Goal: Information Seeking & Learning: Check status

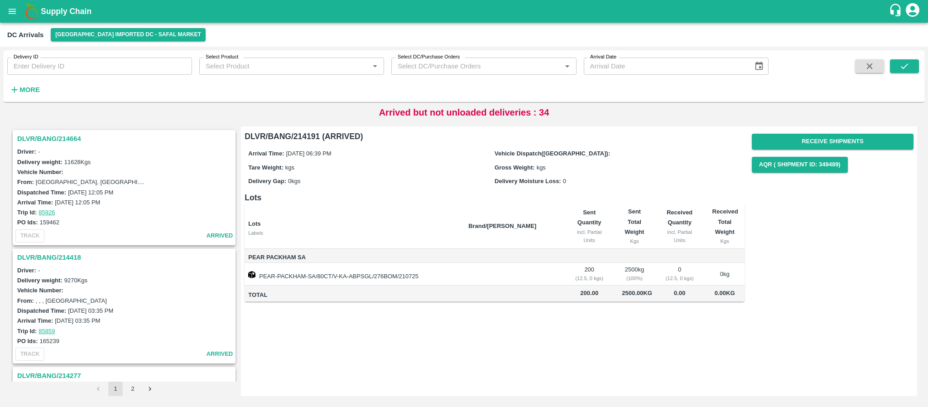
scroll to position [477, 0]
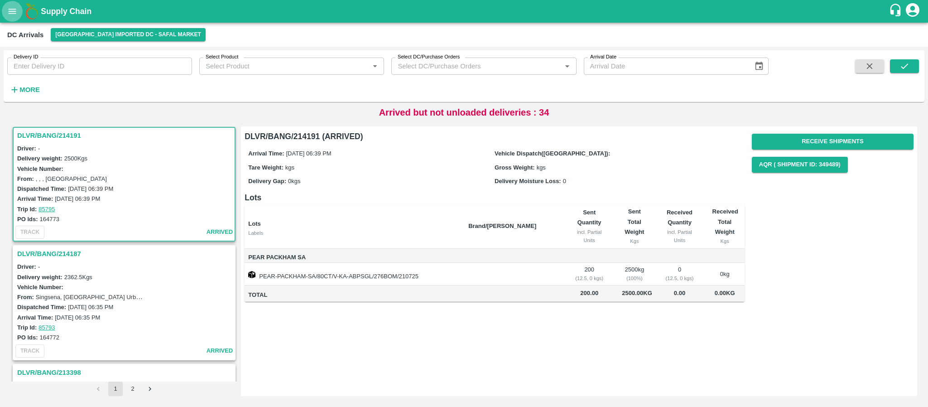
click at [18, 7] on button "open drawer" at bounding box center [12, 11] width 21 height 21
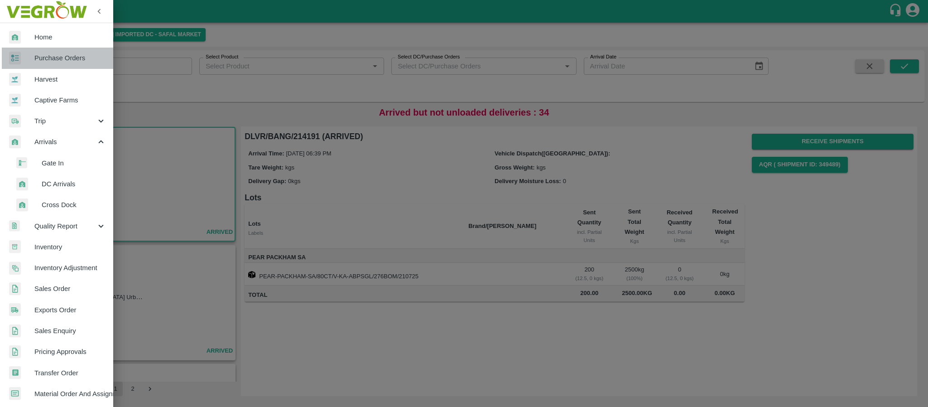
click at [58, 62] on span "Purchase Orders" at bounding box center [70, 58] width 72 height 10
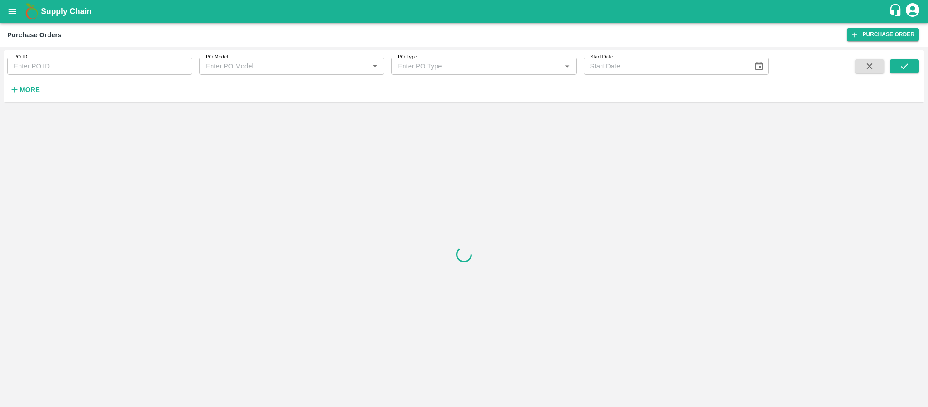
click at [58, 63] on input "PO ID" at bounding box center [99, 65] width 185 height 17
paste input "163969"
click at [897, 63] on button "submit" at bounding box center [904, 66] width 29 height 14
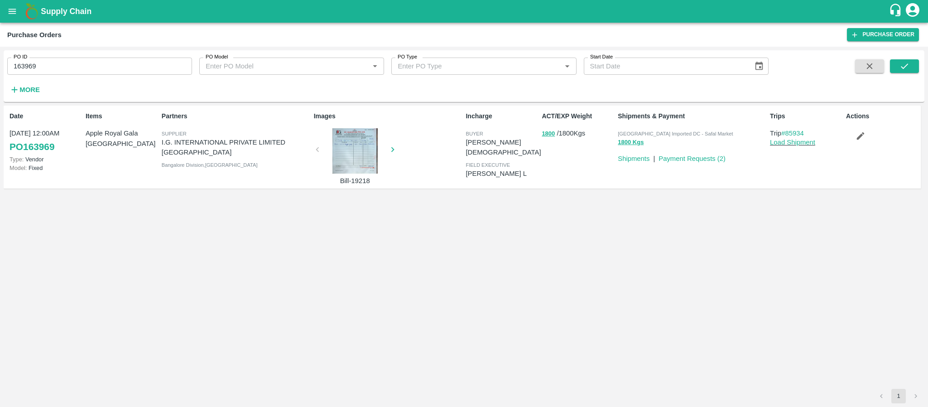
click at [349, 150] on div at bounding box center [355, 150] width 68 height 45
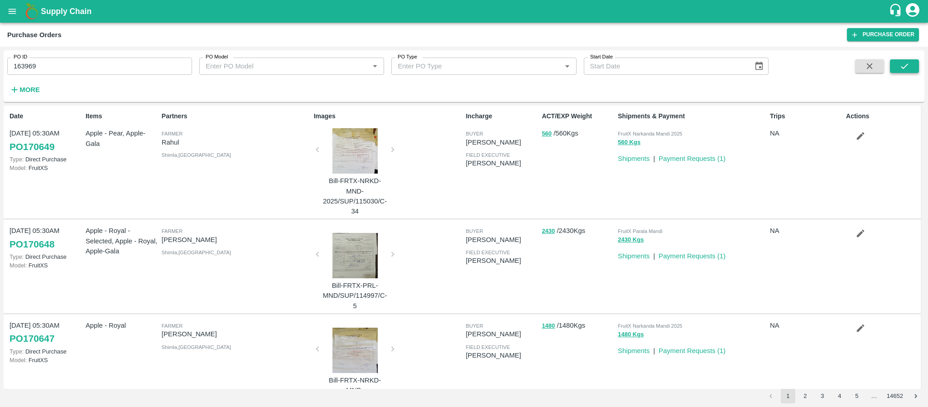
click at [905, 60] on button "submit" at bounding box center [904, 66] width 29 height 14
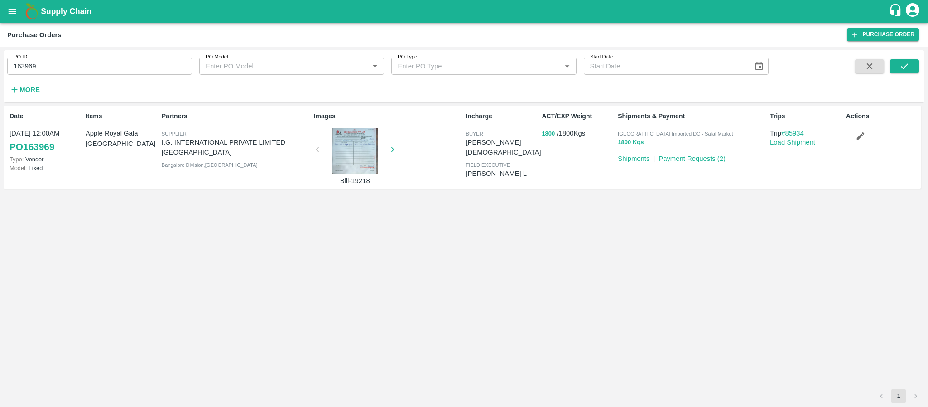
click at [343, 150] on div at bounding box center [355, 150] width 68 height 45
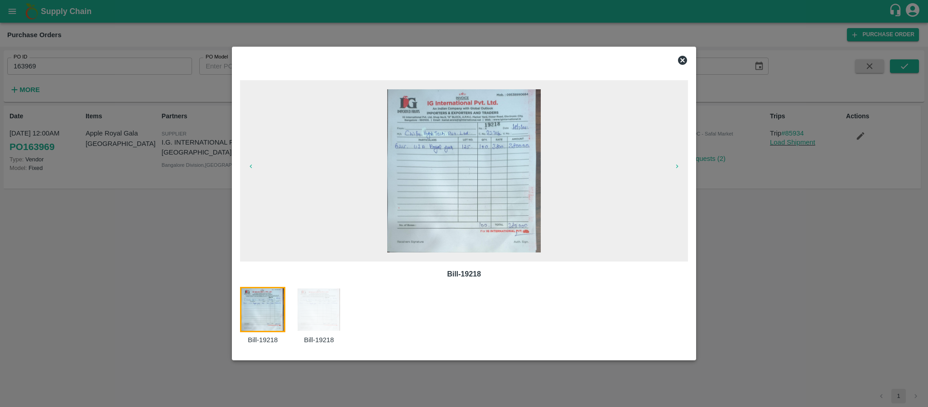
click at [682, 57] on icon at bounding box center [682, 60] width 9 height 9
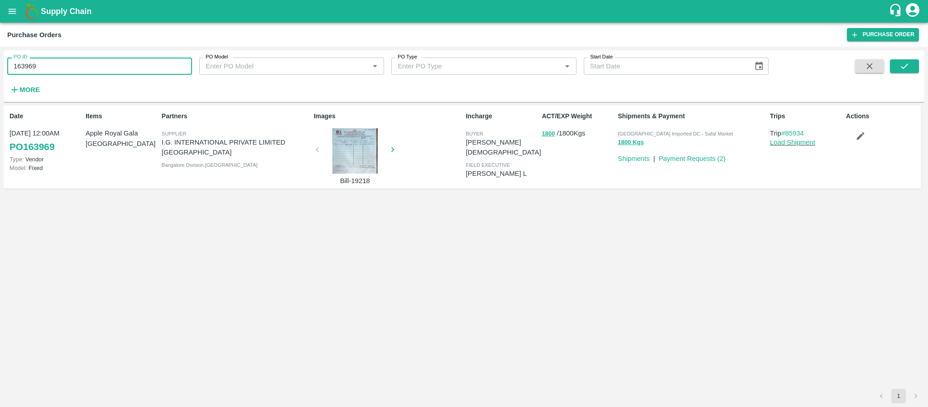
click at [133, 67] on input "163969" at bounding box center [99, 65] width 185 height 17
type input "1"
paste input "text"
click at [905, 68] on icon "submit" at bounding box center [904, 66] width 10 height 10
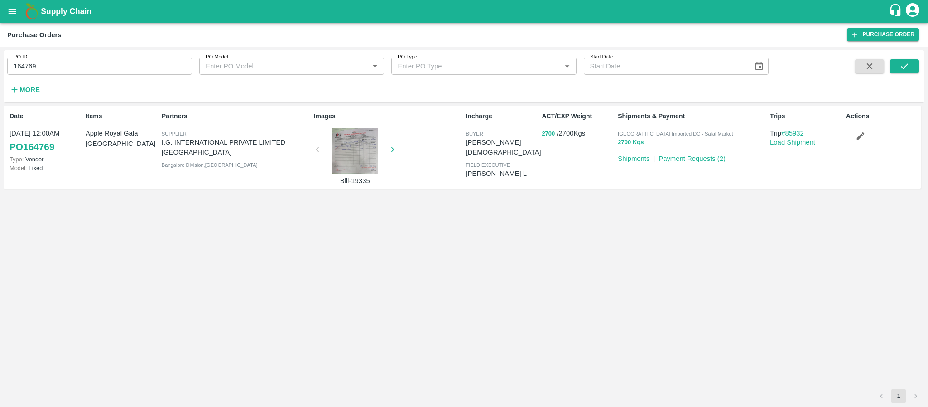
click at [352, 152] on div at bounding box center [355, 150] width 68 height 45
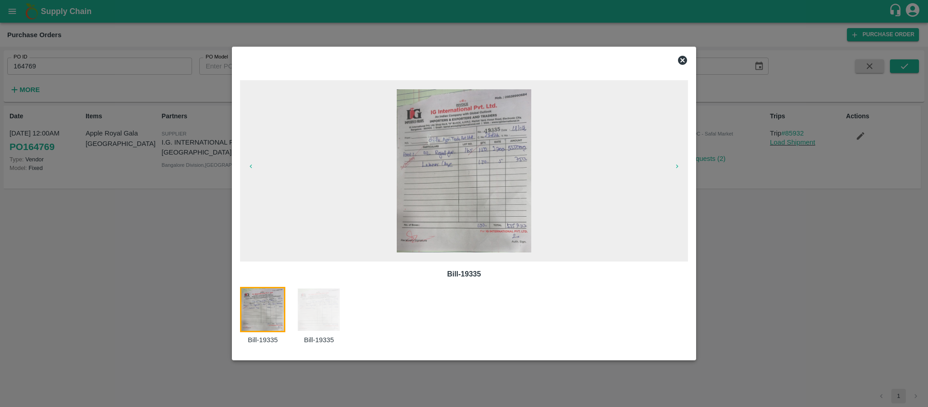
click at [687, 59] on icon at bounding box center [682, 60] width 11 height 11
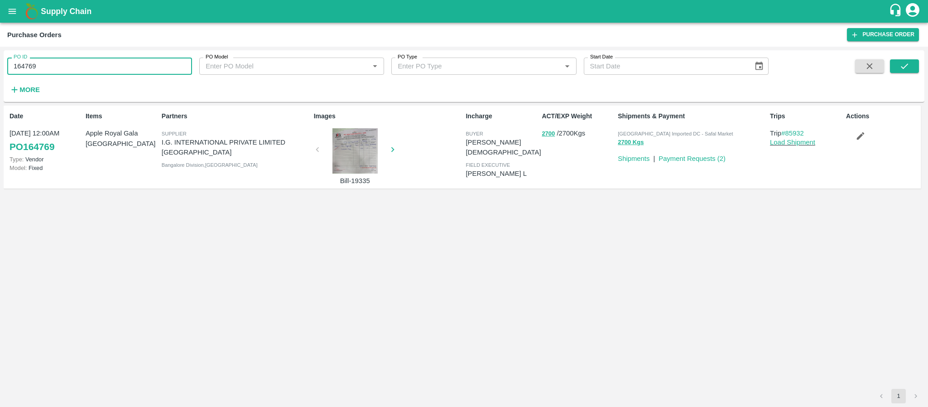
drag, startPoint x: 113, startPoint y: 67, endPoint x: 0, endPoint y: 75, distance: 113.0
click at [0, 75] on div "PO ID 164769 PO ID PO Model PO Model   * PO Type PO Type   * Start Date Start D…" at bounding box center [464, 227] width 928 height 360
type input "164769"
paste input "text"
click at [903, 60] on button "submit" at bounding box center [904, 66] width 29 height 14
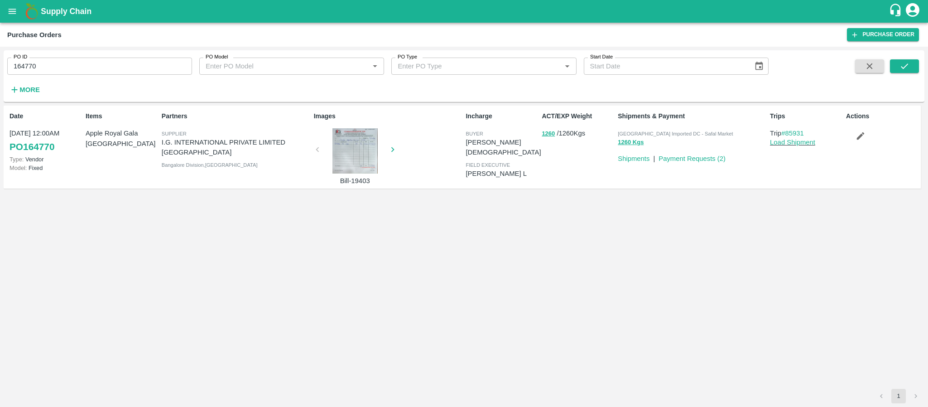
click at [352, 148] on div at bounding box center [355, 150] width 68 height 45
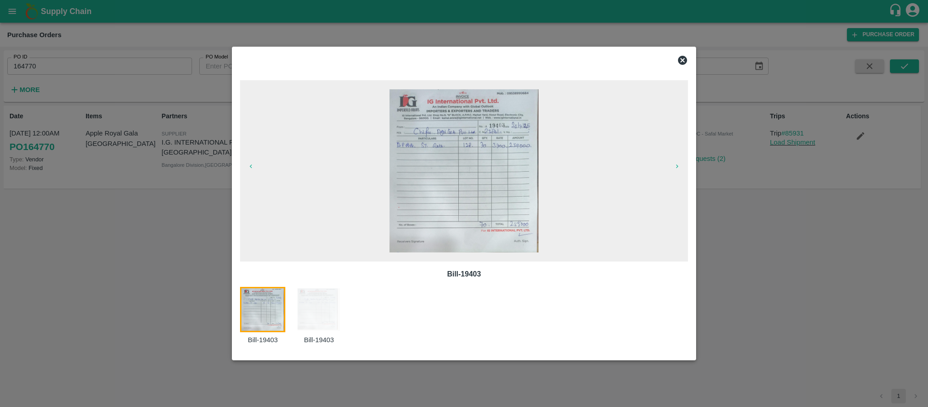
click at [682, 57] on icon at bounding box center [682, 60] width 9 height 9
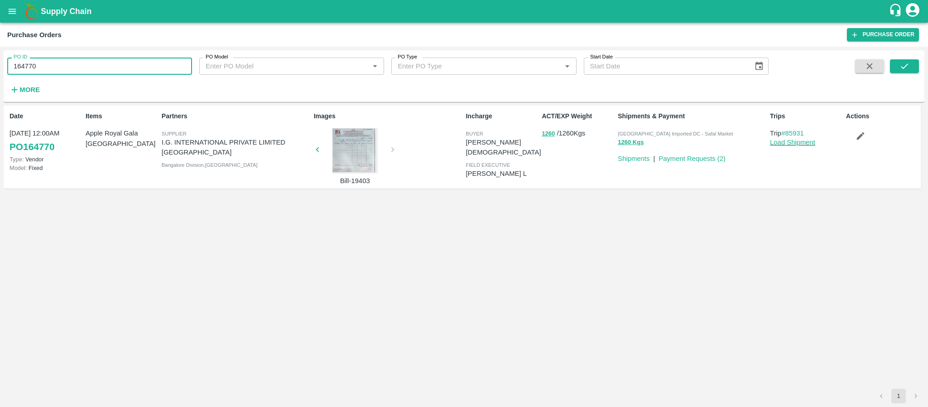
drag, startPoint x: 50, startPoint y: 71, endPoint x: 0, endPoint y: 62, distance: 50.9
click at [0, 62] on div "PO ID 164770 PO ID PO Model PO Model   * PO Type PO Type   * Start Date Start D…" at bounding box center [464, 227] width 928 height 360
type input "164770"
paste input "text"
click at [906, 65] on icon "submit" at bounding box center [903, 65] width 7 height 5
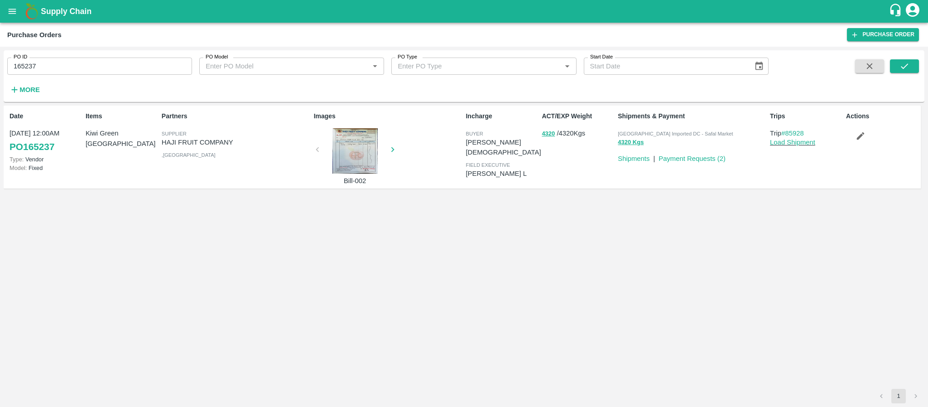
click at [350, 139] on div at bounding box center [355, 150] width 68 height 45
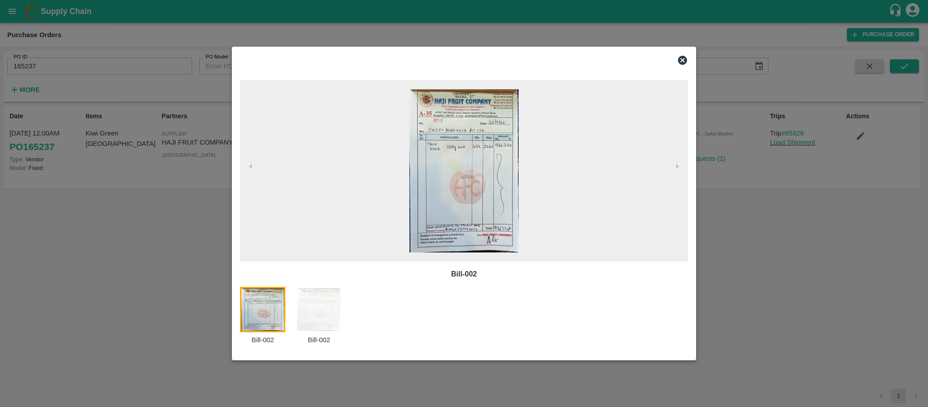
click at [682, 58] on icon at bounding box center [682, 60] width 9 height 9
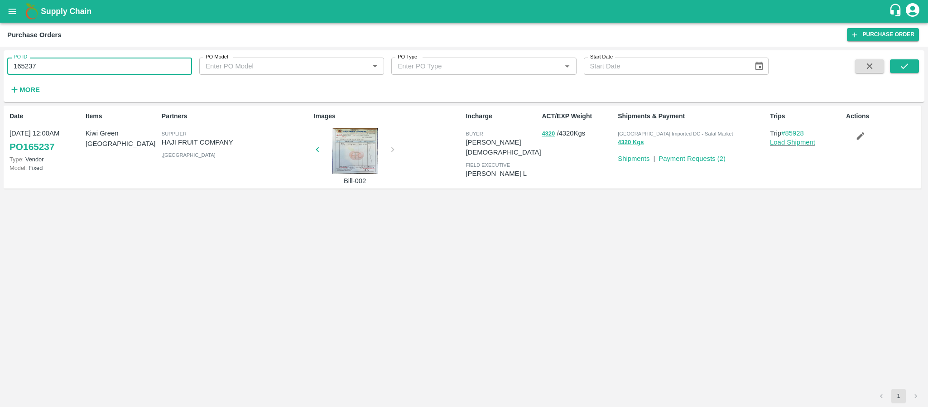
drag, startPoint x: 90, startPoint y: 63, endPoint x: 0, endPoint y: 64, distance: 90.1
click at [0, 64] on div "PO ID 165237 PO ID PO Model PO Model   * PO Type PO Type   * Start Date Start D…" at bounding box center [464, 227] width 928 height 360
type input "165237"
paste input "text"
click at [906, 71] on icon "submit" at bounding box center [904, 66] width 10 height 10
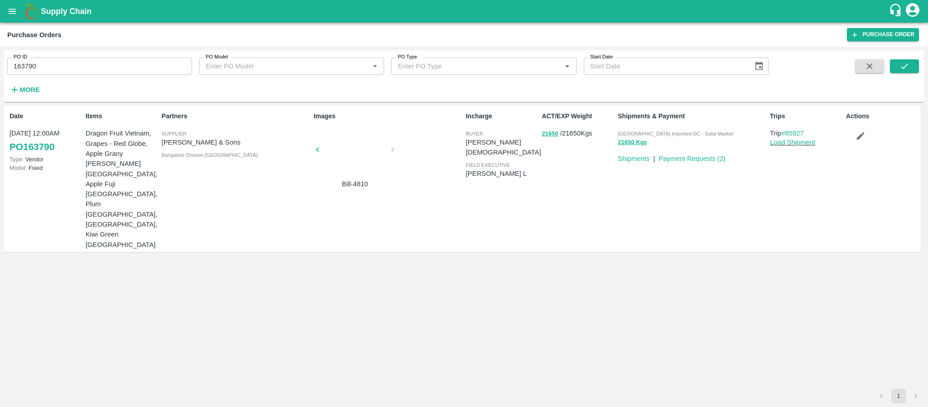
click at [354, 153] on div at bounding box center [355, 152] width 68 height 48
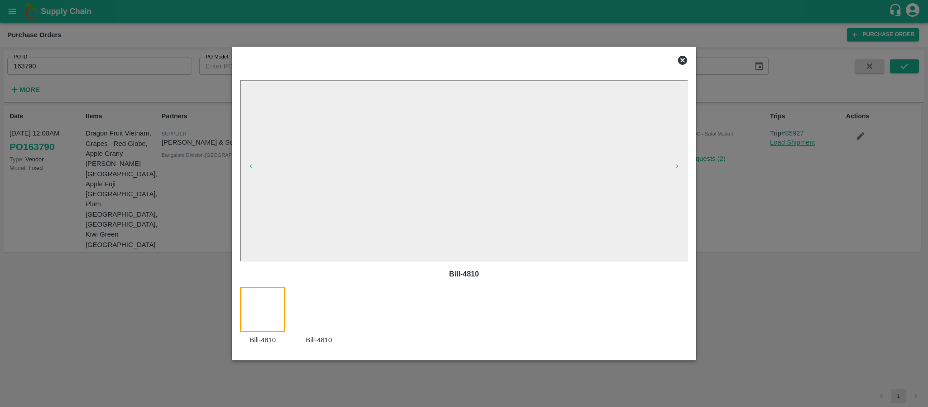
click at [685, 58] on icon at bounding box center [682, 60] width 9 height 9
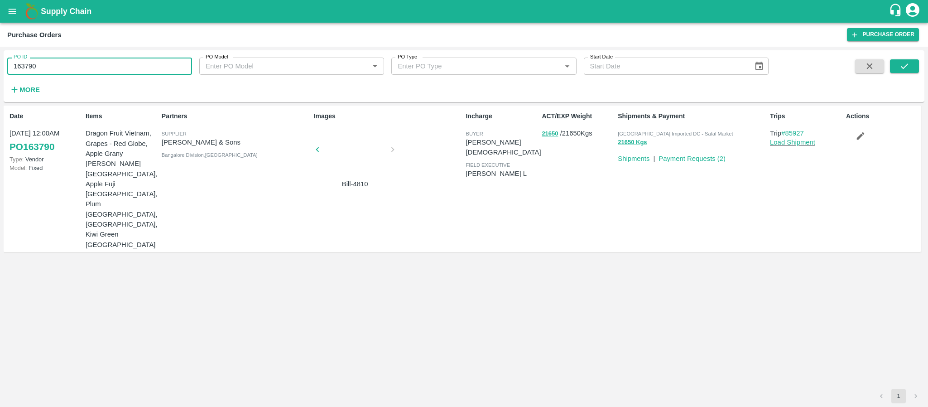
drag, startPoint x: 87, startPoint y: 71, endPoint x: 0, endPoint y: 71, distance: 87.4
click at [0, 71] on div "PO ID 163790 PO ID PO Model PO Model   * PO Type PO Type   * Start Date Start D…" at bounding box center [464, 227] width 928 height 360
type input "163790"
paste input "text"
click at [899, 70] on icon "submit" at bounding box center [904, 66] width 10 height 10
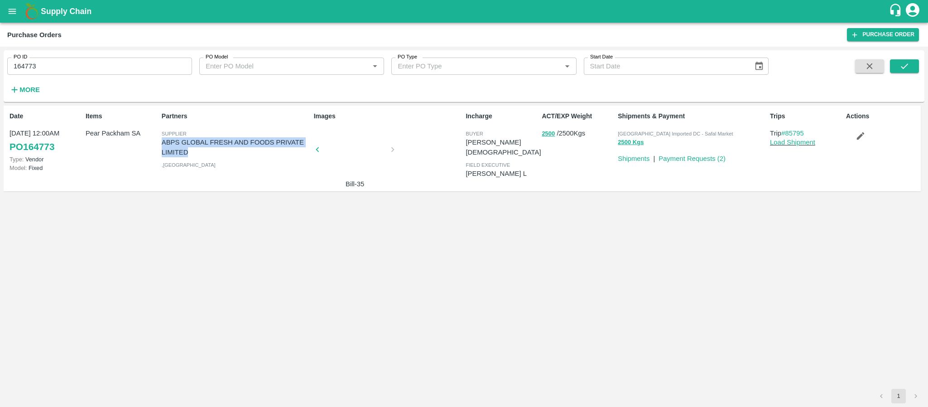
drag, startPoint x: 162, startPoint y: 144, endPoint x: 261, endPoint y: 150, distance: 99.8
click at [261, 150] on p "ABPS GLOBAL FRESH AND FOODS PRIVATE LIMITED" at bounding box center [236, 147] width 148 height 20
copy p "ABPS GLOBAL FRESH AND FOODS PRIVATE LIMITED"
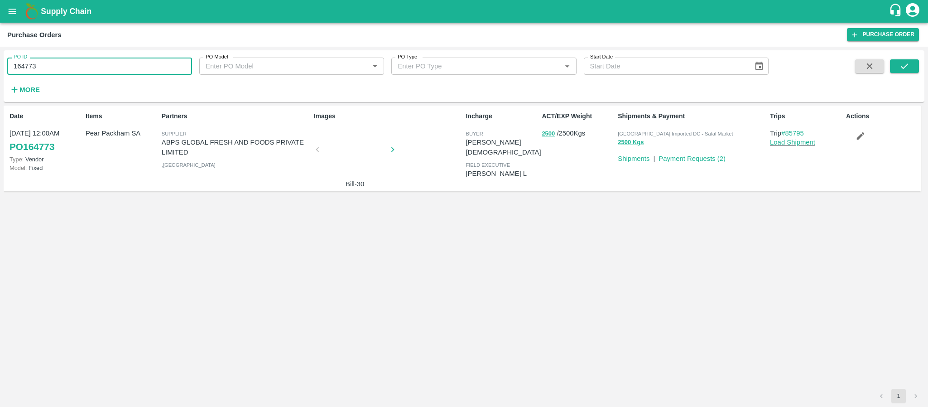
drag, startPoint x: 83, startPoint y: 67, endPoint x: 0, endPoint y: 71, distance: 83.0
click at [0, 71] on div "PO ID 164773 PO ID PO Model PO Model   * PO Type PO Type   * Start Date Start D…" at bounding box center [464, 227] width 928 height 360
type input "164773"
paste input "text"
click at [893, 67] on button "submit" at bounding box center [904, 66] width 29 height 14
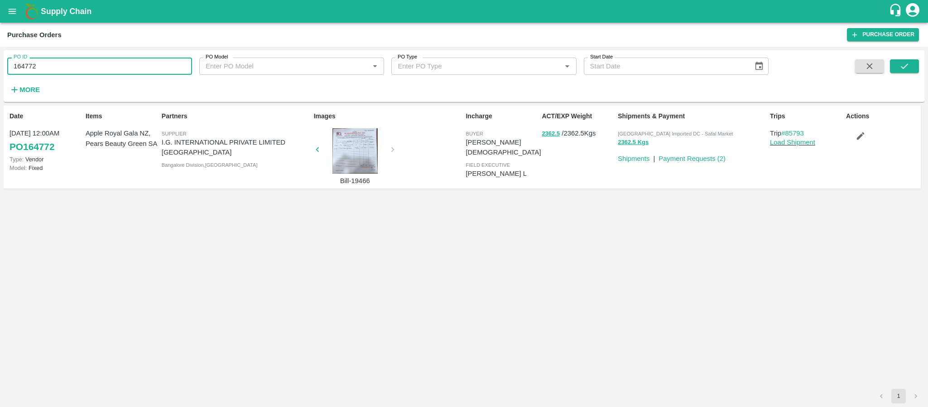
drag, startPoint x: 72, startPoint y: 69, endPoint x: 0, endPoint y: 64, distance: 72.6
click at [0, 64] on div "PO ID 164772 PO ID PO Model PO Model   * PO Type PO Type   * Start Date Start D…" at bounding box center [464, 227] width 928 height 360
type input "164772"
drag, startPoint x: 166, startPoint y: 64, endPoint x: 52, endPoint y: 62, distance: 114.6
click at [52, 62] on input "HAJI FRUITS" at bounding box center [99, 65] width 185 height 17
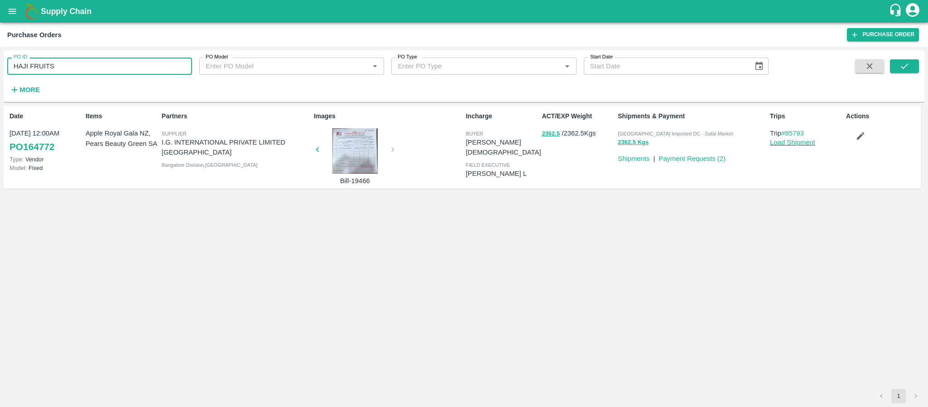
drag, startPoint x: 11, startPoint y: 64, endPoint x: 74, endPoint y: 74, distance: 63.2
click at [74, 74] on input "HAJI FRUITS" at bounding box center [99, 65] width 185 height 17
type input "HAJI FRUITS"
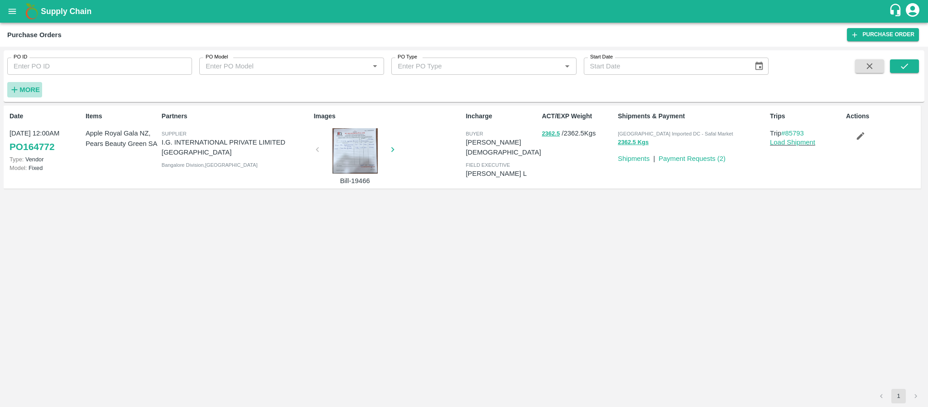
click at [18, 90] on icon "button" at bounding box center [15, 90] width 10 height 10
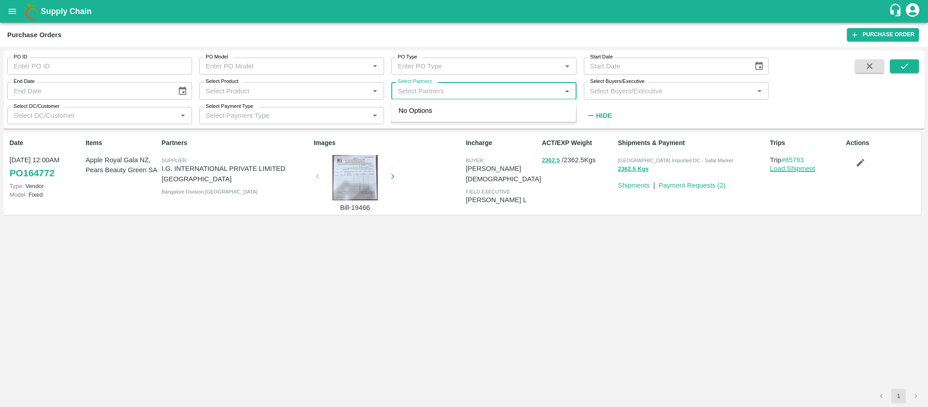
click at [428, 91] on input "Select Partners" at bounding box center [476, 91] width 164 height 12
type input "HAJI FRUITS"
type input "164772"
click at [426, 90] on input "Select Partners" at bounding box center [476, 91] width 164 height 12
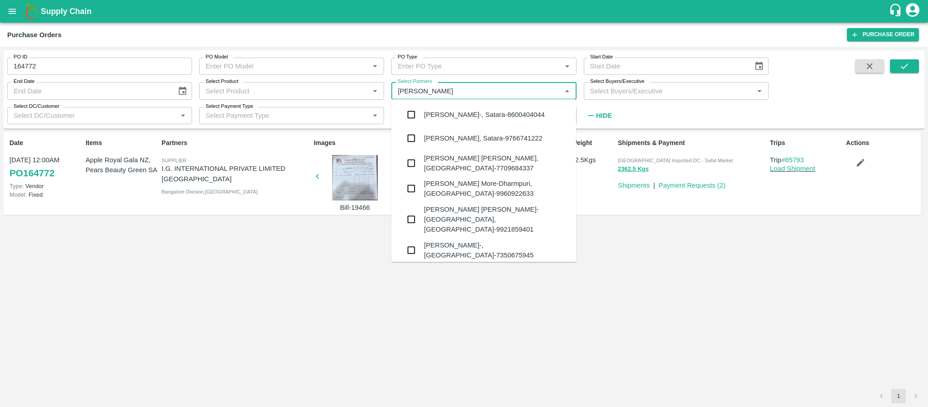
type input "HAJI FR"
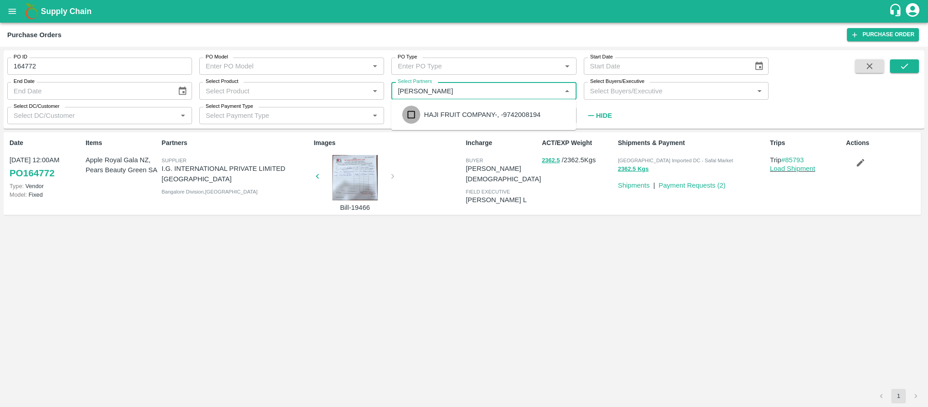
click at [414, 109] on input "checkbox" at bounding box center [411, 114] width 18 height 18
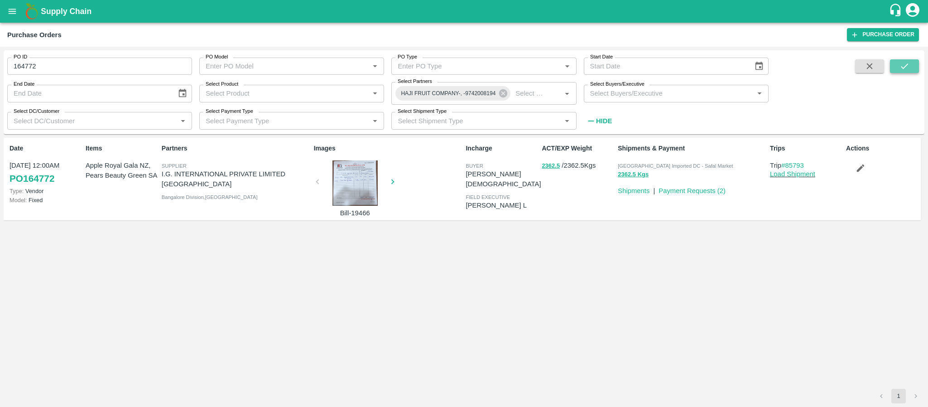
click at [897, 60] on button "submit" at bounding box center [904, 66] width 29 height 14
drag, startPoint x: 83, startPoint y: 65, endPoint x: 0, endPoint y: 67, distance: 83.3
click at [0, 67] on div "PO ID 164772 PO ID PO Model PO Model   * PO Type PO Type   * Start Date Start D…" at bounding box center [464, 227] width 928 height 360
type input "164772"
click at [900, 62] on icon "submit" at bounding box center [904, 66] width 10 height 10
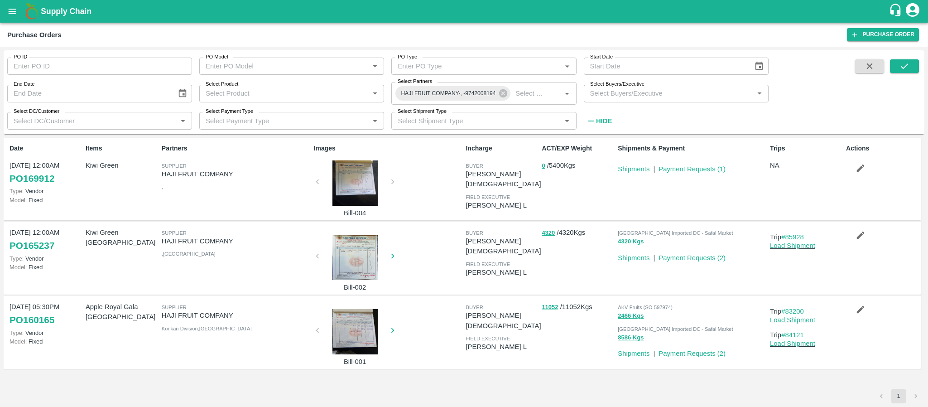
click at [357, 170] on div at bounding box center [355, 182] width 68 height 45
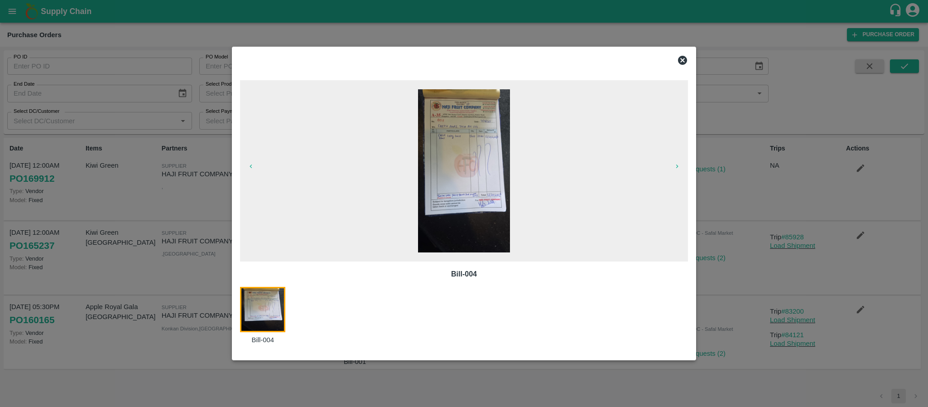
click at [682, 56] on icon at bounding box center [682, 60] width 9 height 9
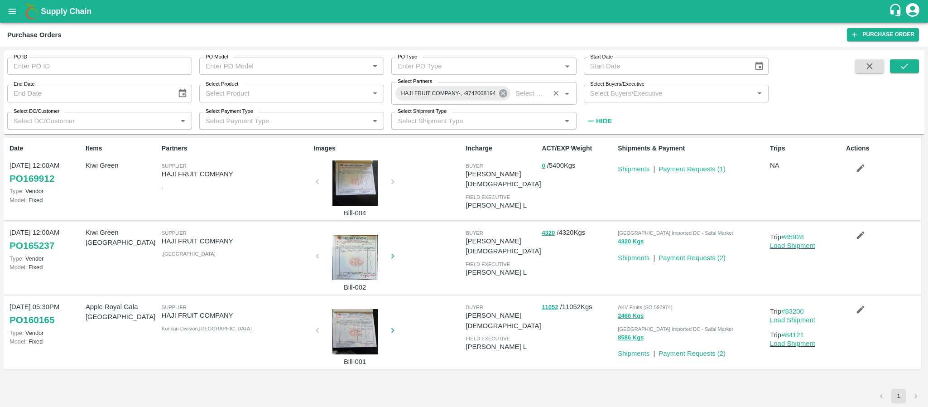
click at [501, 96] on icon at bounding box center [503, 93] width 8 height 8
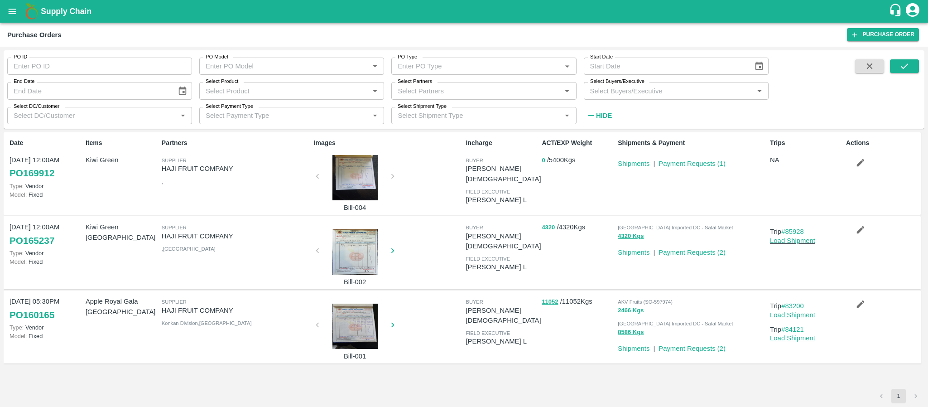
click at [501, 96] on input "Select Partners" at bounding box center [476, 91] width 164 height 12
type input "I ."
type input "I.G."
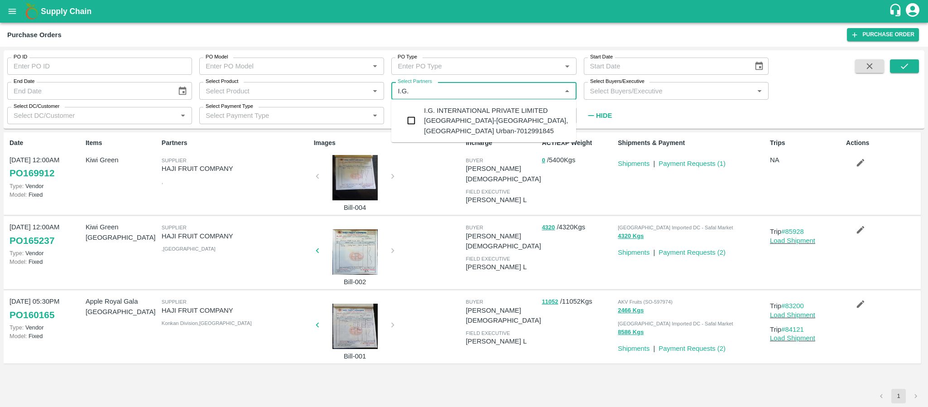
click at [433, 119] on div "I.G. INTERNATIONAL PRIVATE LIMITED BANGALORE-Singsena, Bangalore Urban-70129918…" at bounding box center [496, 120] width 145 height 30
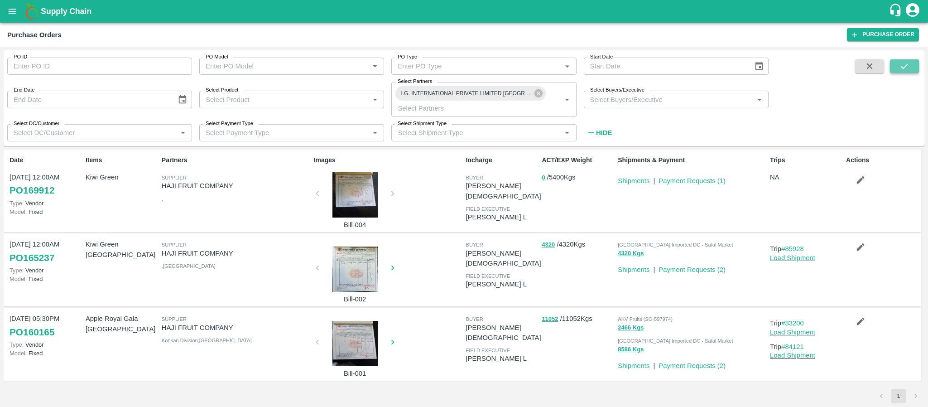
click at [915, 66] on button "submit" at bounding box center [904, 66] width 29 height 14
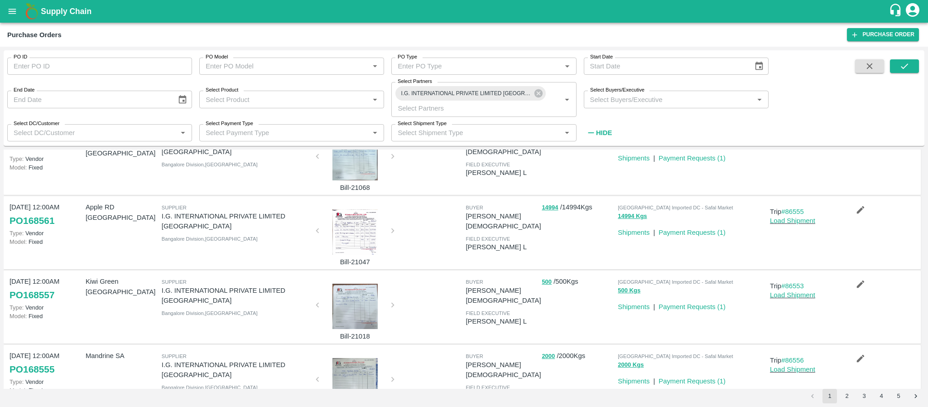
scroll to position [446, 0]
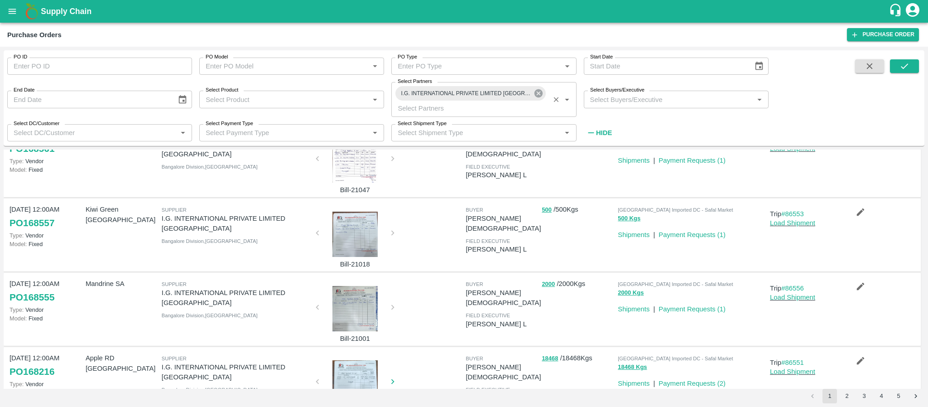
drag, startPoint x: 537, startPoint y: 86, endPoint x: 537, endPoint y: 91, distance: 5.4
click at [537, 91] on div "I.G. INTERNATIONAL PRIVATE LIMITED BANGALORE-Singsena, Bangalore Urban-70129918…" at bounding box center [470, 93] width 150 height 14
click at [537, 91] on icon at bounding box center [538, 93] width 8 height 8
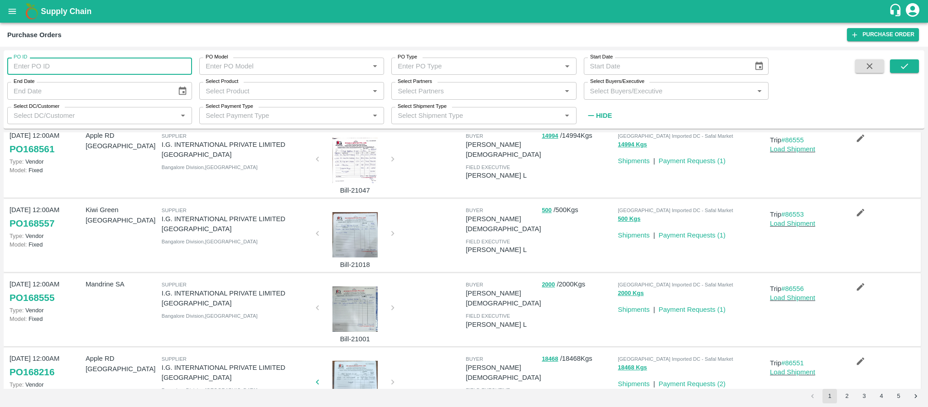
click at [106, 62] on input "PO ID" at bounding box center [99, 65] width 185 height 17
paste input "164770"
type input "164770"
click at [892, 70] on button "submit" at bounding box center [904, 66] width 29 height 14
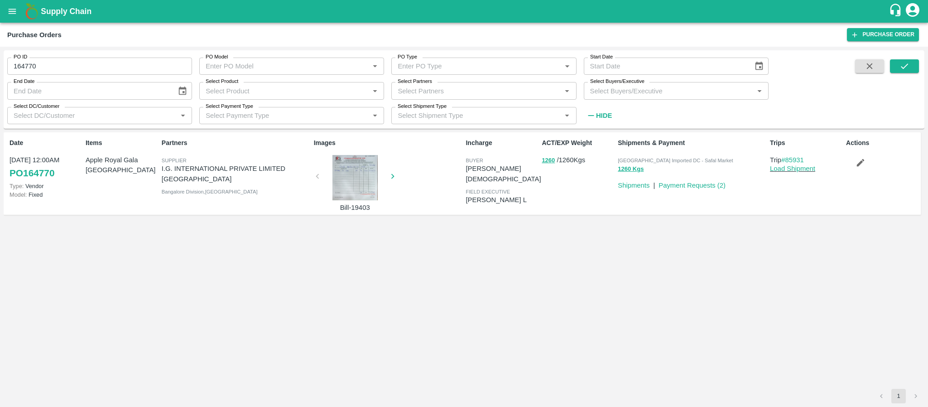
click at [367, 189] on div at bounding box center [355, 177] width 68 height 45
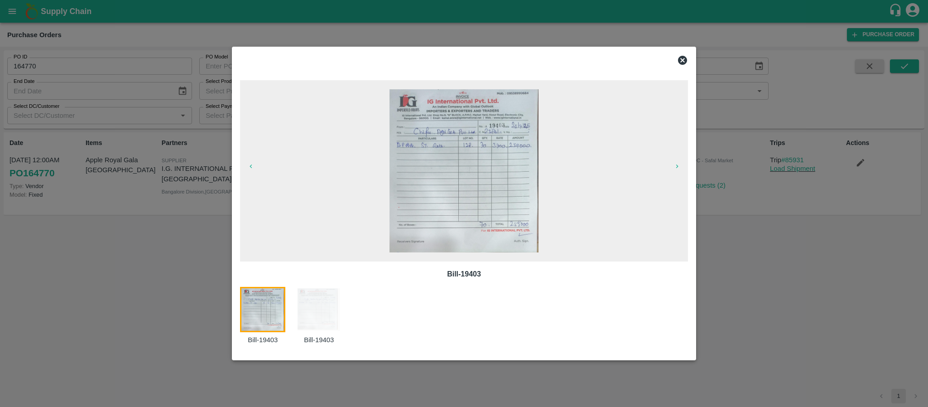
click at [685, 59] on icon at bounding box center [682, 60] width 9 height 9
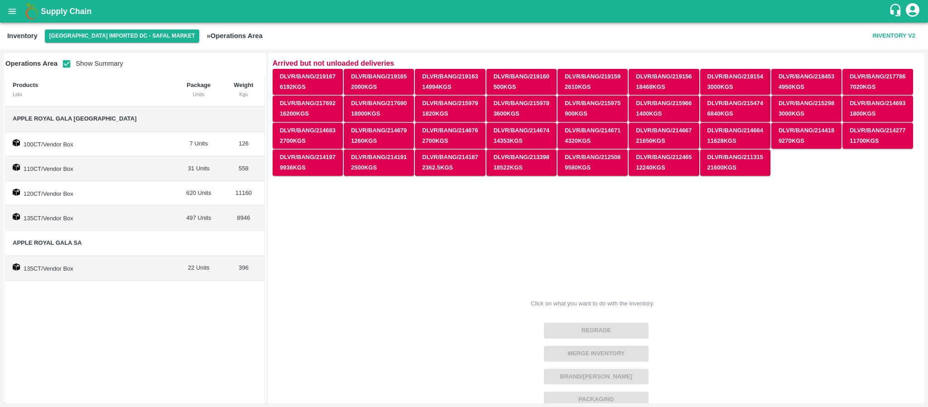
scroll to position [16, 0]
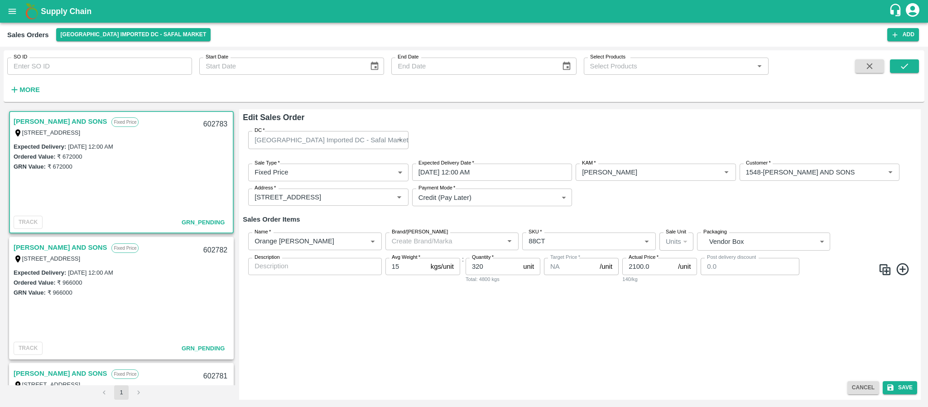
click at [414, 292] on div "DC   * Bangalore Imported DC - Safal Market 57 DC Sale Type   * Fixed Price 1 S…" at bounding box center [580, 250] width 674 height 253
click at [860, 391] on button "Cancel" at bounding box center [863, 387] width 32 height 13
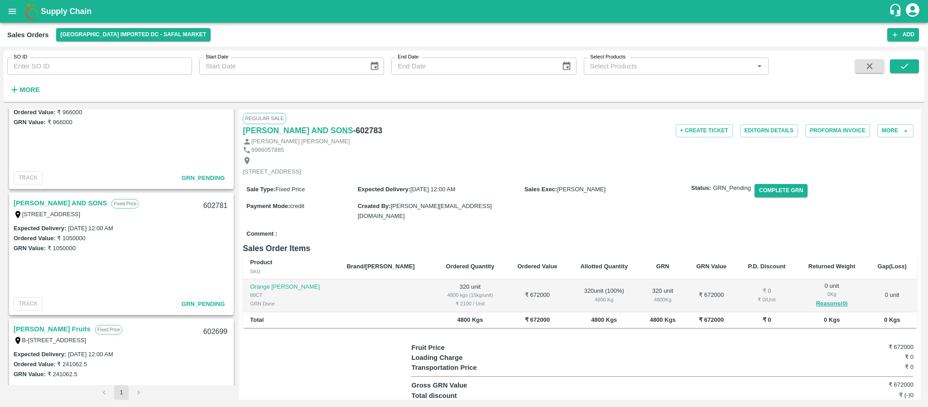
scroll to position [170, 0]
click at [62, 203] on link "MOHAMMED SAMIULLA AND SONS" at bounding box center [60, 203] width 93 height 12
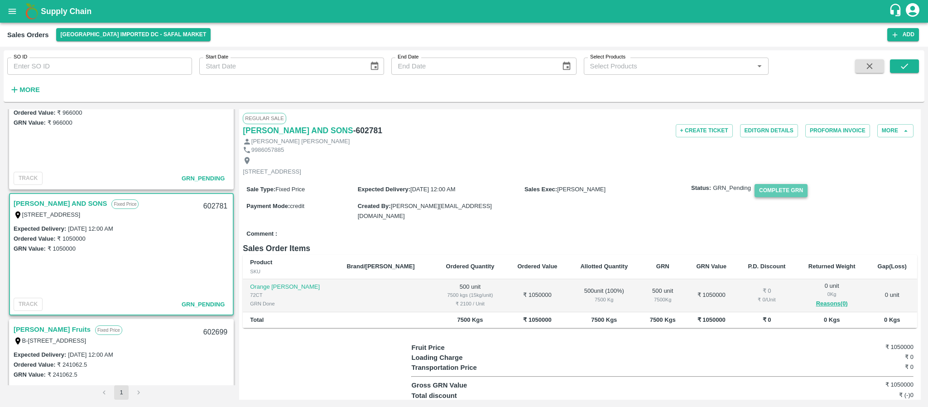
click at [795, 197] on button "Complete GRN" at bounding box center [780, 190] width 53 height 13
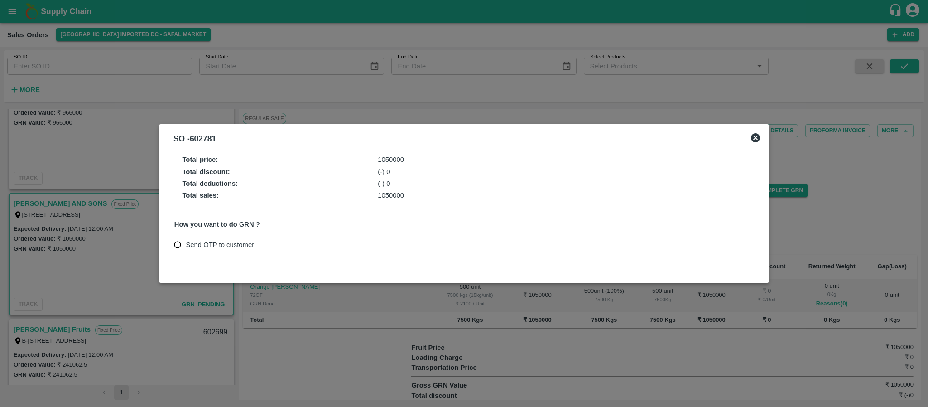
click at [754, 136] on icon at bounding box center [755, 137] width 11 height 11
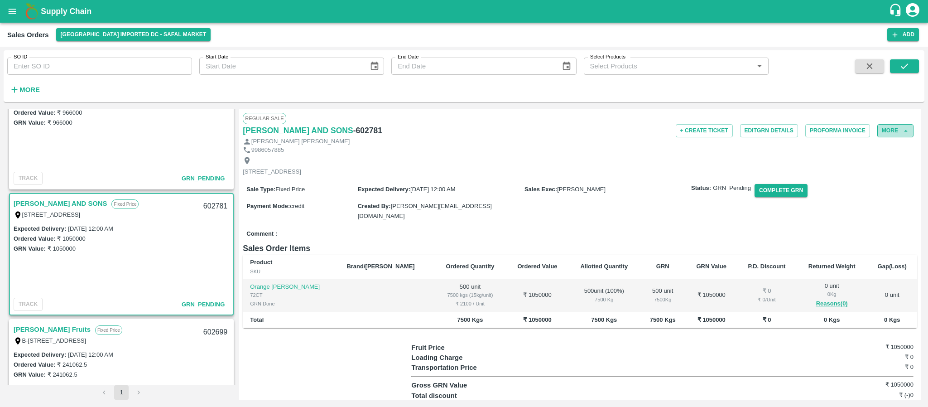
click at [898, 128] on button "More" at bounding box center [895, 130] width 36 height 13
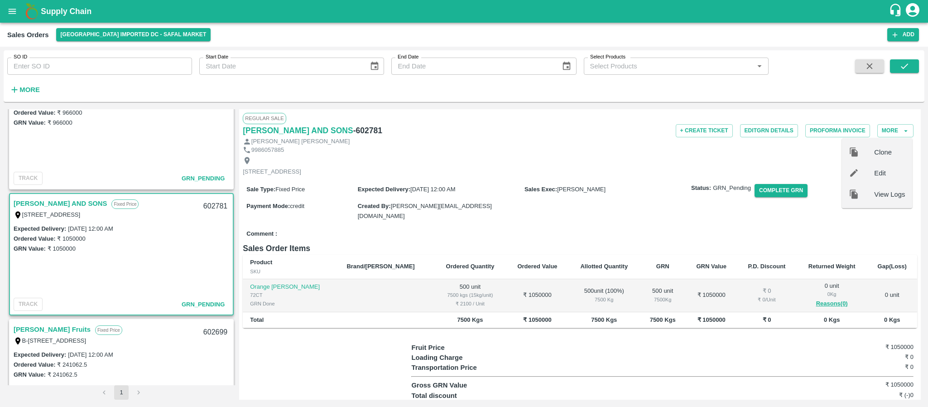
click at [874, 170] on span "Edit" at bounding box center [889, 173] width 31 height 10
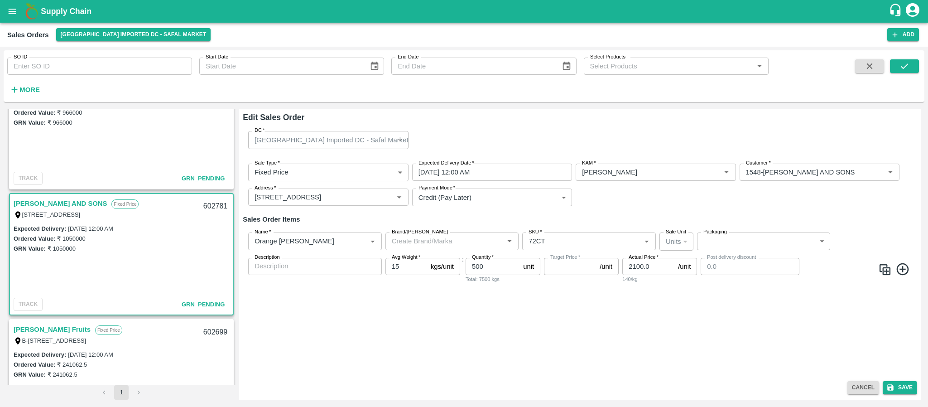
type input "NA"
click at [580, 265] on div "Name   * Name   * Brand/Marka Brand/Marka SKU   * SKU   * Sale Unit Units 2 Sal…" at bounding box center [580, 257] width 674 height 65
type input "2200"
click at [906, 383] on button "Save" at bounding box center [899, 387] width 34 height 13
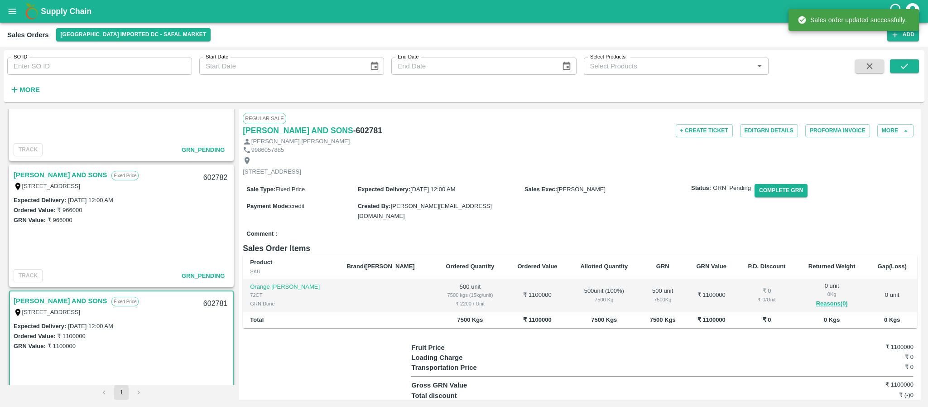
scroll to position [72, 0]
click at [72, 176] on link "MOHAMMED SAMIULLA AND SONS" at bounding box center [60, 175] width 93 height 12
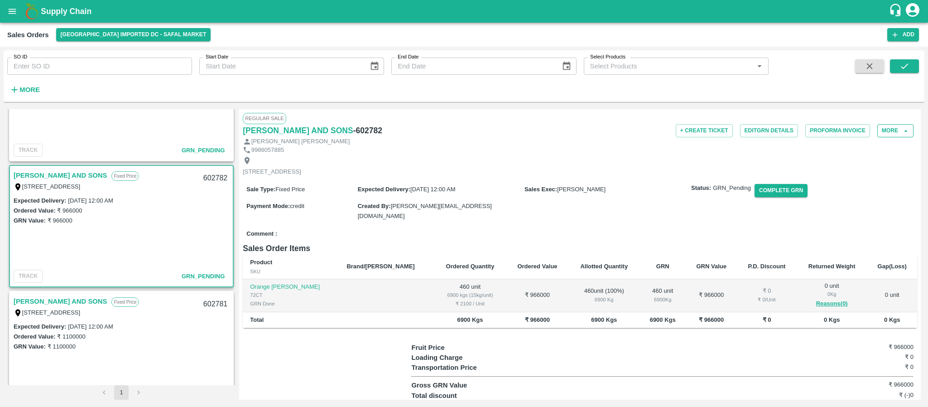
click at [890, 131] on button "More" at bounding box center [895, 130] width 36 height 13
click at [864, 172] on div at bounding box center [860, 173] width 25 height 10
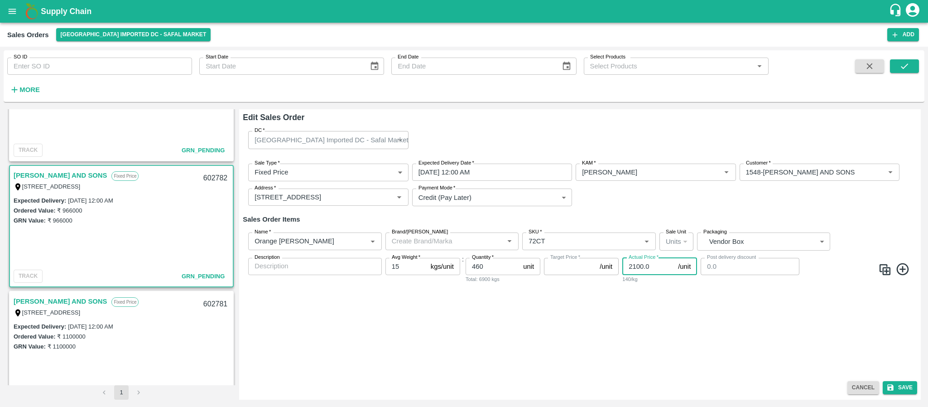
drag, startPoint x: 651, startPoint y: 269, endPoint x: 614, endPoint y: 269, distance: 36.7
click at [614, 269] on div "Name   * Name   * Brand/Marka Brand/Marka SKU   * SKU   * Sale Unit Units 2 Sal…" at bounding box center [580, 257] width 674 height 65
type input "NA"
type input "2200"
click at [902, 387] on button "Save" at bounding box center [899, 387] width 34 height 13
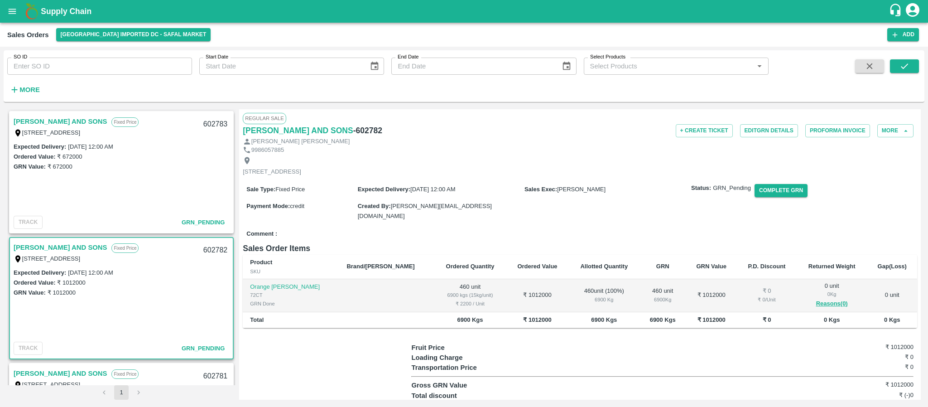
click at [67, 120] on link "MOHAMMED SAMIULLA AND SONS" at bounding box center [60, 121] width 93 height 12
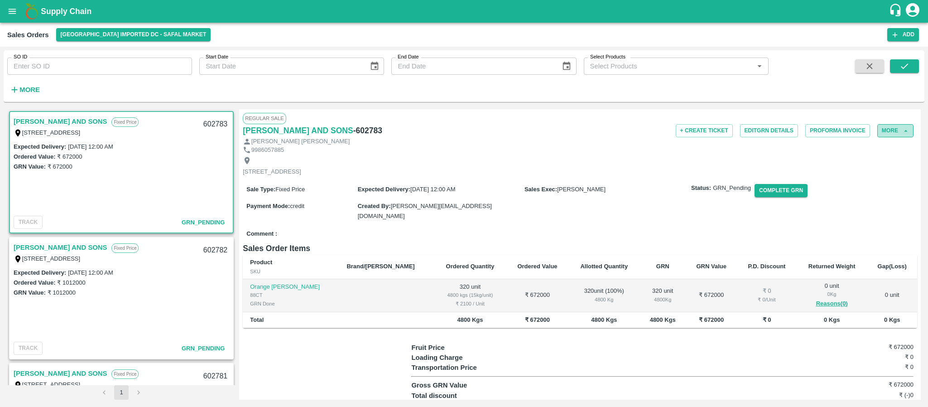
click at [887, 129] on button "More" at bounding box center [895, 130] width 36 height 13
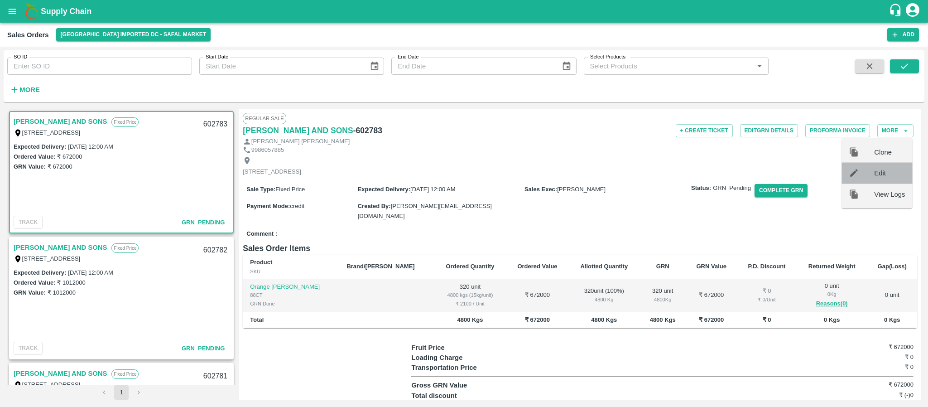
click at [869, 167] on div "Edit" at bounding box center [876, 173] width 71 height 21
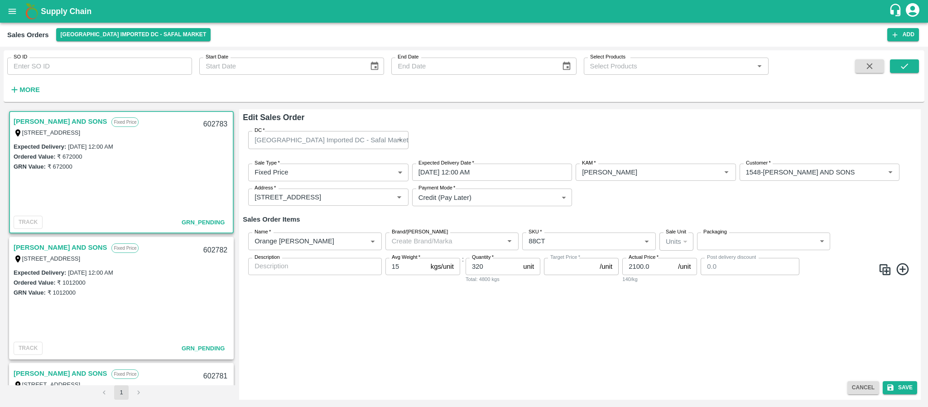
type input "NA"
drag, startPoint x: 651, startPoint y: 262, endPoint x: 623, endPoint y: 263, distance: 28.5
click at [623, 263] on input "2100.0" at bounding box center [648, 266] width 52 height 17
type input "2200"
click at [896, 382] on button "Save" at bounding box center [899, 387] width 34 height 13
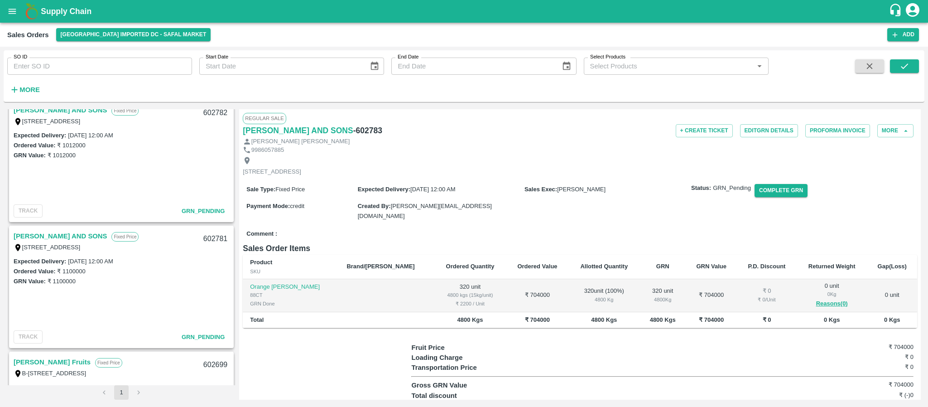
scroll to position [136, 0]
click at [768, 197] on button "Complete GRN" at bounding box center [780, 190] width 53 height 13
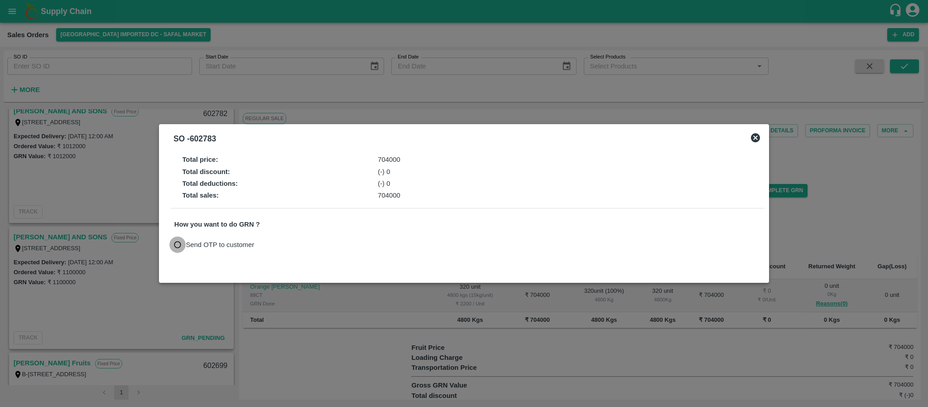
click at [182, 246] on input "Send OTP to customer" at bounding box center [177, 244] width 17 height 17
radio input "true"
click at [282, 246] on button "Send OTP" at bounding box center [279, 244] width 37 height 13
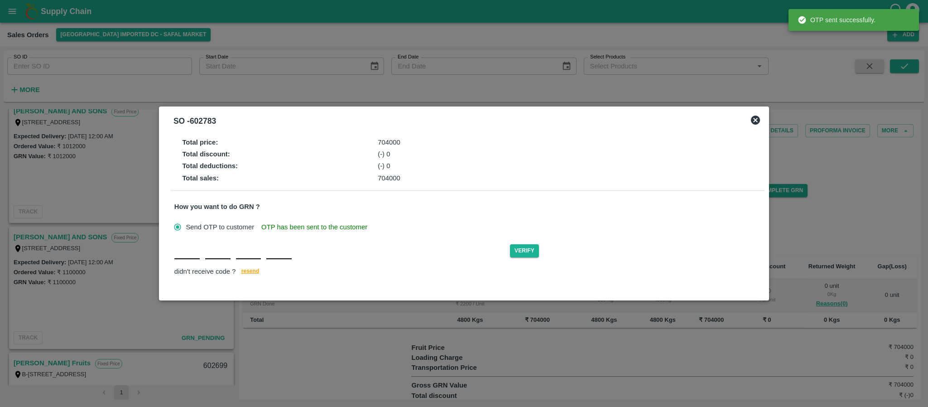
click at [193, 259] on div "Verify didn't receive code ? resend" at bounding box center [467, 260] width 586 height 35
type input "S"
type input "L"
type input "G"
type input "S"
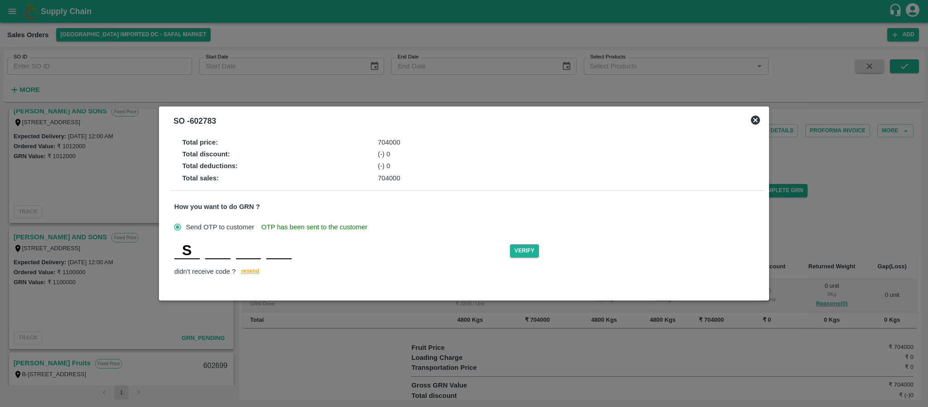
type input "G"
type input "F"
type input "S"
type input "F"
type input "G"
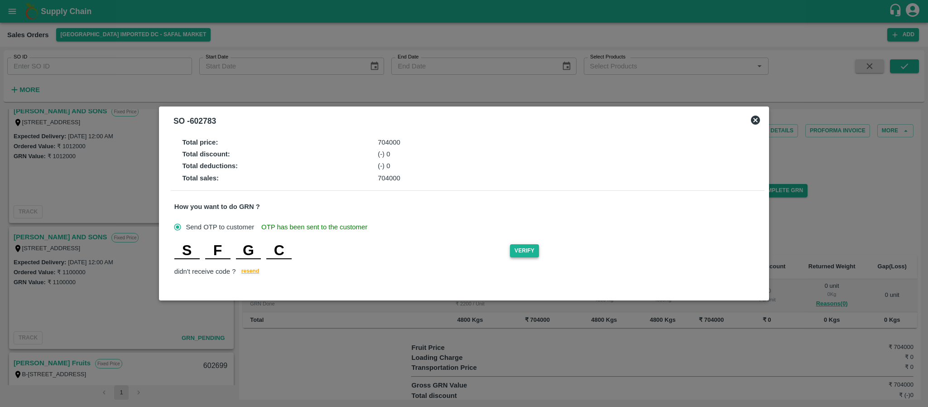
type input "C"
click at [529, 246] on button "Verify" at bounding box center [524, 250] width 29 height 13
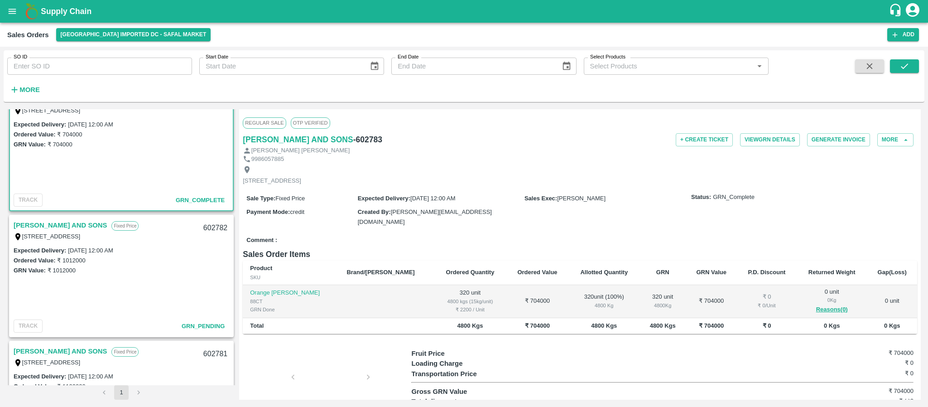
scroll to position [0, 0]
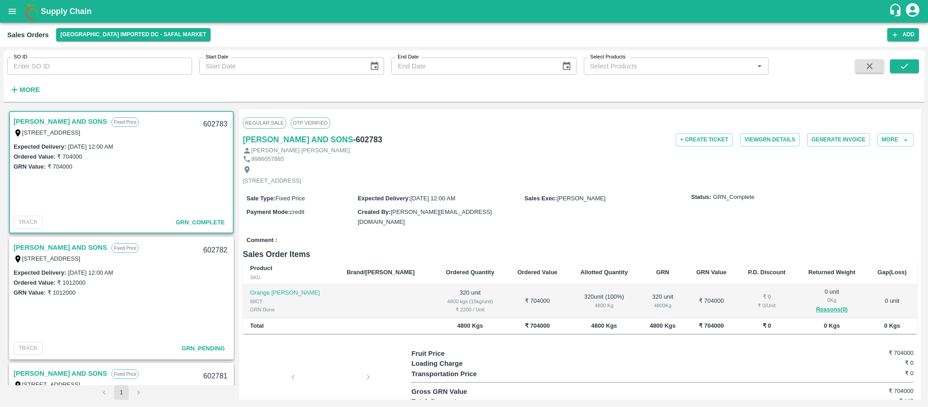
click at [85, 247] on link "MOHAMMED SAMIULLA AND SONS" at bounding box center [60, 247] width 93 height 12
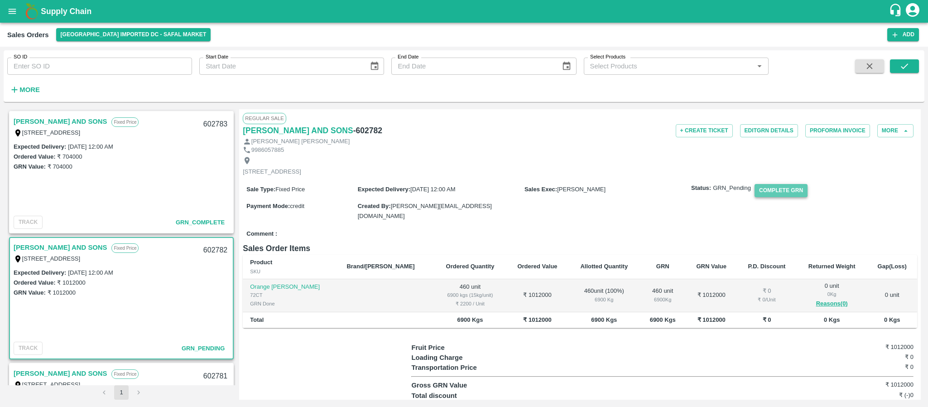
click at [792, 197] on button "Complete GRN" at bounding box center [780, 190] width 53 height 13
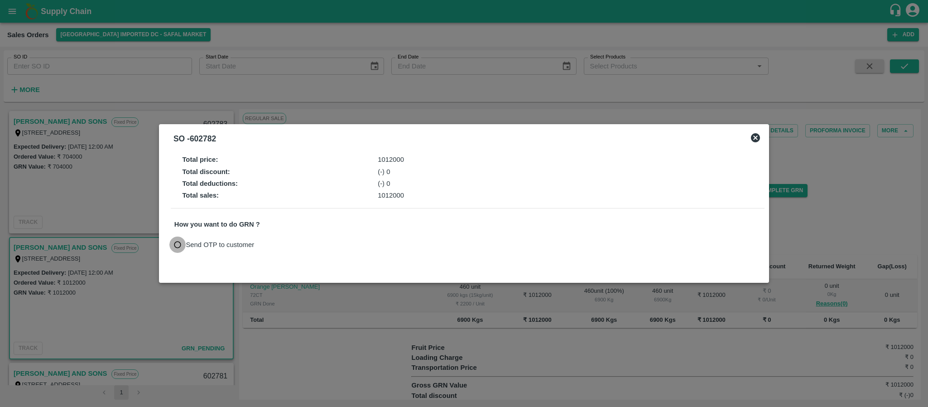
click at [181, 243] on input "Send OTP to customer" at bounding box center [177, 244] width 17 height 17
radio input "true"
click at [273, 244] on button "Send OTP" at bounding box center [279, 244] width 37 height 13
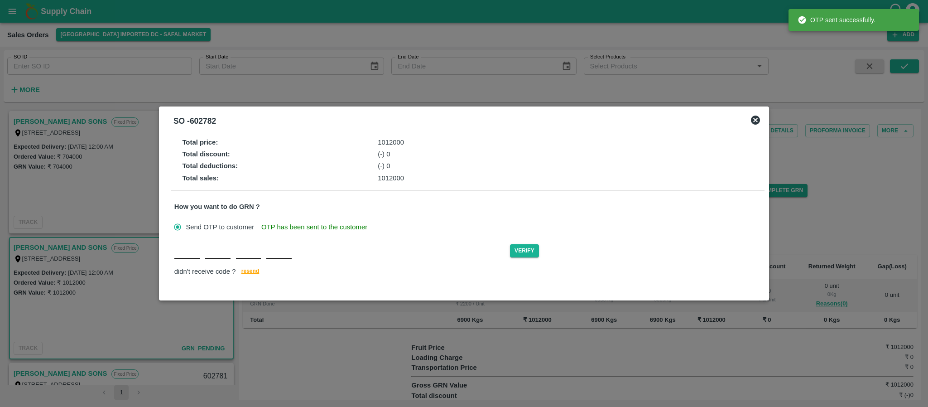
click at [188, 255] on input "text" at bounding box center [186, 251] width 25 height 16
type input "U"
type input "I"
type input "Q"
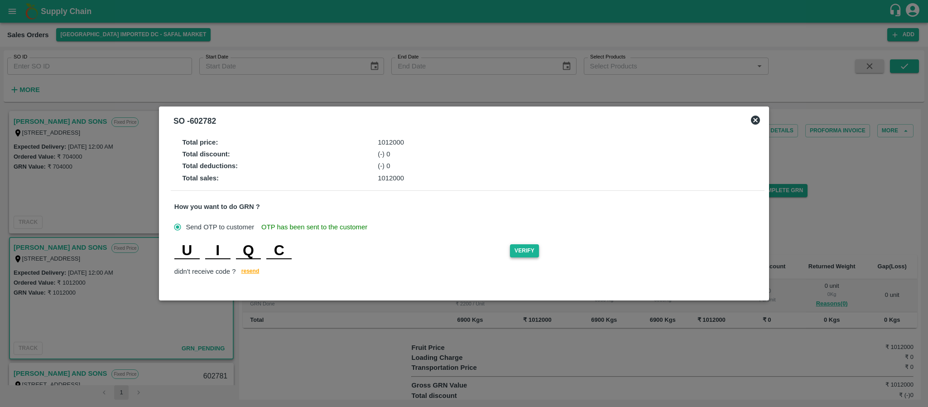
type input "C"
click at [524, 251] on button "Verify" at bounding box center [524, 250] width 29 height 13
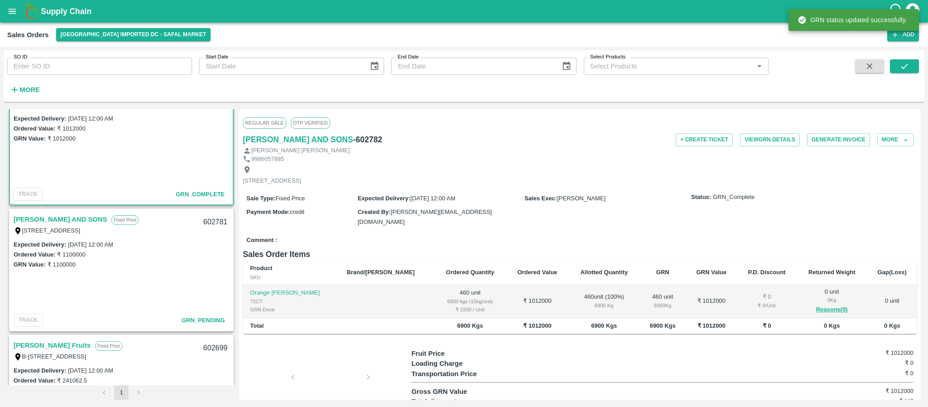
scroll to position [172, 0]
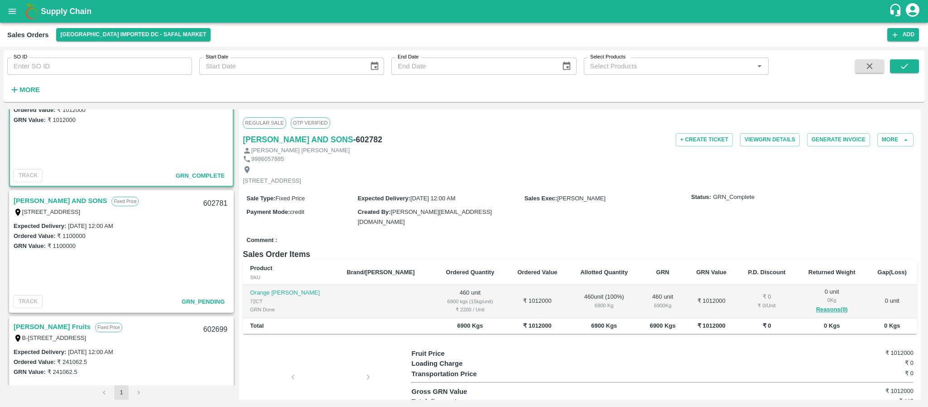
click at [79, 202] on link "MOHAMMED SAMIULLA AND SONS" at bounding box center [60, 201] width 93 height 12
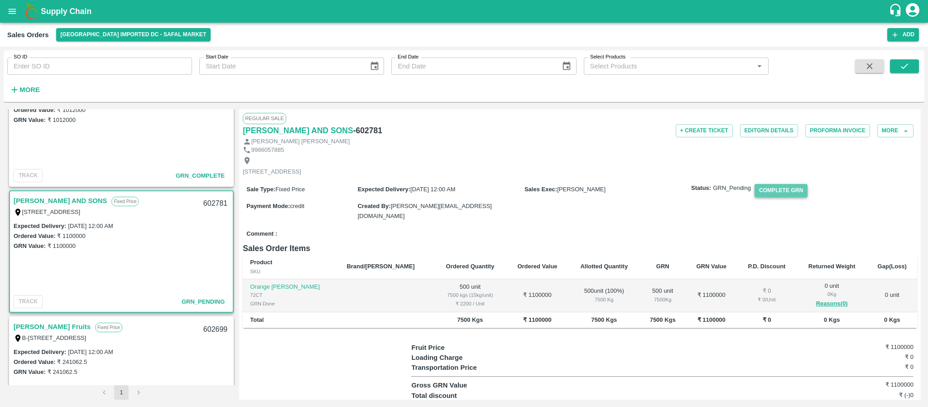
click at [762, 197] on button "Complete GRN" at bounding box center [780, 190] width 53 height 13
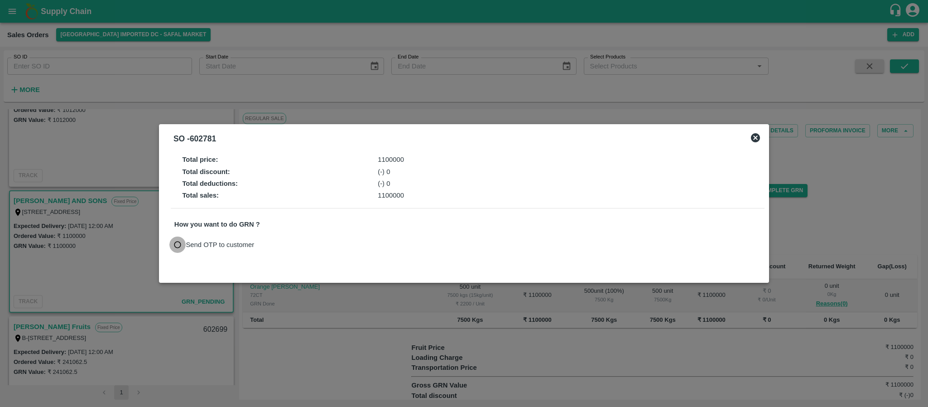
click at [178, 240] on input "Send OTP to customer" at bounding box center [177, 244] width 17 height 17
radio input "true"
click at [271, 242] on button "Send OTP" at bounding box center [279, 244] width 37 height 13
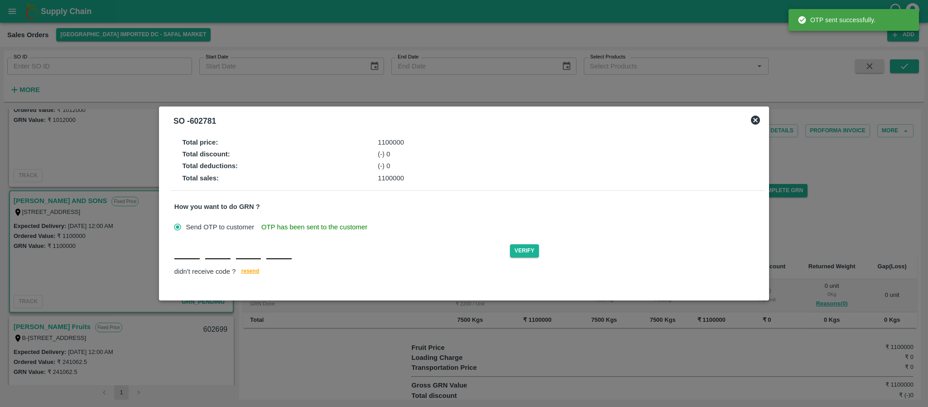
click at [189, 257] on input "text" at bounding box center [186, 251] width 25 height 16
type input "A"
type input "W"
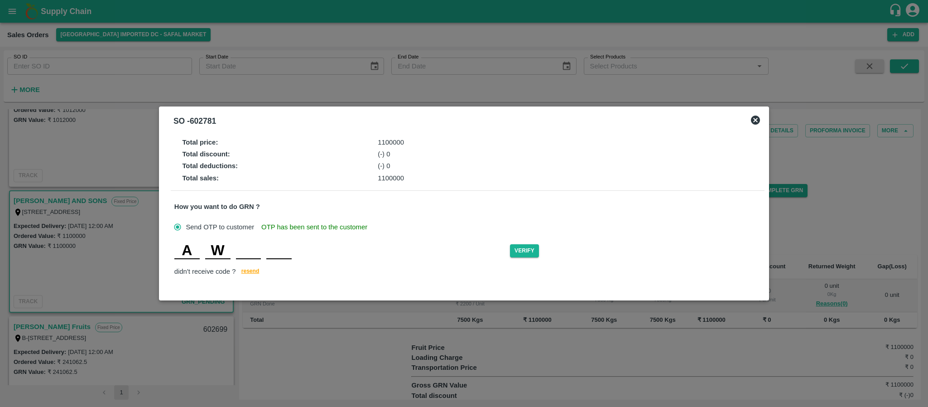
type input "W"
type input "N"
click at [527, 254] on button "Verify" at bounding box center [524, 250] width 29 height 13
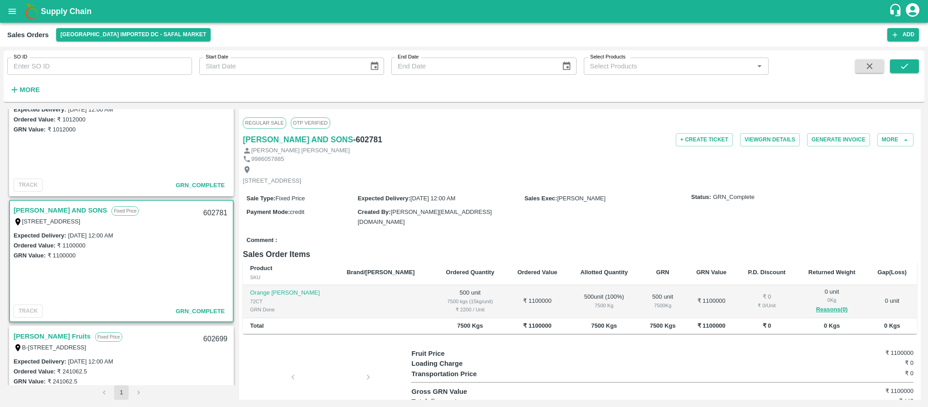
scroll to position [48, 0]
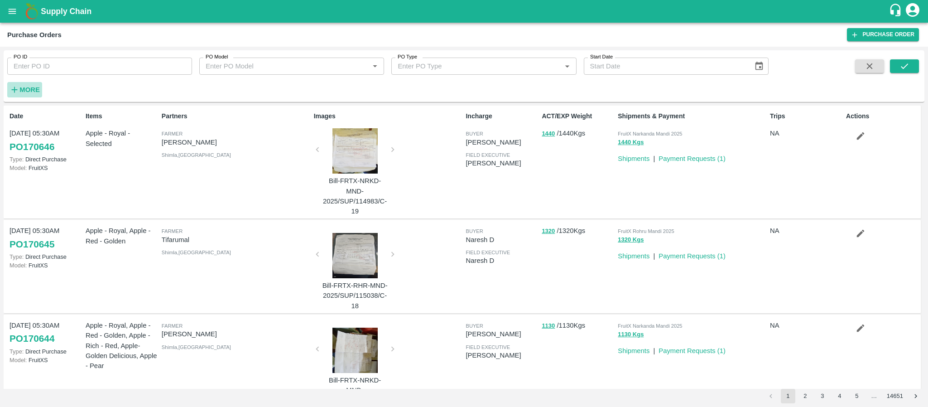
click at [32, 90] on strong "More" at bounding box center [29, 89] width 20 height 7
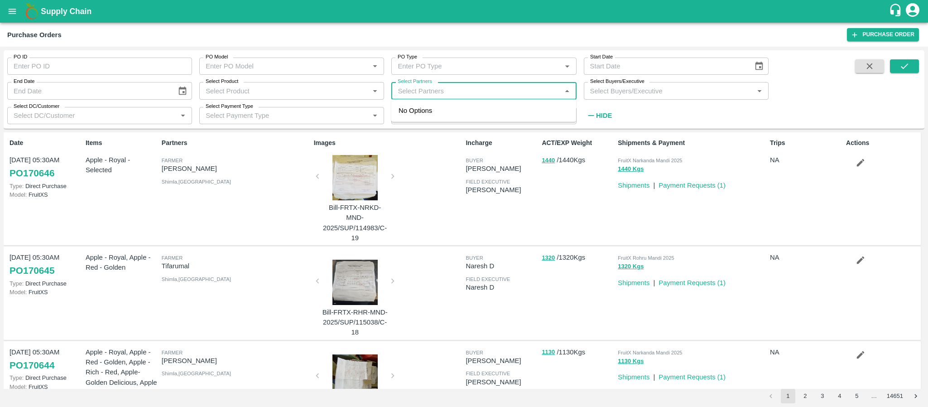
click at [515, 94] on input "Select Partners" at bounding box center [476, 91] width 164 height 12
type input "I.G."
click at [439, 113] on div "I.G. INTERNATIONAL PRIVATE LIMITED BANGALORE-Singsena, Bangalore Urban-70129918…" at bounding box center [496, 120] width 145 height 30
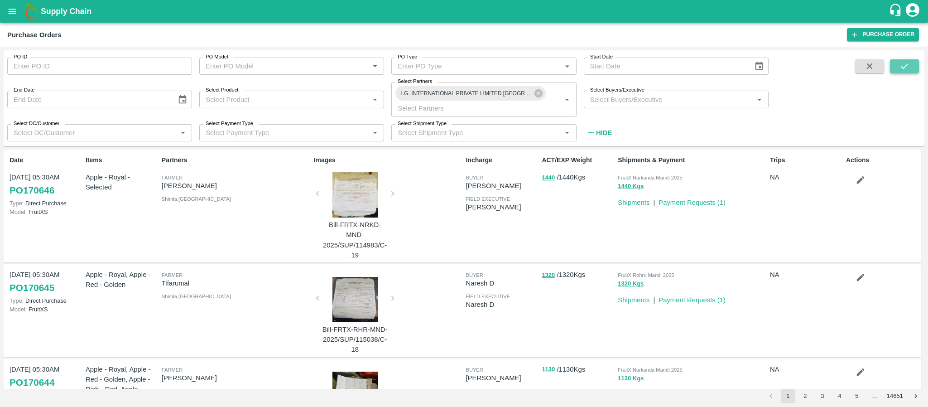
click at [899, 68] on icon "submit" at bounding box center [904, 66] width 10 height 10
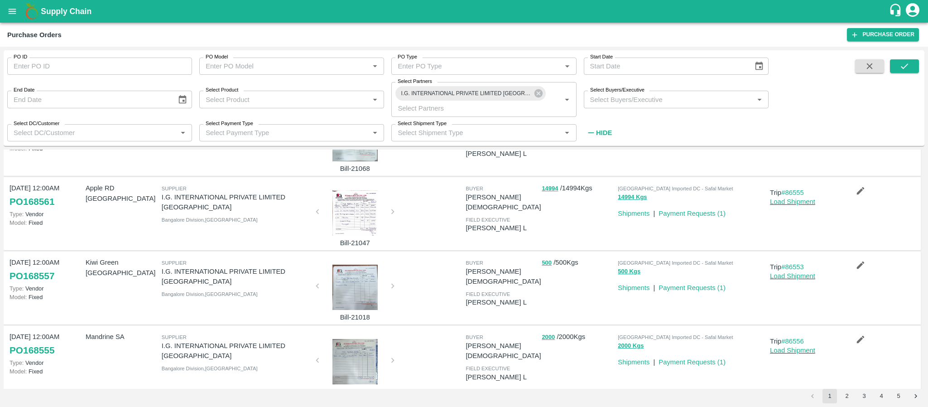
scroll to position [446, 0]
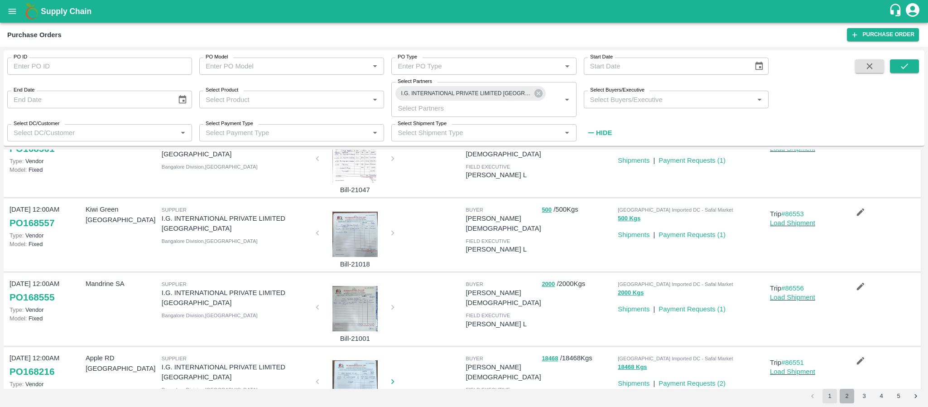
click at [843, 393] on button "2" at bounding box center [846, 395] width 14 height 14
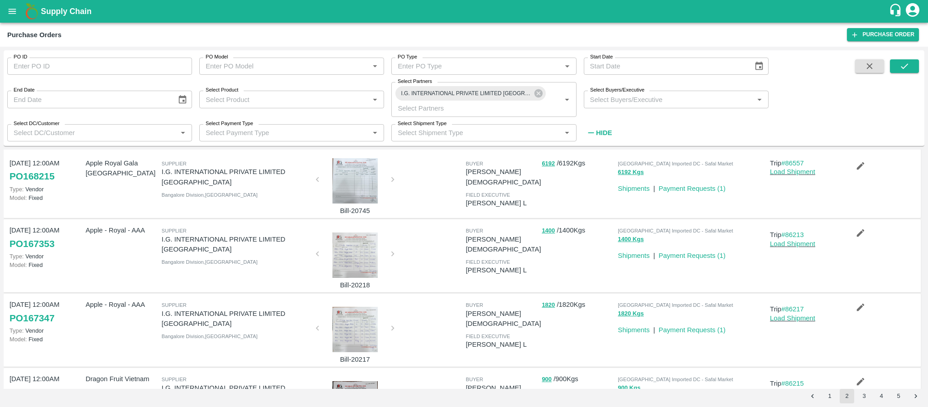
scroll to position [0, 0]
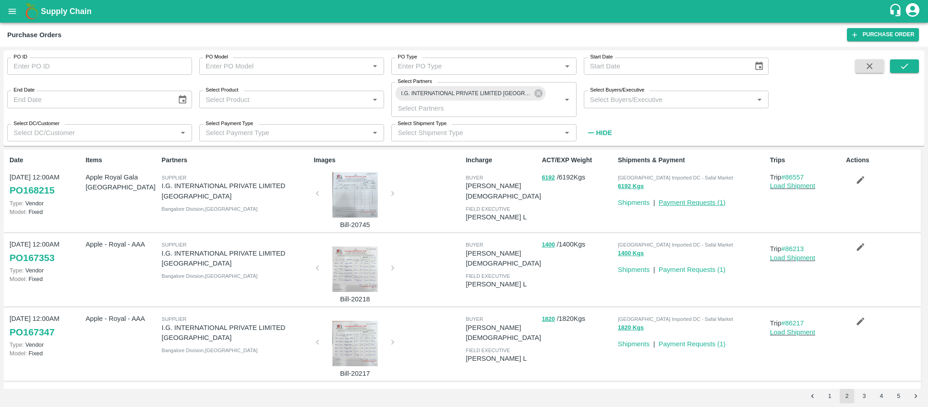
click at [697, 201] on link "Payment Requests ( 1 )" at bounding box center [691, 202] width 67 height 7
click at [824, 397] on button "1" at bounding box center [829, 395] width 14 height 14
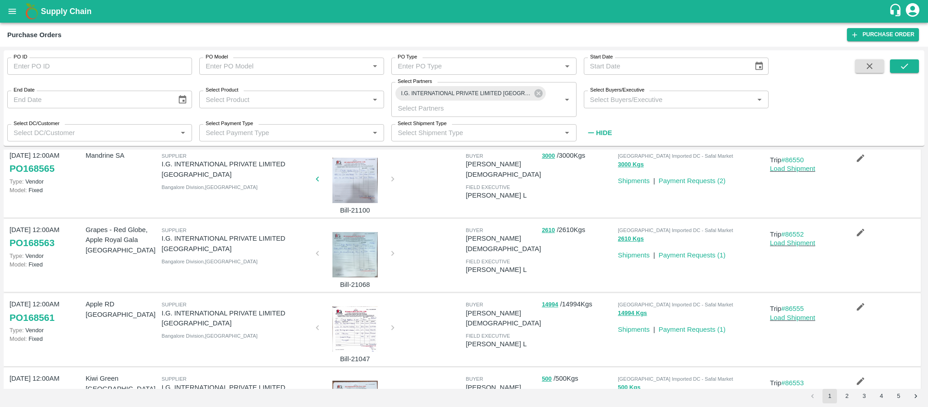
scroll to position [278, 0]
click at [690, 324] on link "Payment Requests ( 1 )" at bounding box center [691, 327] width 67 height 7
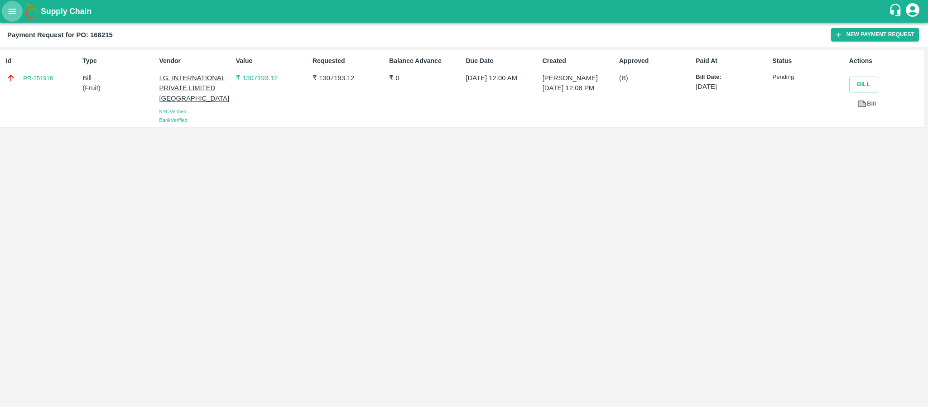
click at [11, 14] on icon "open drawer" at bounding box center [12, 11] width 10 height 10
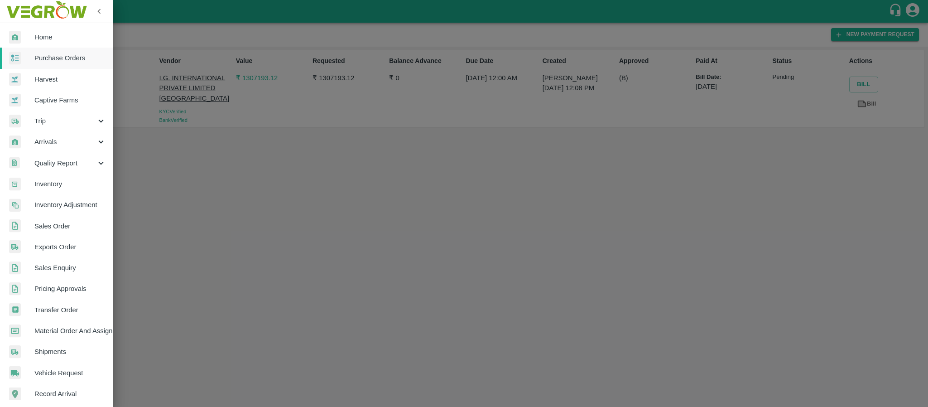
click at [140, 32] on div at bounding box center [464, 203] width 928 height 407
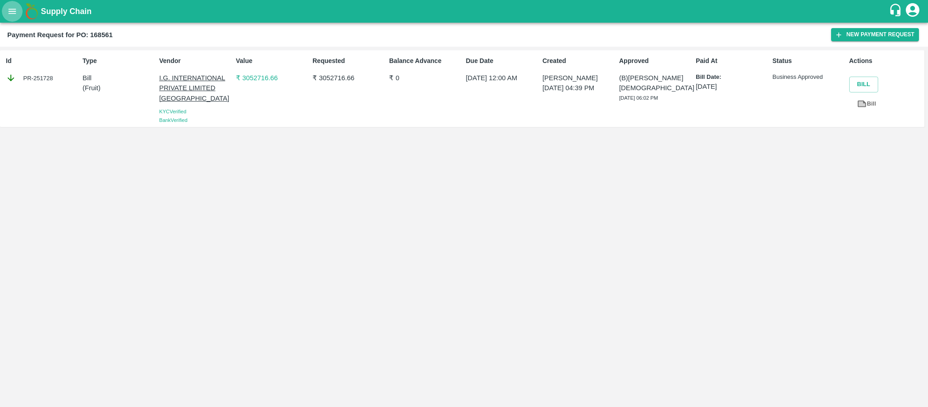
click at [10, 10] on icon "open drawer" at bounding box center [12, 11] width 10 height 10
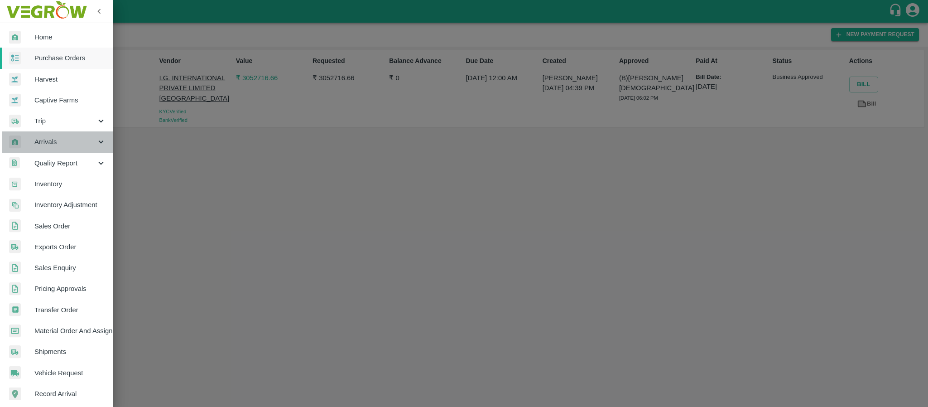
click at [48, 137] on span "Arrivals" at bounding box center [65, 142] width 62 height 10
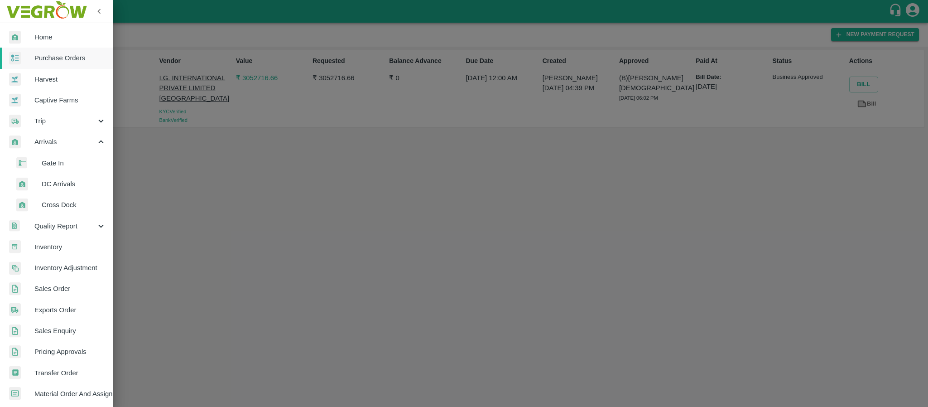
click at [53, 174] on li "DC Arrivals" at bounding box center [60, 183] width 106 height 21
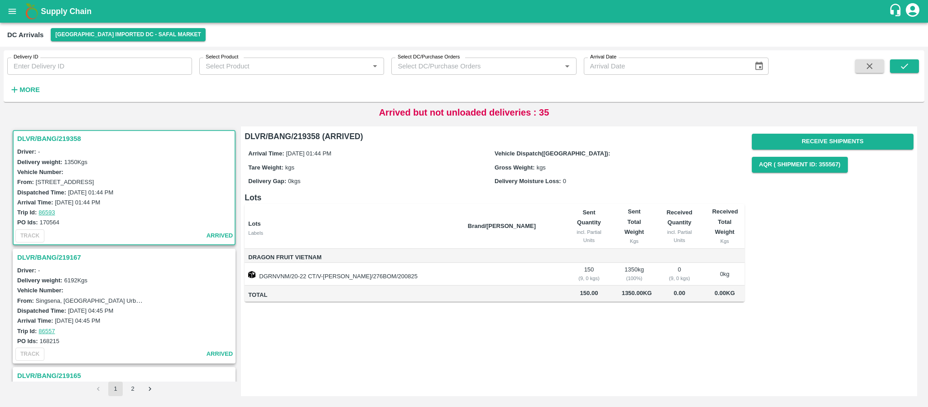
click at [67, 134] on h3 "DLVR/BANG/219358" at bounding box center [125, 139] width 216 height 12
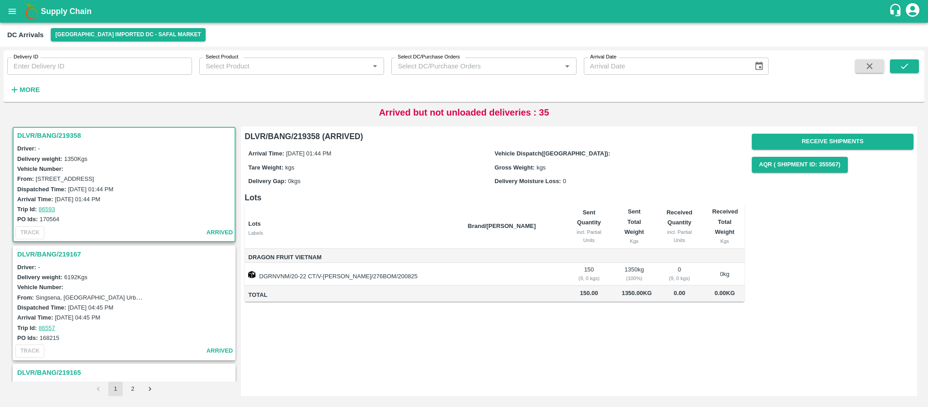
click at [59, 249] on h3 "DLVR/BANG/219167" at bounding box center [125, 254] width 216 height 12
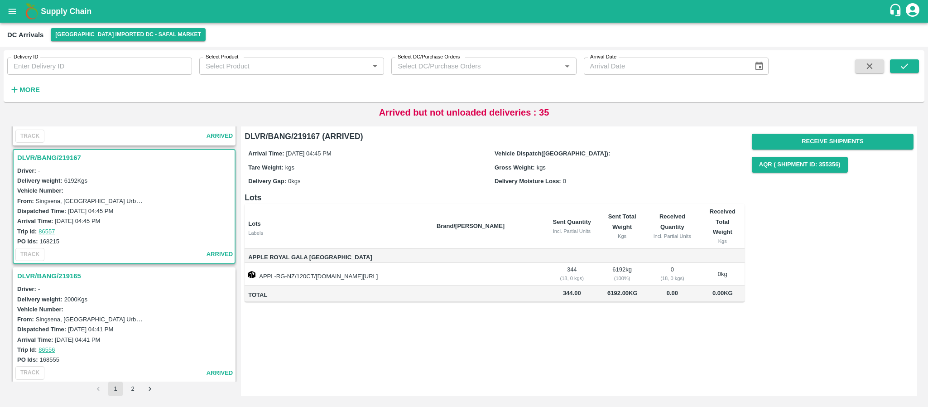
scroll to position [94, 0]
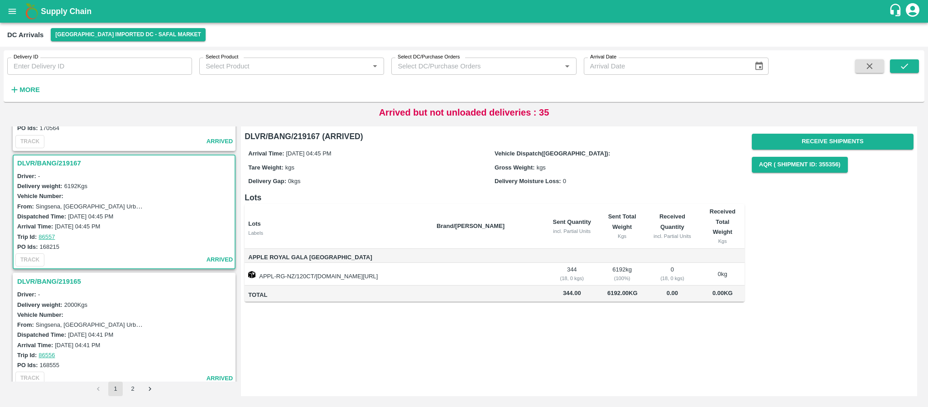
click at [43, 277] on h3 "DLVR/BANG/219165" at bounding box center [125, 281] width 216 height 12
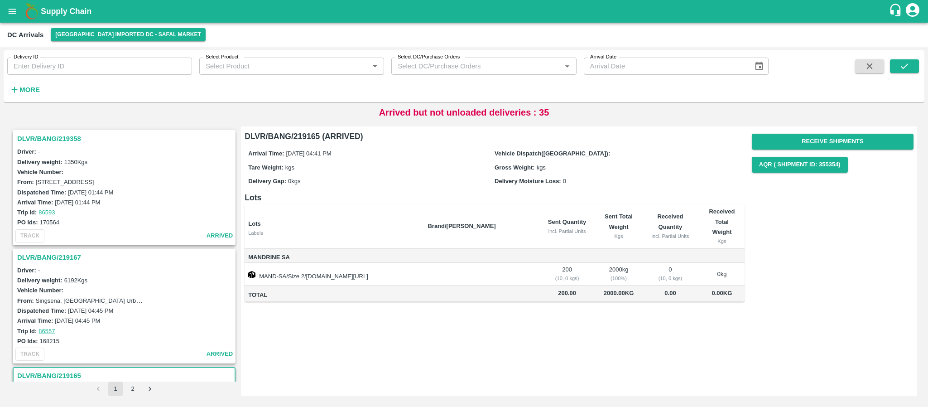
click at [56, 252] on h3 "DLVR/BANG/219167" at bounding box center [125, 257] width 216 height 12
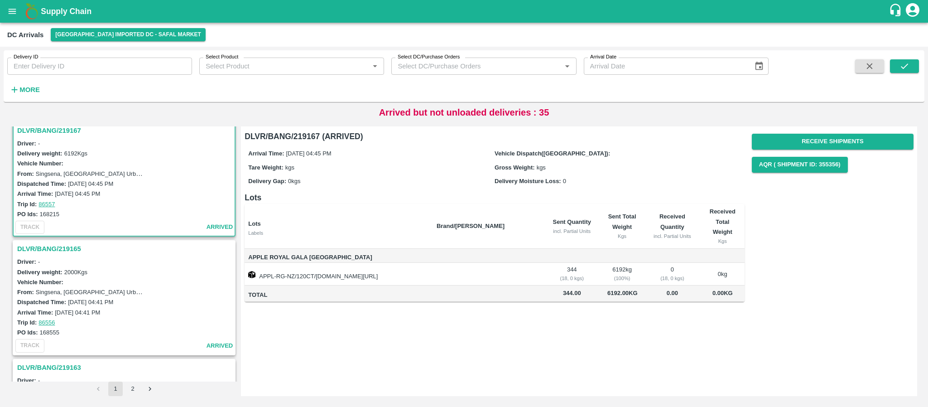
scroll to position [132, 0]
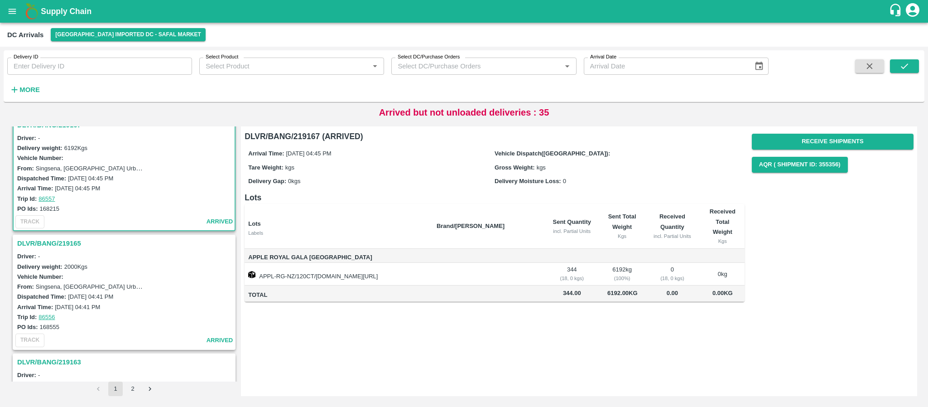
click at [43, 238] on h3 "DLVR/BANG/219165" at bounding box center [125, 243] width 216 height 12
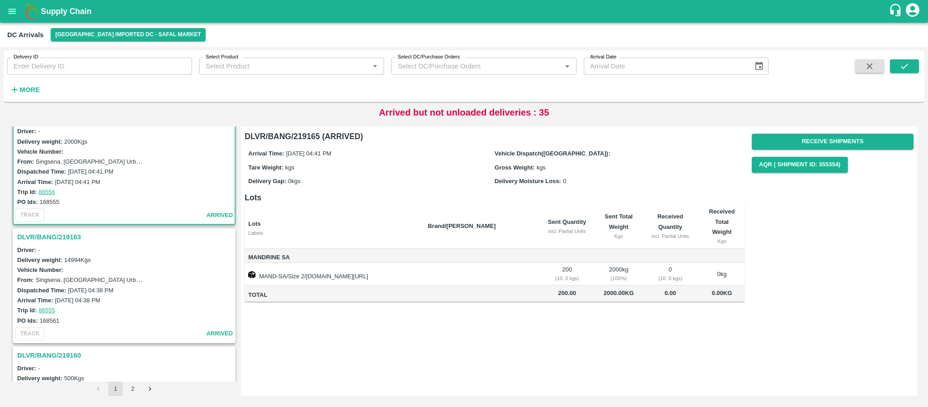
scroll to position [258, 0]
click at [61, 233] on h3 "DLVR/BANG/219163" at bounding box center [125, 236] width 216 height 12
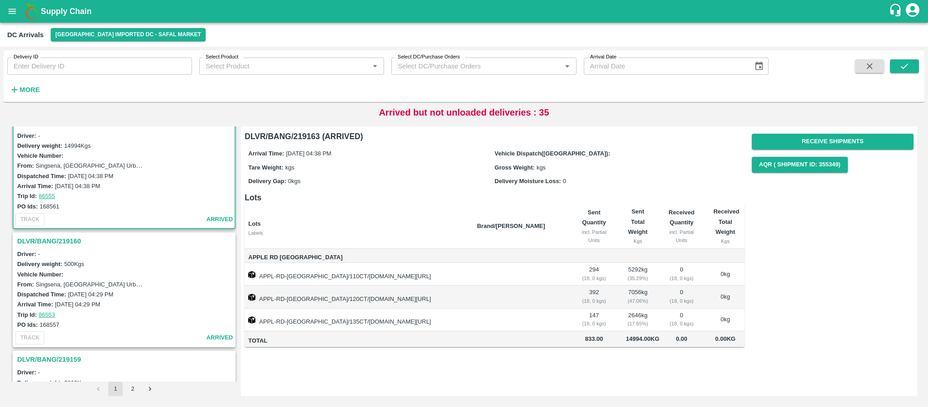
scroll to position [372, 0]
click at [64, 237] on h3 "DLVR/BANG/219160" at bounding box center [125, 240] width 216 height 12
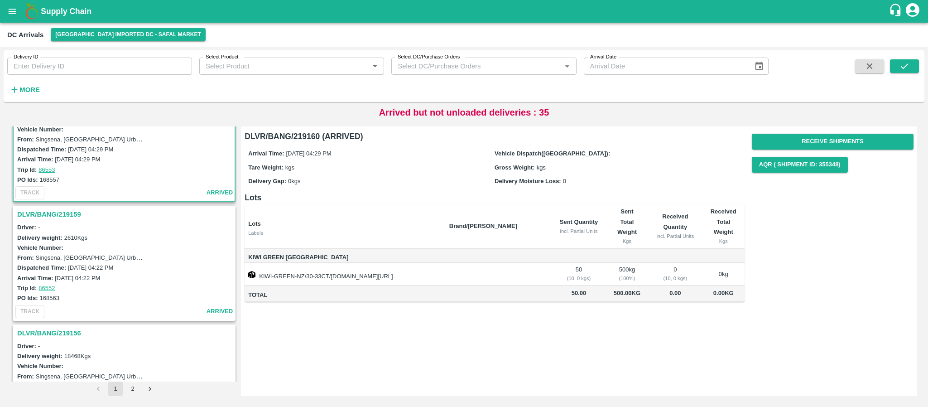
scroll to position [517, 0]
click at [53, 208] on h3 "DLVR/BANG/219159" at bounding box center [125, 214] width 216 height 12
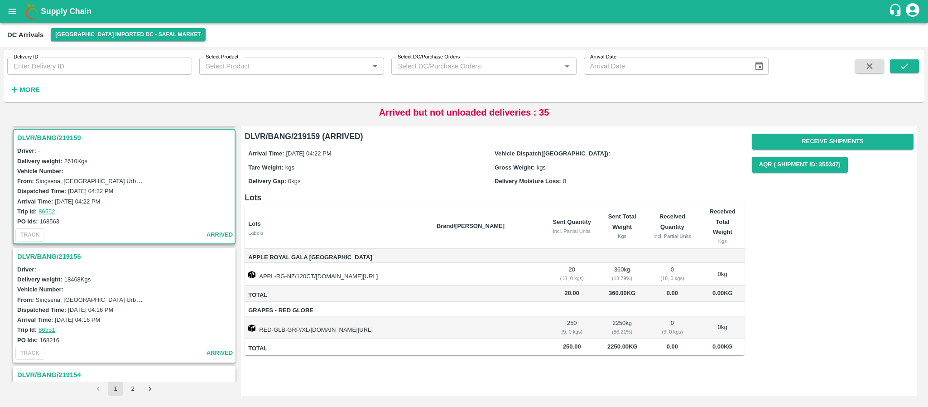
scroll to position [592, 0]
click at [46, 257] on h3 "DLVR/BANG/219156" at bounding box center [125, 257] width 216 height 12
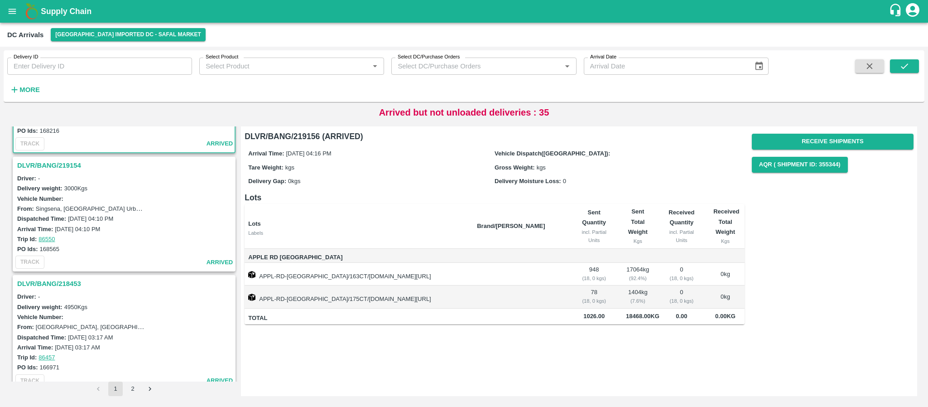
scroll to position [803, 0]
click at [75, 162] on h3 "DLVR/BANG/219154" at bounding box center [125, 164] width 216 height 12
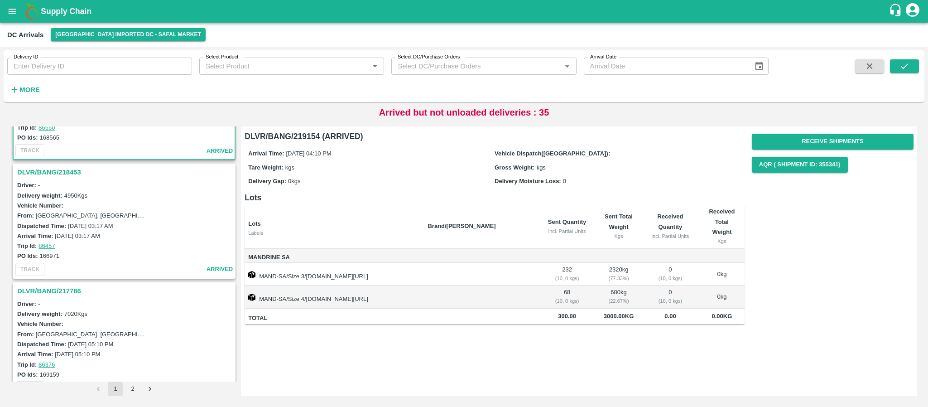
scroll to position [929, 0]
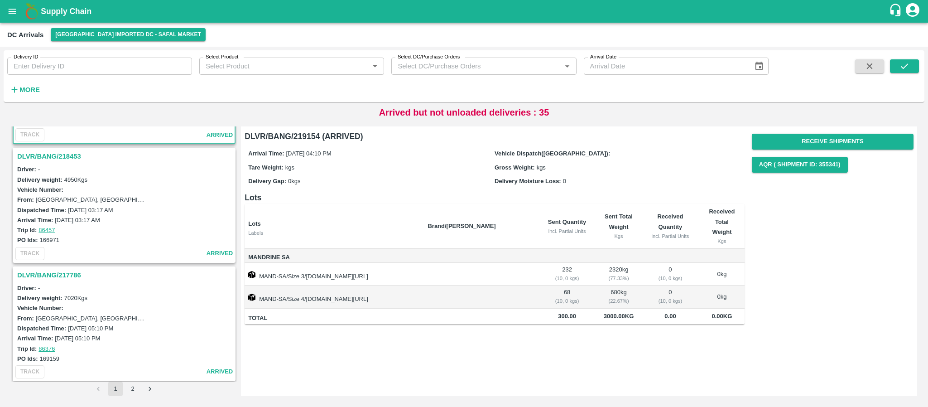
click at [53, 159] on h3 "DLVR/BANG/218453" at bounding box center [125, 156] width 216 height 12
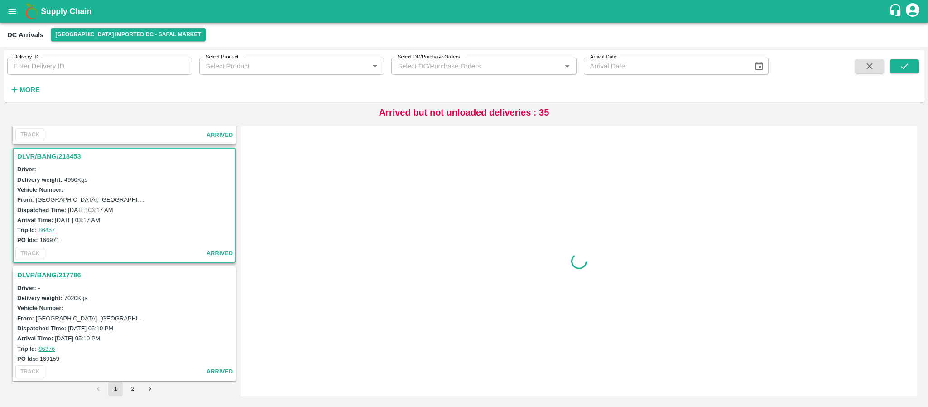
scroll to position [950, 0]
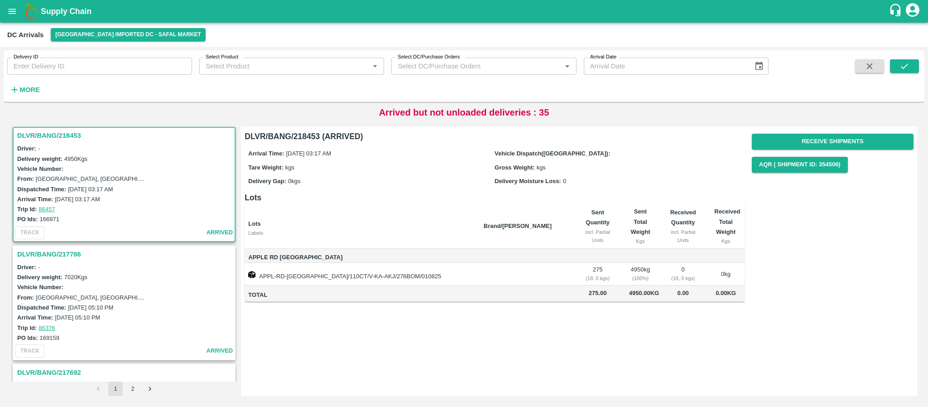
click at [60, 136] on h3 "DLVR/BANG/218453" at bounding box center [125, 135] width 216 height 12
click at [59, 135] on h3 "DLVR/BANG/218453" at bounding box center [125, 135] width 216 height 12
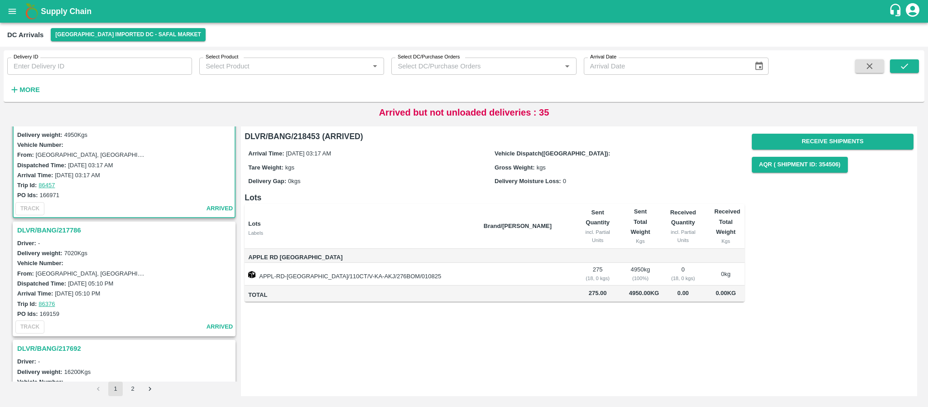
scroll to position [974, 0]
click at [52, 227] on h3 "DLVR/BANG/217786" at bounding box center [125, 230] width 216 height 12
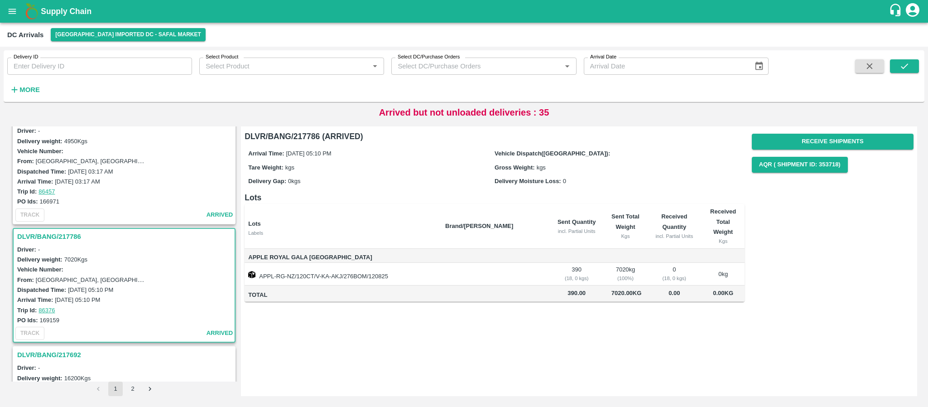
scroll to position [936, 0]
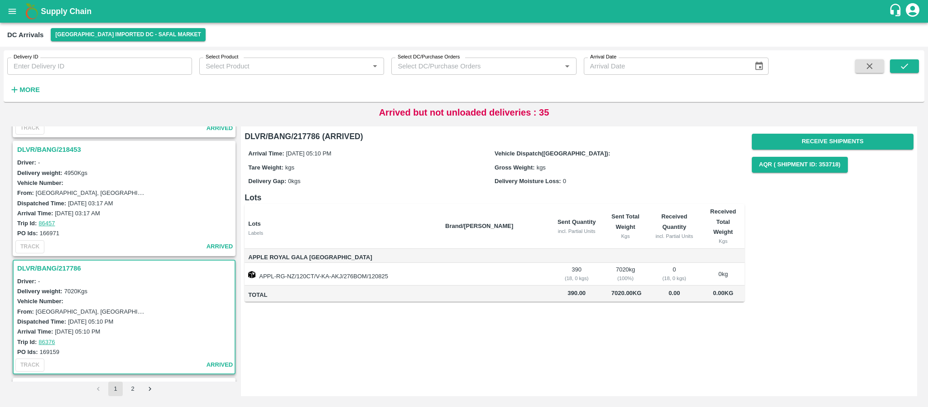
click at [68, 147] on h3 "DLVR/BANG/218453" at bounding box center [125, 150] width 216 height 12
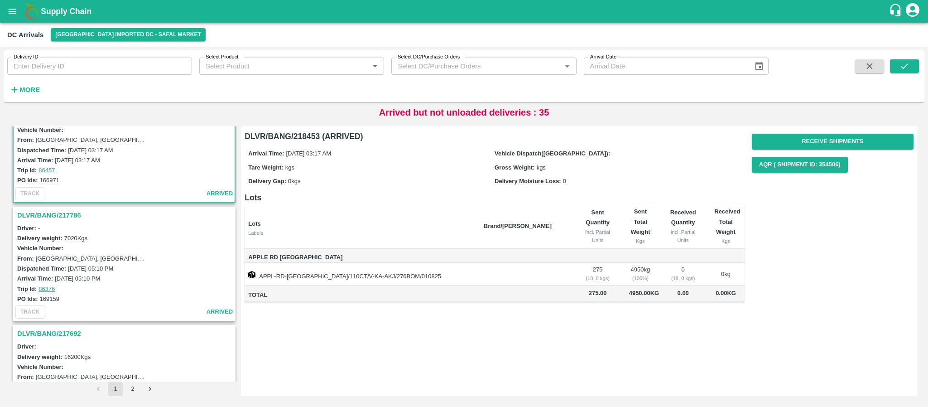
scroll to position [1007, 0]
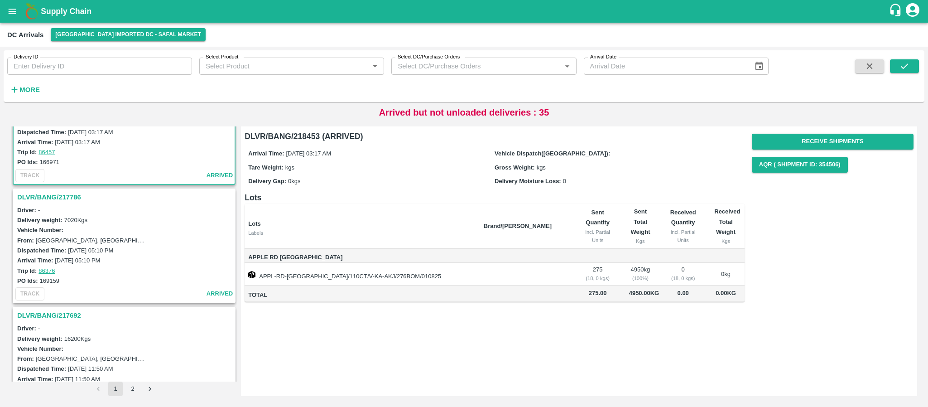
click at [75, 193] on h3 "DLVR/BANG/217786" at bounding box center [125, 197] width 216 height 12
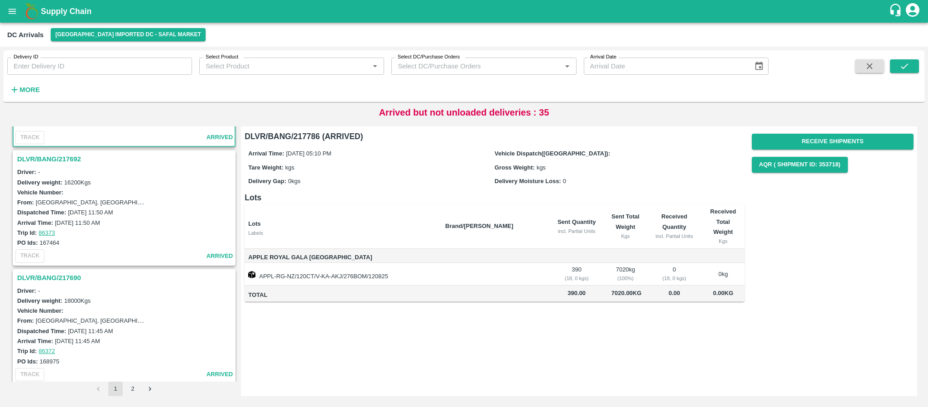
scroll to position [1166, 0]
click at [53, 152] on h3 "DLVR/BANG/217692" at bounding box center [125, 156] width 216 height 12
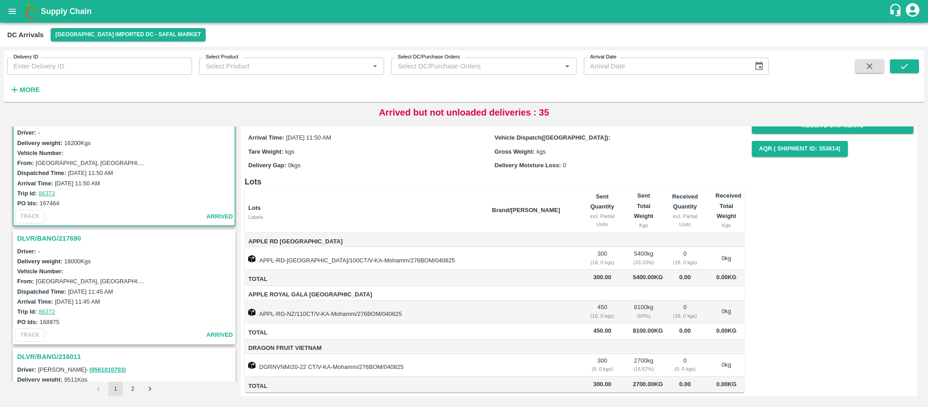
scroll to position [1204, 0]
click at [69, 237] on h3 "DLVR/BANG/217690" at bounding box center [125, 237] width 216 height 12
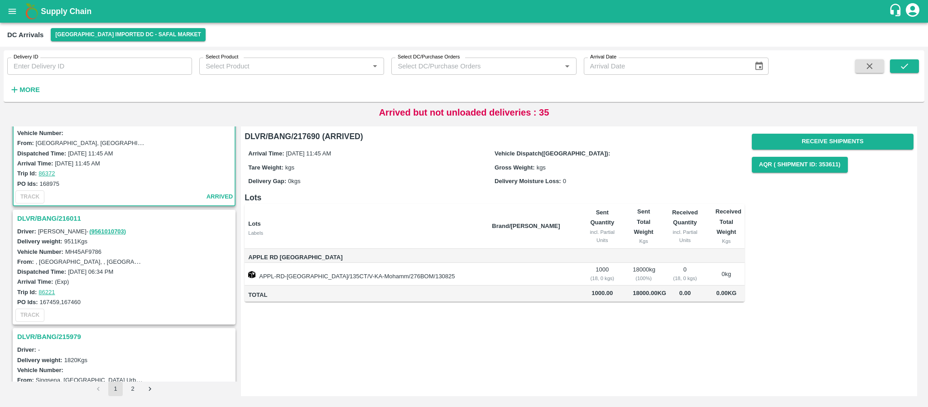
scroll to position [1341, 0]
click at [60, 216] on h3 "DLVR/BANG/216011" at bounding box center [125, 218] width 216 height 12
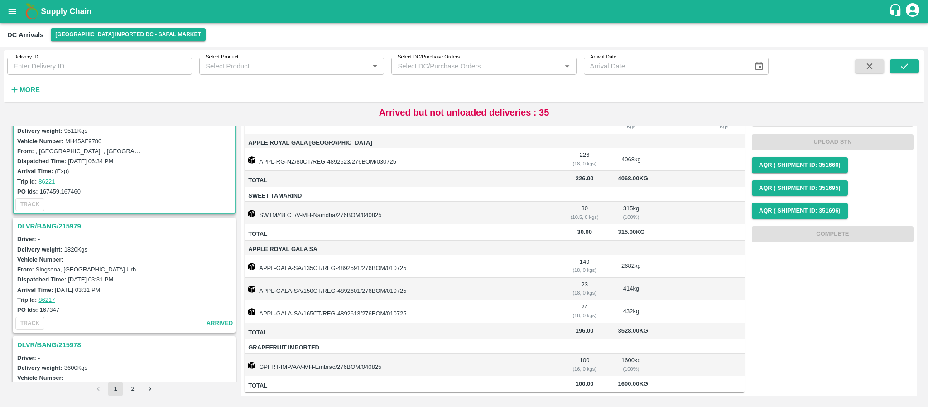
scroll to position [1453, 0]
click at [75, 224] on h3 "DLVR/BANG/215979" at bounding box center [125, 224] width 216 height 12
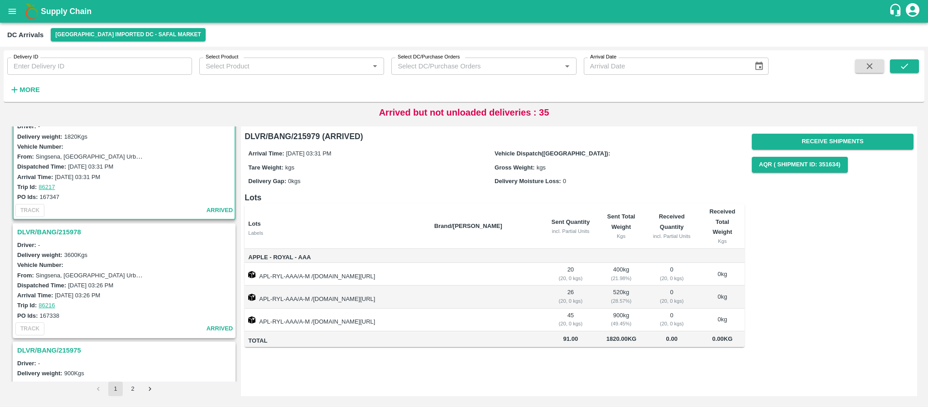
scroll to position [1550, 0]
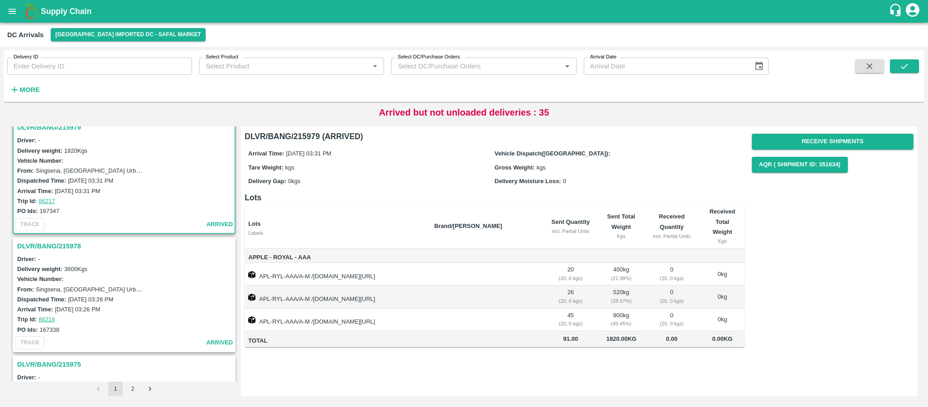
click at [58, 244] on h3 "DLVR/BANG/215978" at bounding box center [125, 246] width 216 height 12
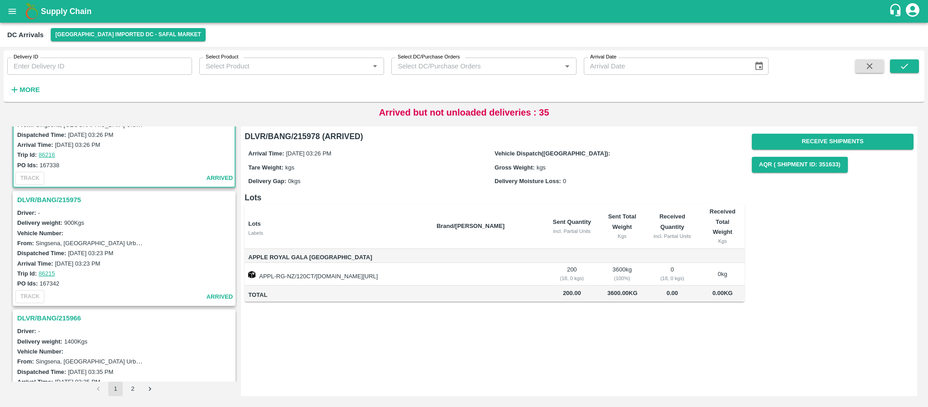
scroll to position [1726, 0]
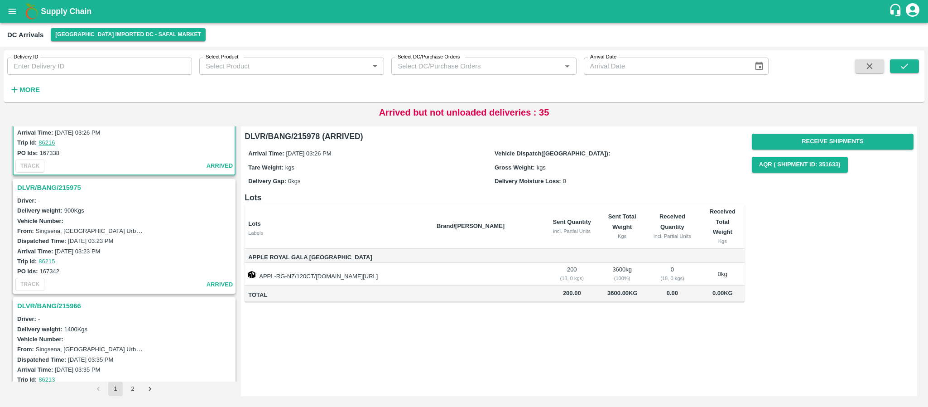
click at [56, 187] on h3 "DLVR/BANG/215975" at bounding box center [125, 188] width 216 height 12
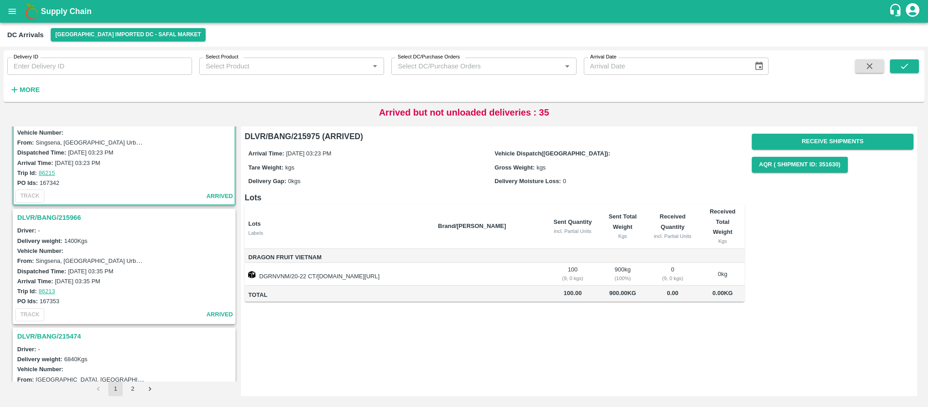
scroll to position [1823, 0]
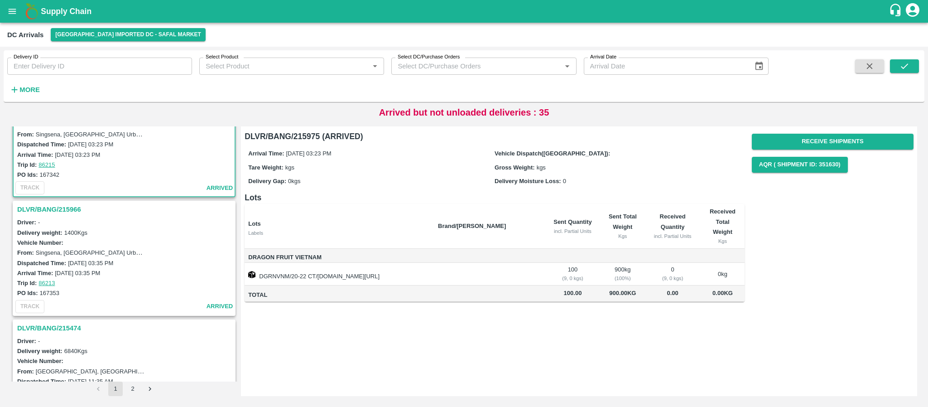
click at [64, 209] on h3 "DLVR/BANG/215966" at bounding box center [125, 209] width 216 height 12
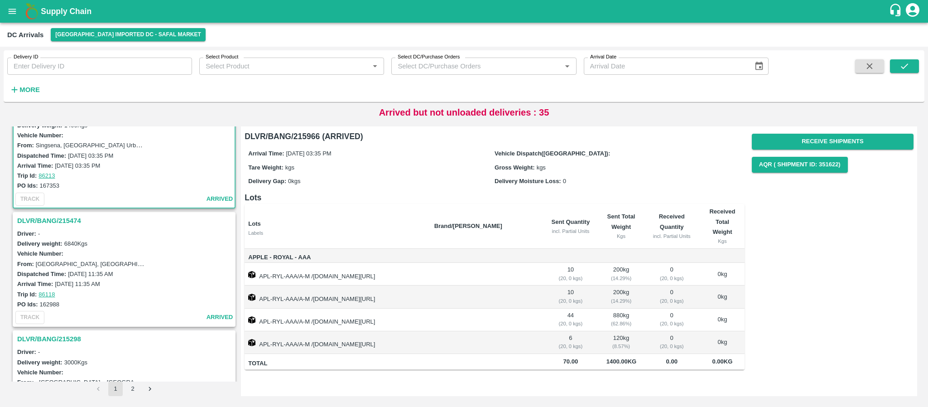
scroll to position [1933, 0]
click at [64, 215] on h3 "DLVR/BANG/215474" at bounding box center [125, 218] width 216 height 12
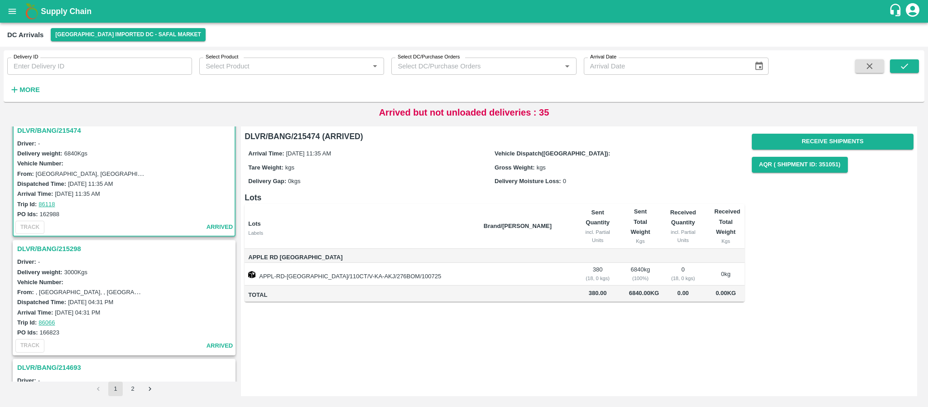
scroll to position [2021, 0]
click at [67, 247] on h3 "DLVR/BANG/215298" at bounding box center [125, 248] width 216 height 12
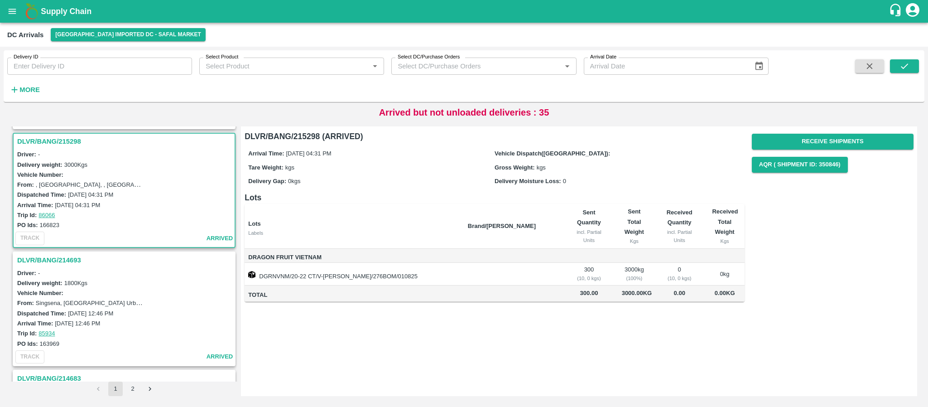
scroll to position [2127, 0]
click at [55, 256] on h3 "DLVR/BANG/214693" at bounding box center [125, 260] width 216 height 12
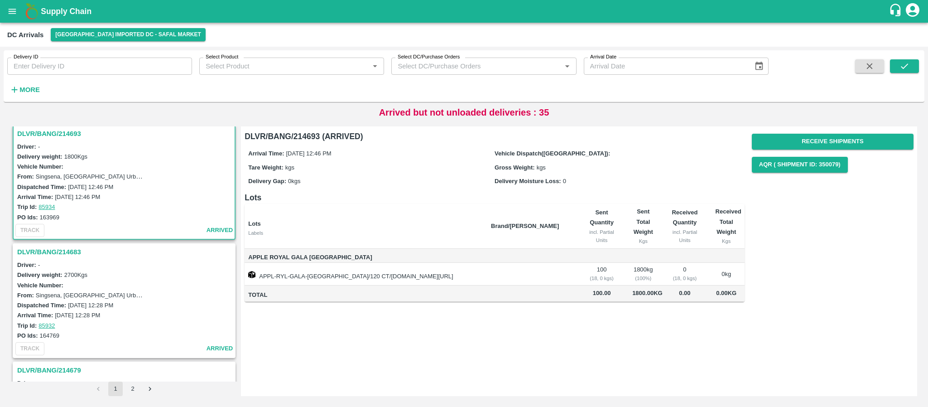
scroll to position [2253, 0]
drag, startPoint x: 40, startPoint y: 215, endPoint x: 62, endPoint y: 218, distance: 22.8
click at [62, 218] on div "PO Ids: 163969" at bounding box center [125, 217] width 216 height 10
copy label "163969"
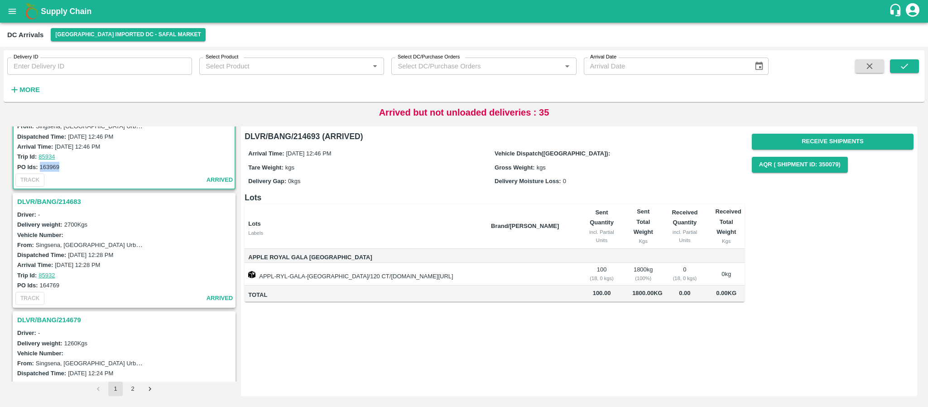
scroll to position [2305, 0]
click at [54, 200] on h3 "DLVR/BANG/214683" at bounding box center [125, 201] width 216 height 12
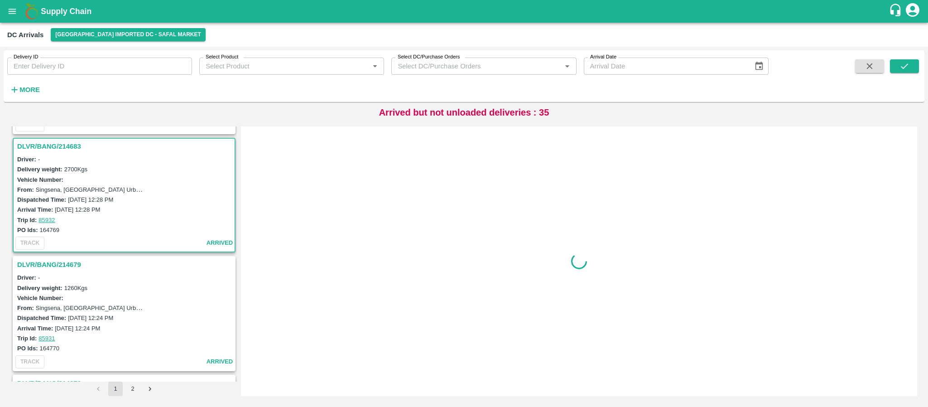
scroll to position [2370, 0]
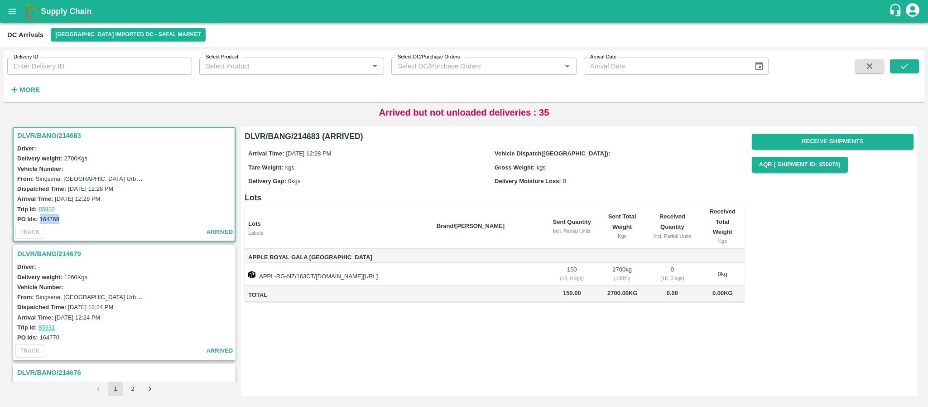
drag, startPoint x: 39, startPoint y: 217, endPoint x: 60, endPoint y: 218, distance: 20.8
click at [60, 218] on div "PO Ids: 164769" at bounding box center [125, 219] width 216 height 10
copy label "164769"
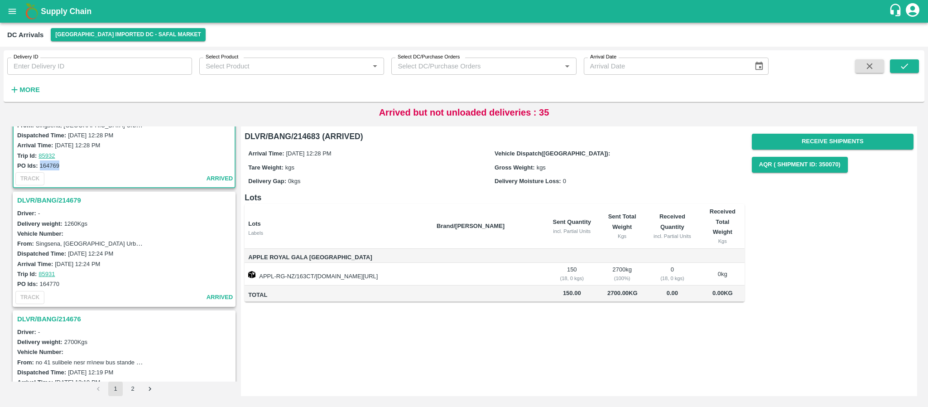
scroll to position [2424, 0]
click at [49, 197] on h3 "DLVR/BANG/214679" at bounding box center [125, 199] width 216 height 12
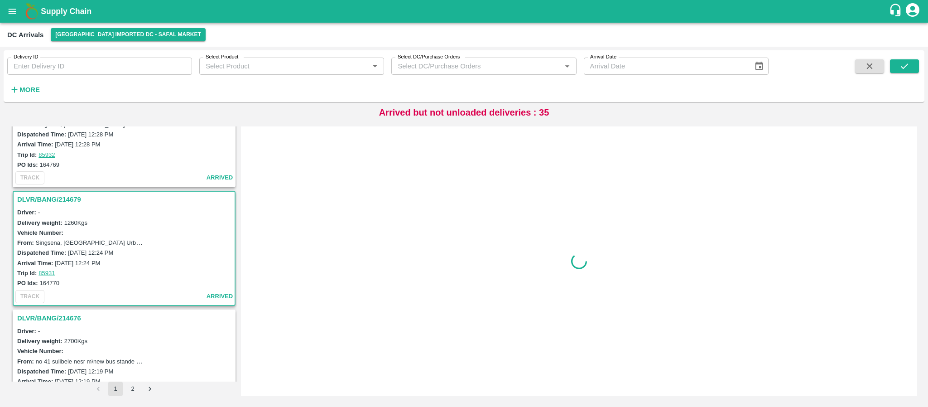
scroll to position [2488, 0]
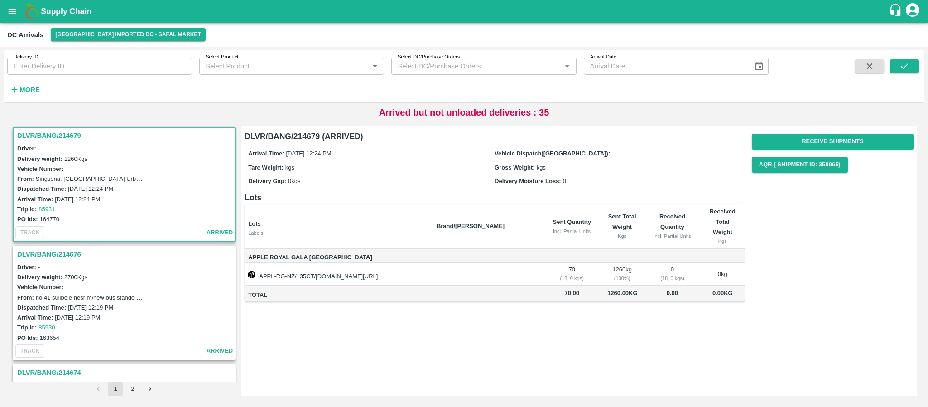
click at [42, 219] on label "164770" at bounding box center [49, 219] width 19 height 7
drag, startPoint x: 41, startPoint y: 219, endPoint x: 64, endPoint y: 222, distance: 22.8
click at [64, 222] on div "PO Ids: 164770" at bounding box center [125, 219] width 216 height 10
drag, startPoint x: 40, startPoint y: 219, endPoint x: 62, endPoint y: 220, distance: 22.7
click at [62, 220] on div "PO Ids: 164770" at bounding box center [125, 219] width 216 height 10
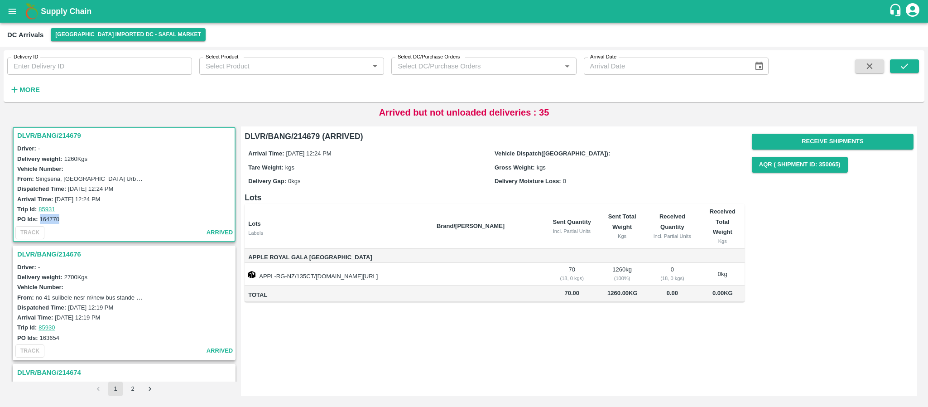
copy label "164770"
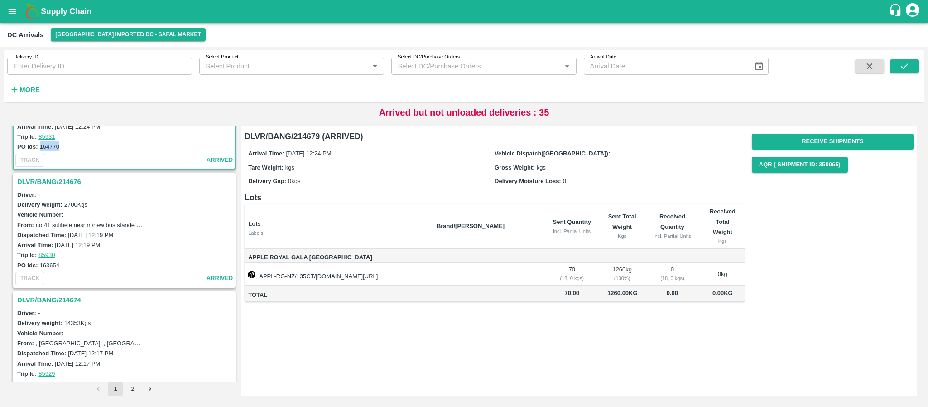
scroll to position [2562, 0]
click at [52, 178] on h3 "DLVR/BANG/214676" at bounding box center [125, 180] width 216 height 12
click at [45, 180] on h3 "DLVR/BANG/214674" at bounding box center [125, 183] width 216 height 12
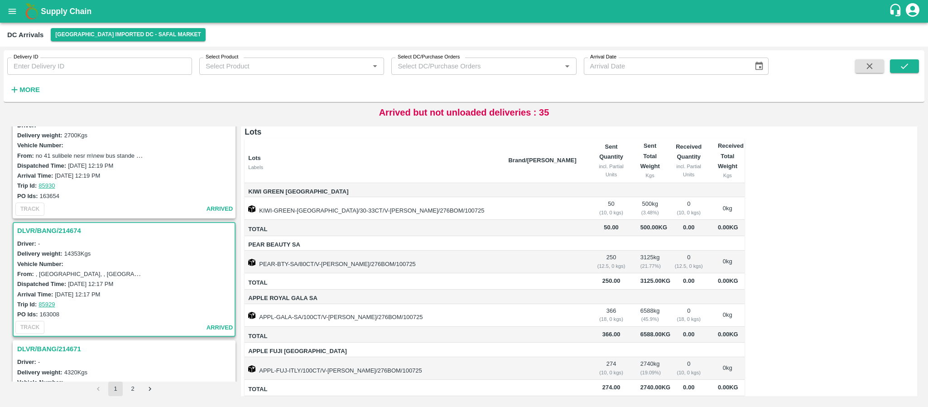
scroll to position [2706, 0]
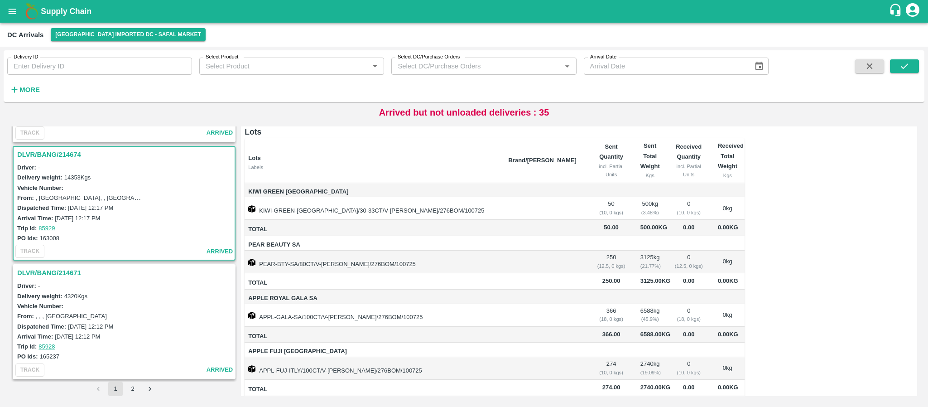
click at [64, 271] on h3 "DLVR/BANG/214671" at bounding box center [125, 273] width 216 height 12
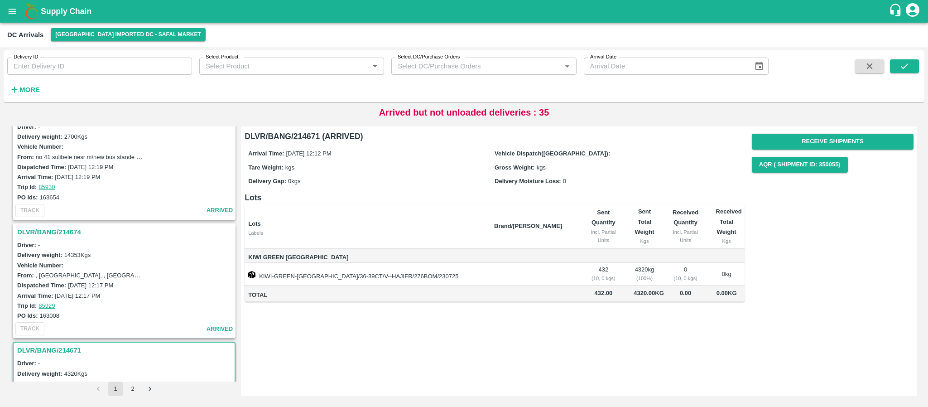
scroll to position [2706, 0]
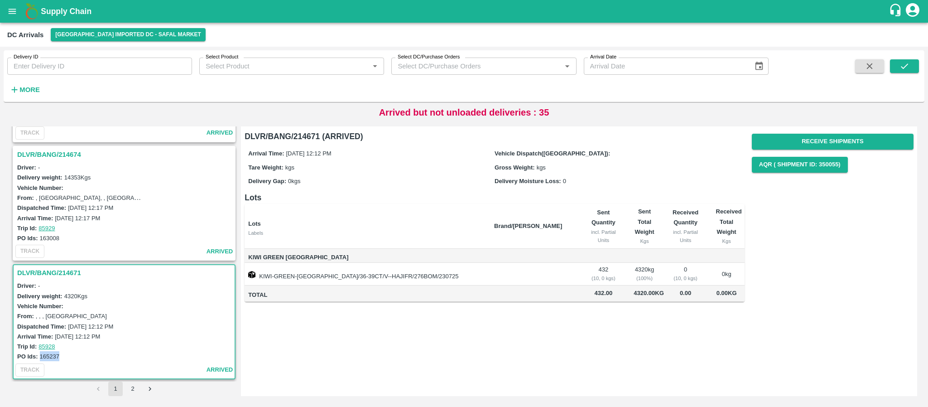
drag, startPoint x: 38, startPoint y: 353, endPoint x: 64, endPoint y: 354, distance: 25.8
click at [64, 354] on div "PO Ids: 165237" at bounding box center [125, 356] width 216 height 10
copy label "165237"
click at [134, 388] on button "2" at bounding box center [132, 388] width 14 height 14
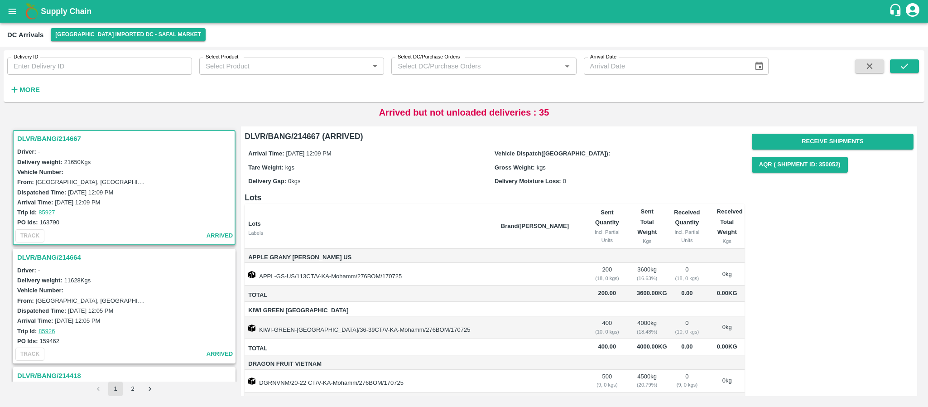
click at [56, 139] on h3 "DLVR/BANG/214667" at bounding box center [125, 139] width 216 height 12
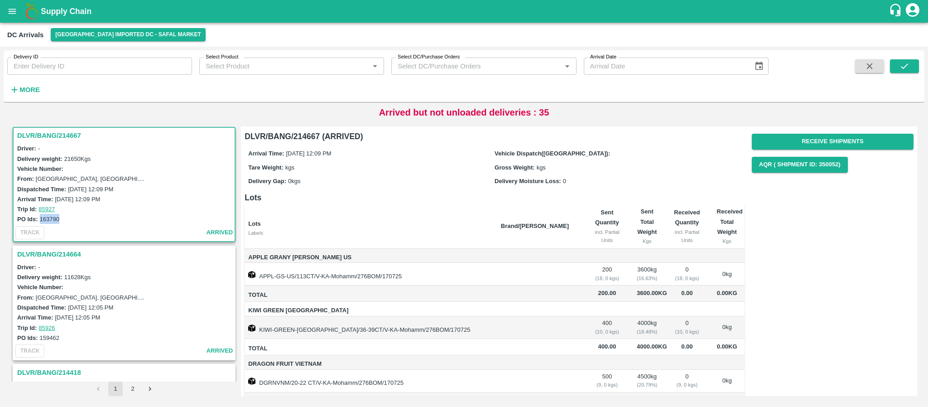
drag, startPoint x: 39, startPoint y: 217, endPoint x: 62, endPoint y: 216, distance: 22.2
click at [62, 216] on div "PO Ids: 163790" at bounding box center [125, 219] width 216 height 10
copy label "163790"
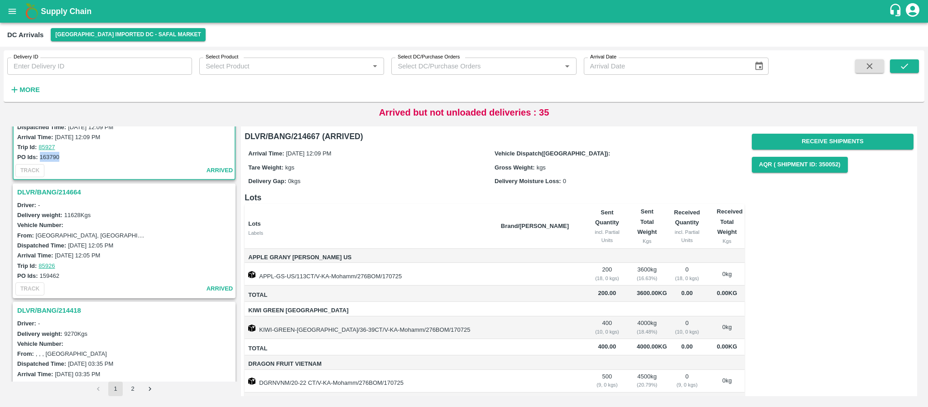
scroll to position [66, 0]
click at [53, 186] on h3 "DLVR/BANG/214664" at bounding box center [125, 192] width 216 height 12
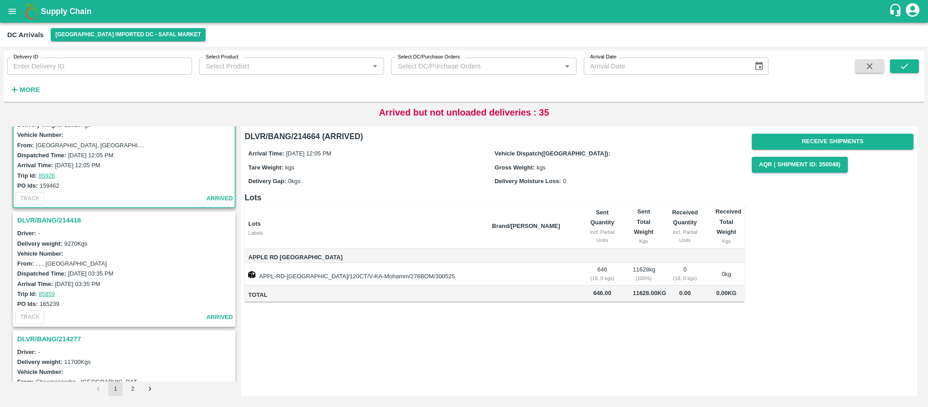
scroll to position [156, 0]
click at [70, 215] on h3 "DLVR/BANG/214418" at bounding box center [125, 219] width 216 height 12
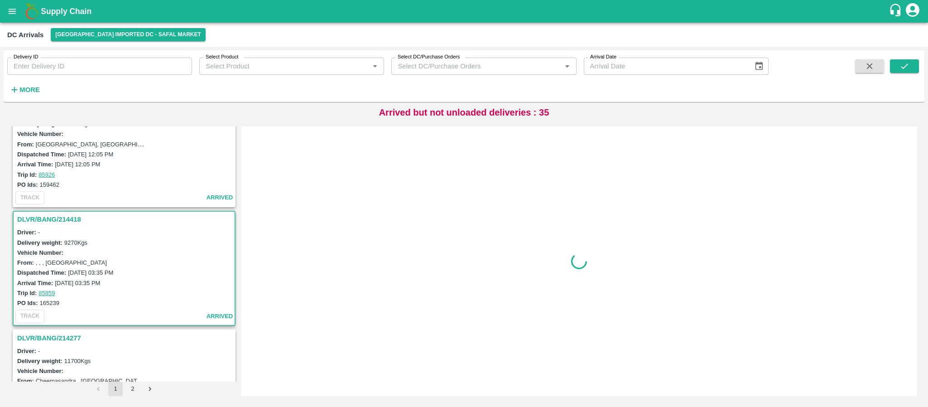
scroll to position [240, 0]
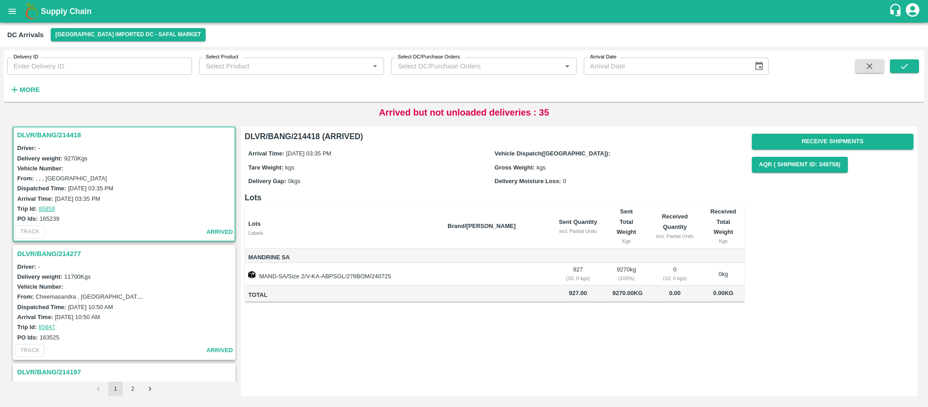
click at [52, 251] on h3 "DLVR/BANG/214277" at bounding box center [125, 254] width 216 height 12
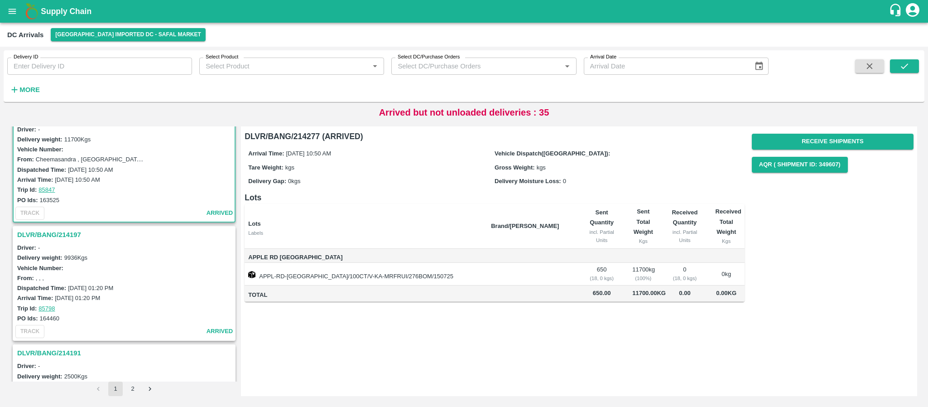
scroll to position [379, 0]
click at [64, 231] on h3 "DLVR/BANG/214197" at bounding box center [125, 233] width 216 height 12
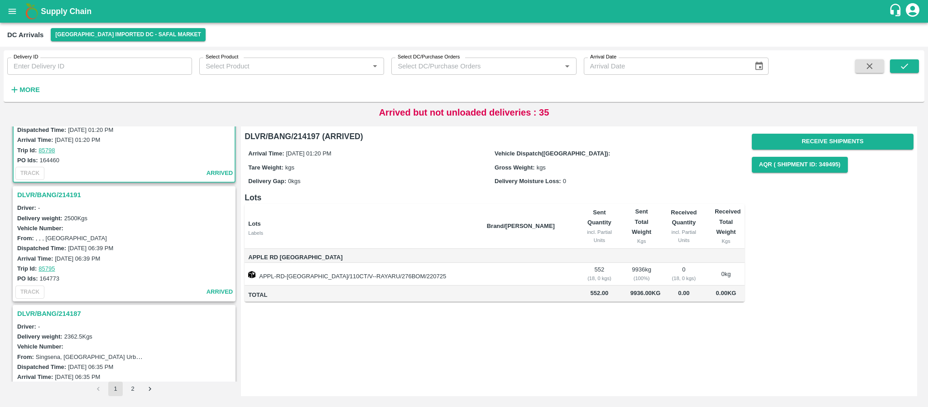
scroll to position [537, 0]
click at [67, 193] on h3 "DLVR/BANG/214191" at bounding box center [125, 193] width 216 height 12
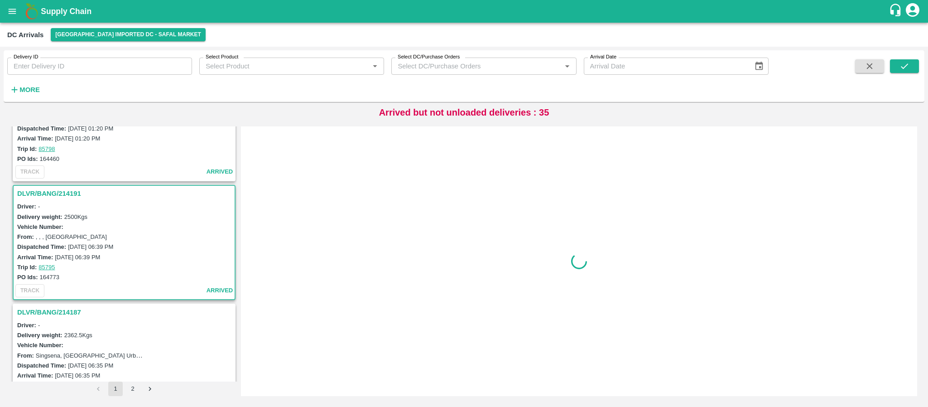
scroll to position [595, 0]
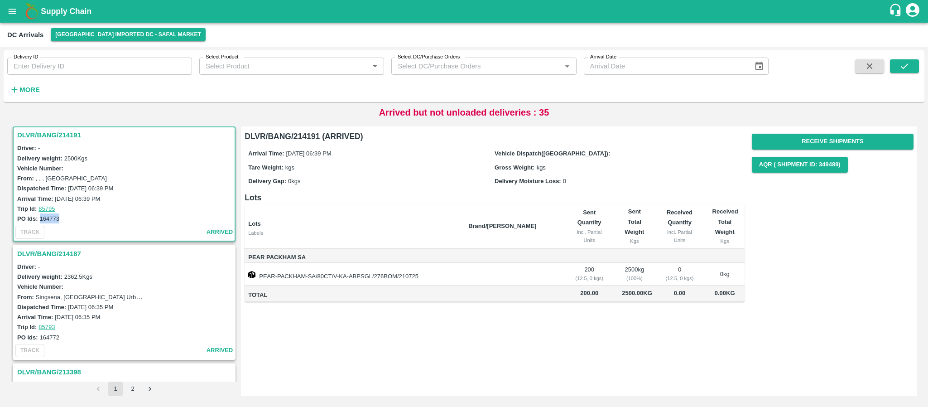
drag, startPoint x: 38, startPoint y: 216, endPoint x: 62, endPoint y: 217, distance: 23.1
click at [62, 217] on div "PO Ids: 164773" at bounding box center [125, 218] width 216 height 10
copy label "164773"
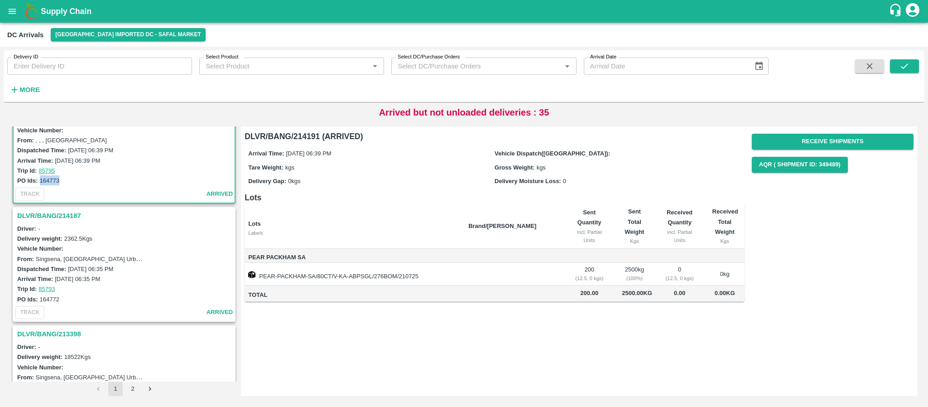
scroll to position [634, 0]
click at [61, 213] on h3 "DLVR/BANG/214187" at bounding box center [125, 215] width 216 height 12
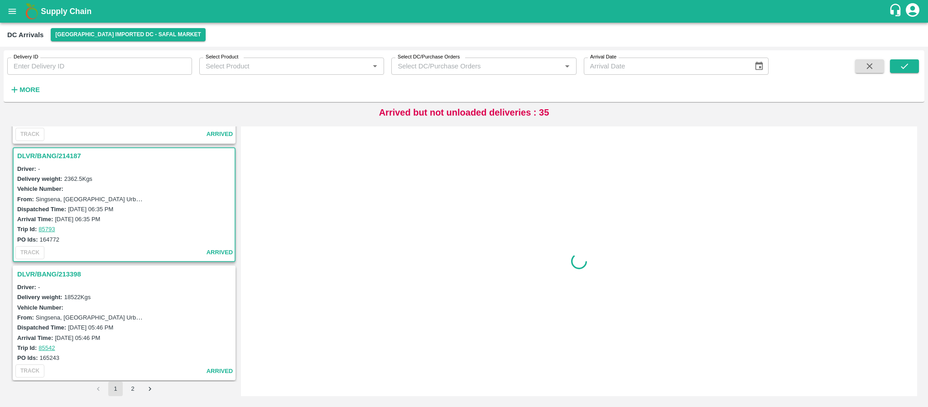
scroll to position [714, 0]
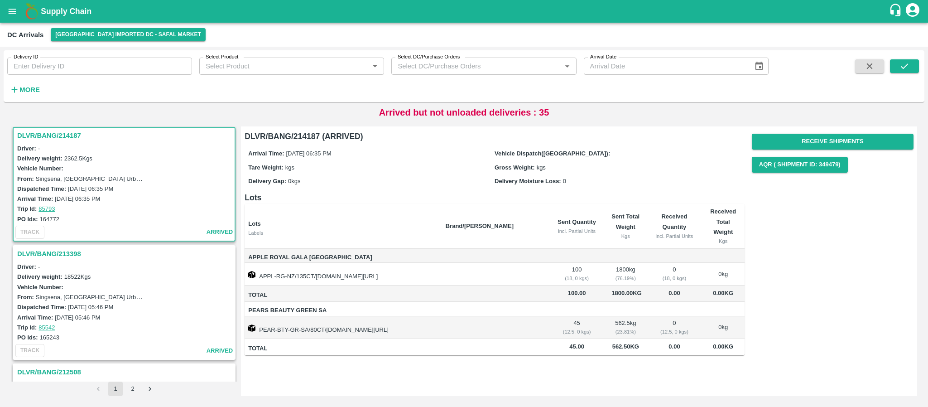
click at [60, 216] on div "PO Ids: 164772" at bounding box center [125, 219] width 216 height 10
drag, startPoint x: 60, startPoint y: 216, endPoint x: 40, endPoint y: 216, distance: 19.9
click at [40, 216] on div "PO Ids: 164772" at bounding box center [125, 219] width 216 height 10
copy label "164772"
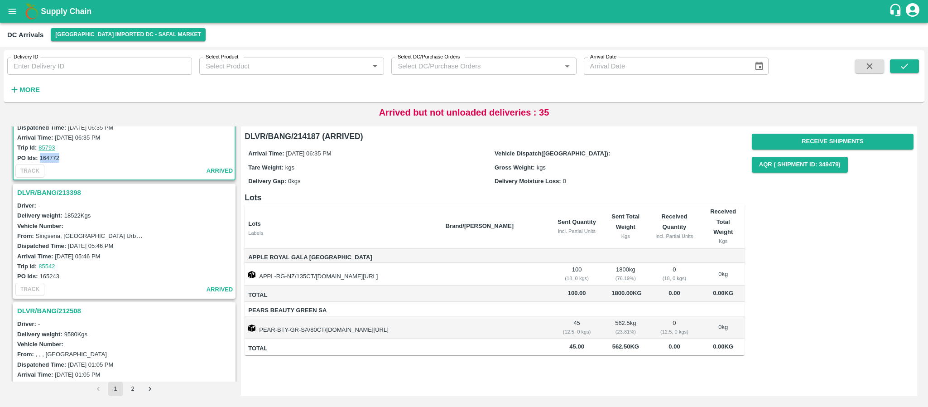
scroll to position [776, 0]
click at [57, 189] on h3 "DLVR/BANG/213398" at bounding box center [125, 192] width 216 height 12
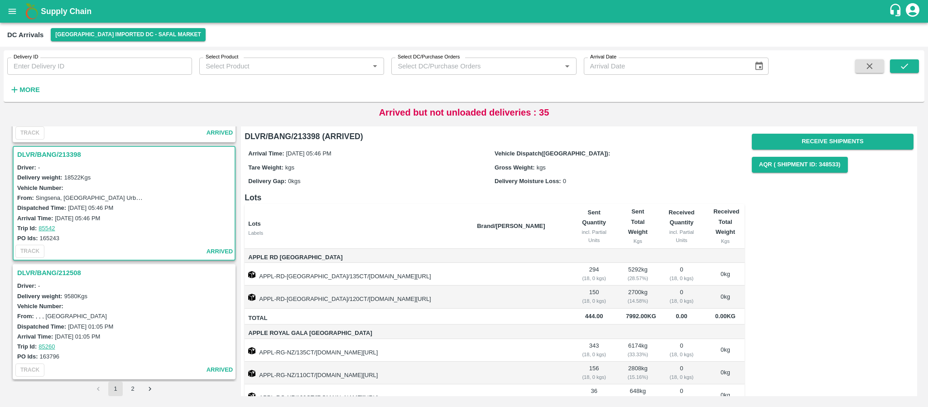
click at [60, 154] on h3 "DLVR/BANG/213398" at bounding box center [125, 154] width 216 height 12
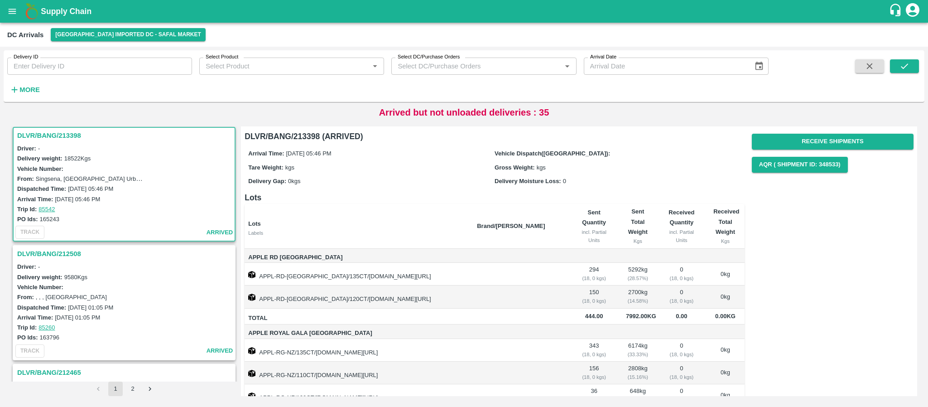
click at [39, 249] on h3 "DLVR/BANG/212508" at bounding box center [125, 254] width 216 height 12
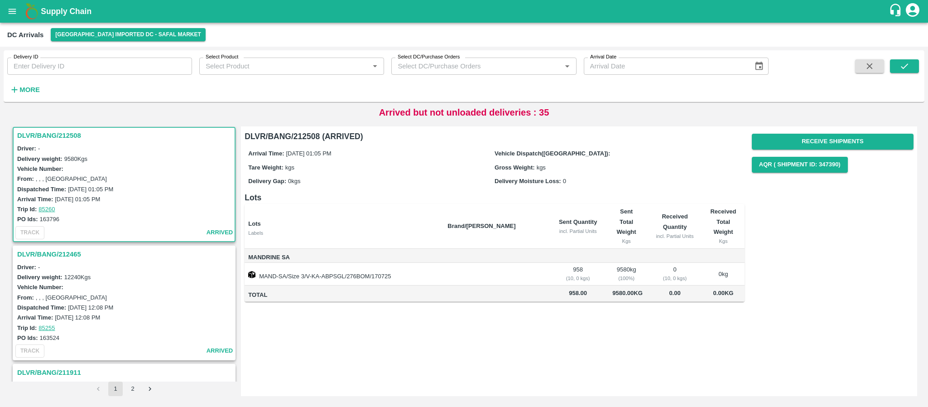
scroll to position [967, 0]
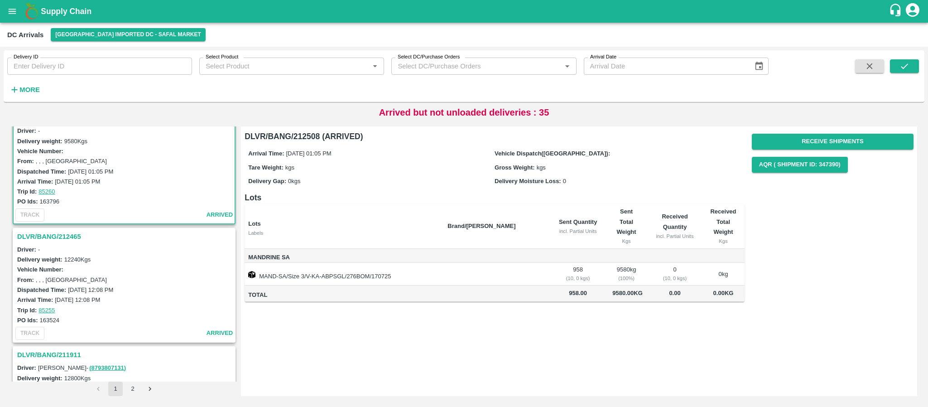
click at [72, 236] on h3 "DLVR/BANG/212465" at bounding box center [125, 236] width 216 height 12
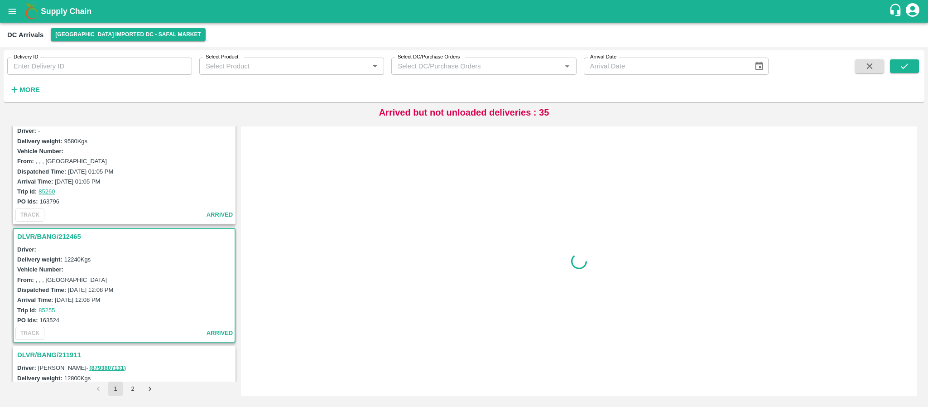
scroll to position [1068, 0]
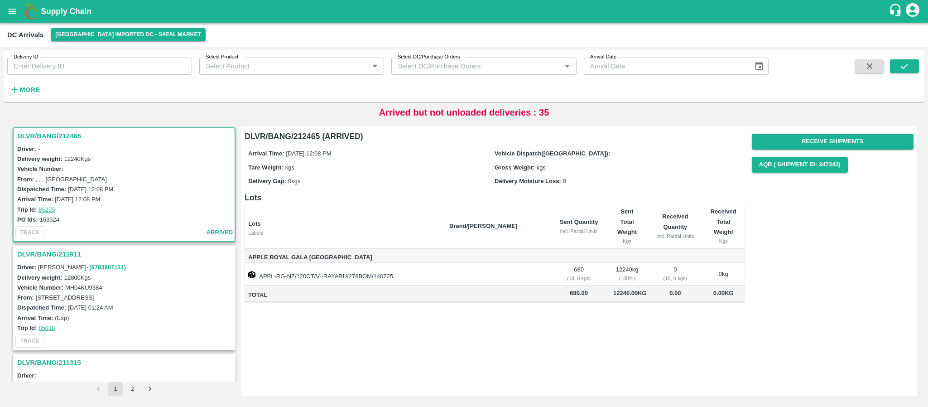
click at [48, 135] on h3 "DLVR/BANG/212465" at bounding box center [125, 136] width 216 height 12
click at [55, 251] on h3 "DLVR/BANG/211911" at bounding box center [125, 254] width 216 height 12
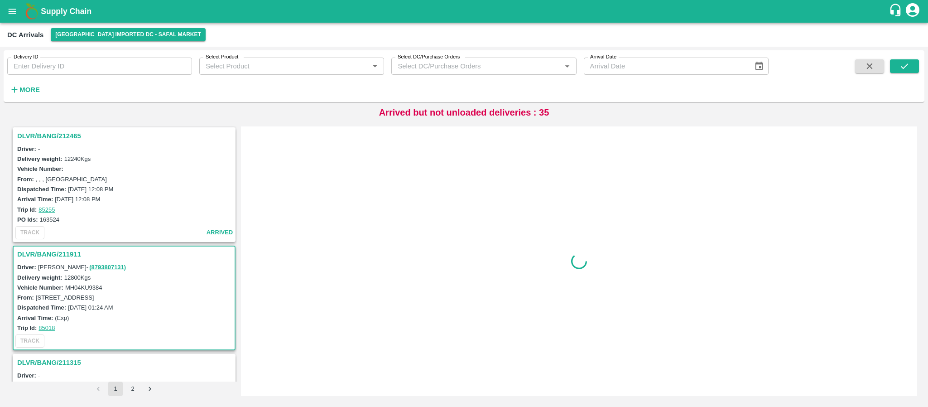
scroll to position [1158, 0]
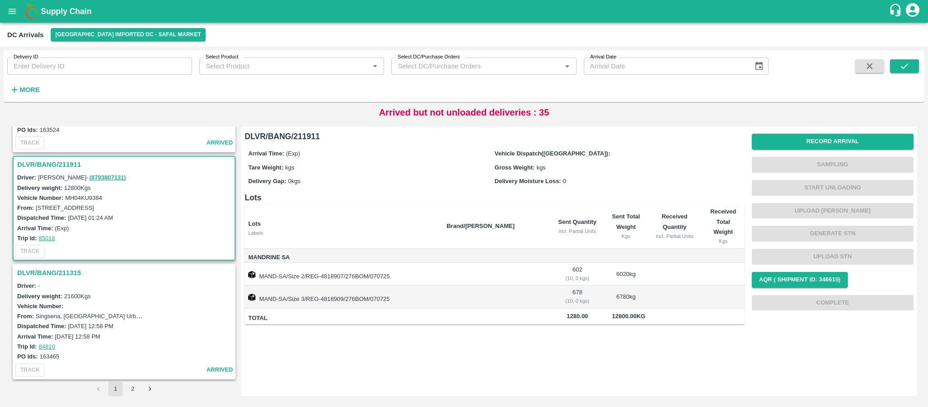
click at [60, 273] on h3 "DLVR/BANG/211315" at bounding box center [125, 273] width 216 height 12
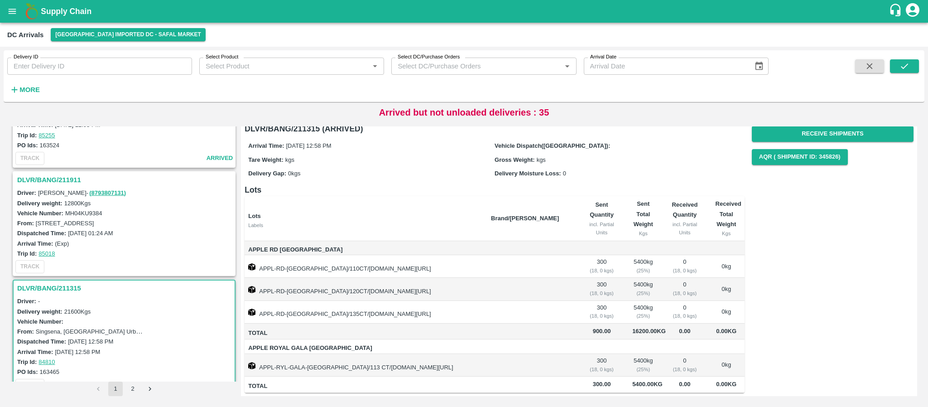
scroll to position [1158, 0]
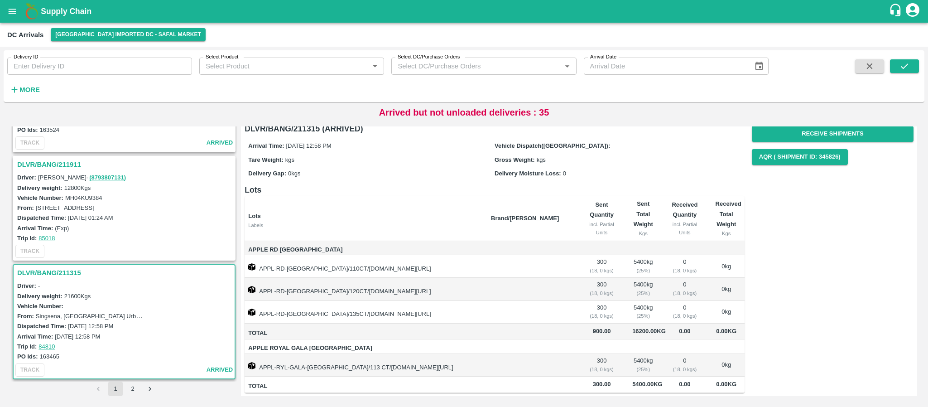
click at [61, 161] on h3 "DLVR/BANG/211911" at bounding box center [125, 164] width 216 height 12
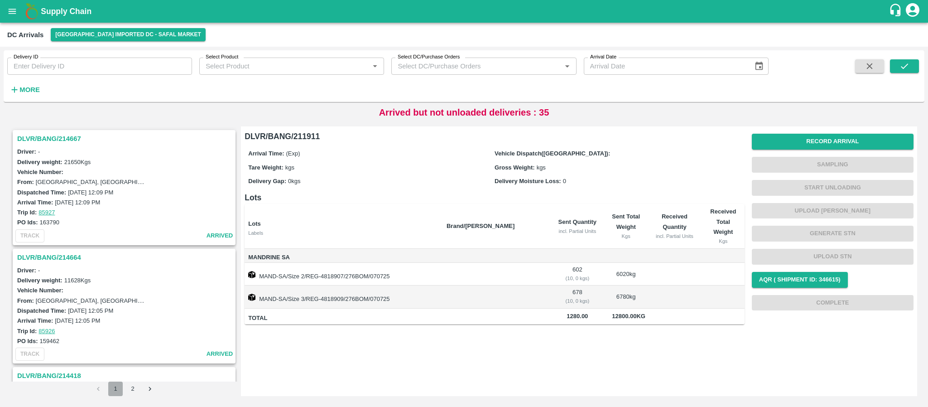
click at [117, 390] on button "1" at bounding box center [115, 388] width 14 height 14
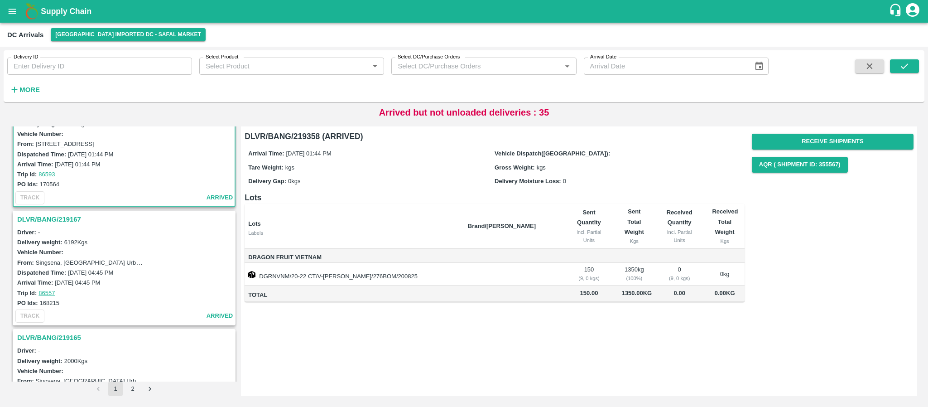
scroll to position [16, 0]
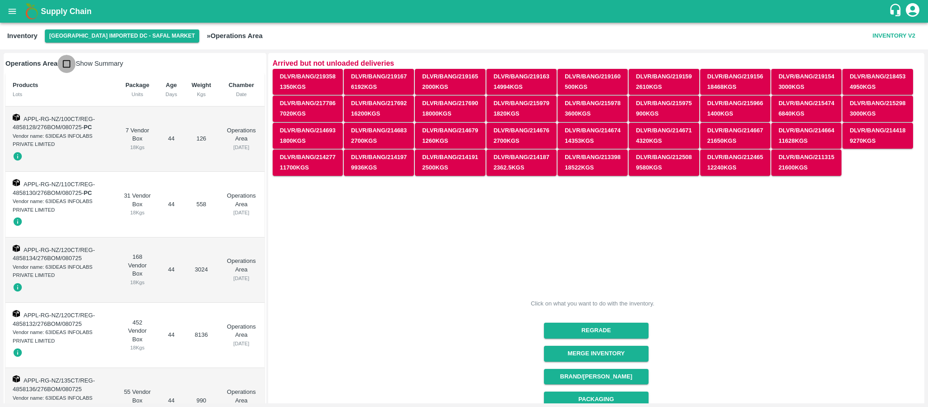
click at [70, 58] on input "checkbox" at bounding box center [66, 64] width 18 height 18
checkbox input "true"
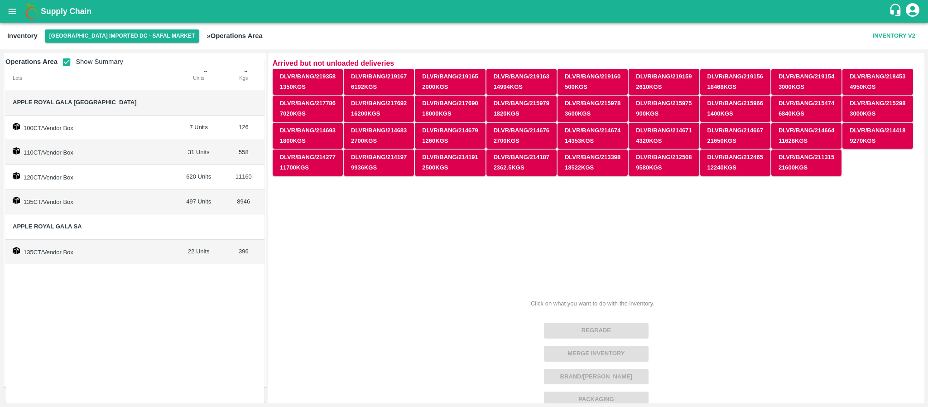
scroll to position [15, 0]
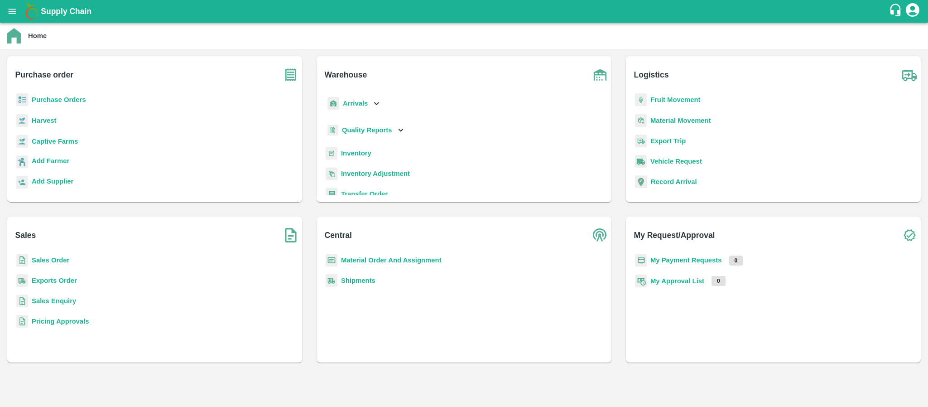
click at [68, 96] on b "Purchase Orders" at bounding box center [59, 99] width 54 height 7
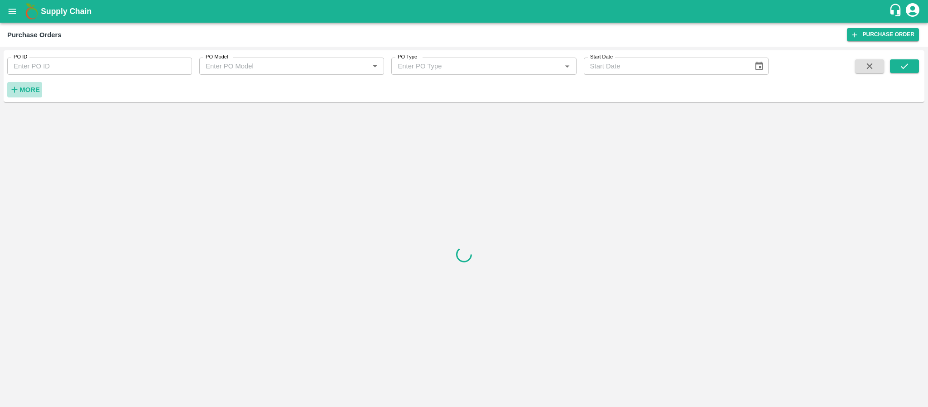
click at [21, 86] on strong "More" at bounding box center [29, 89] width 20 height 7
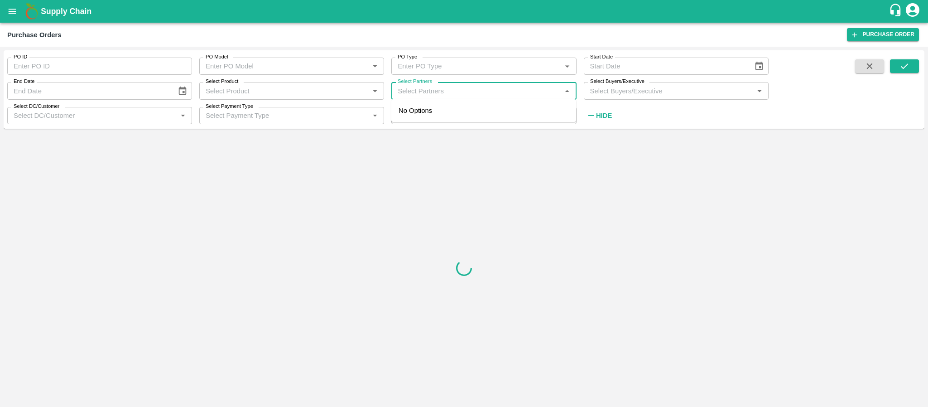
click at [454, 92] on input "Select Partners" at bounding box center [476, 91] width 164 height 12
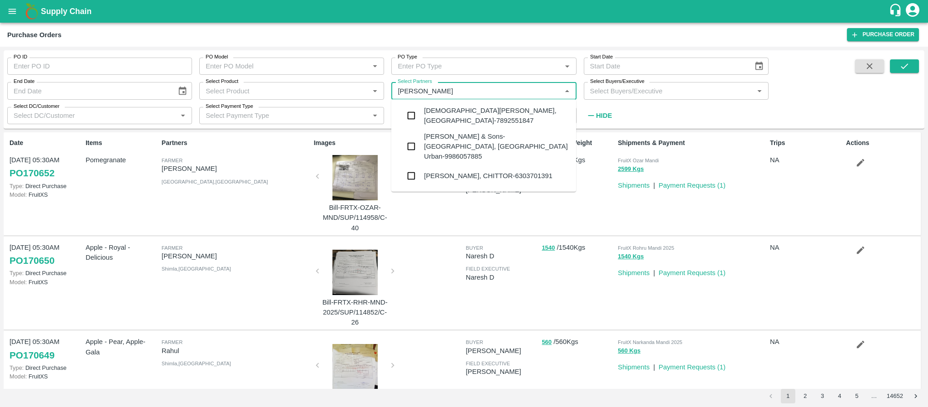
type input "[PERSON_NAME]"
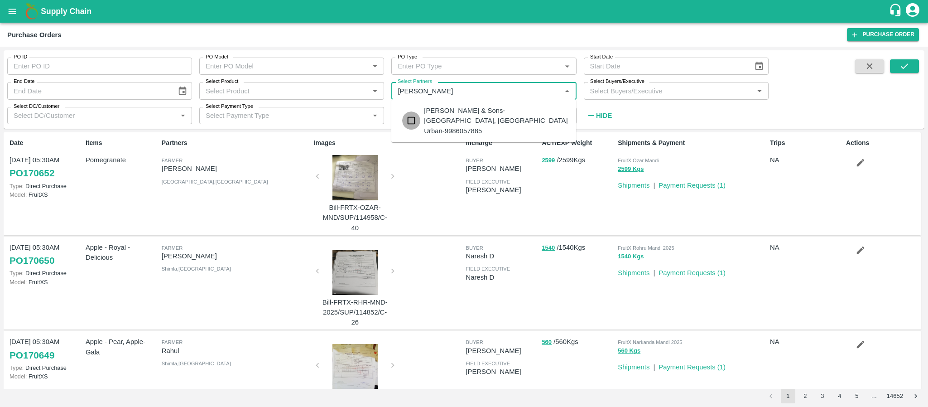
click at [412, 113] on input "checkbox" at bounding box center [411, 120] width 18 height 18
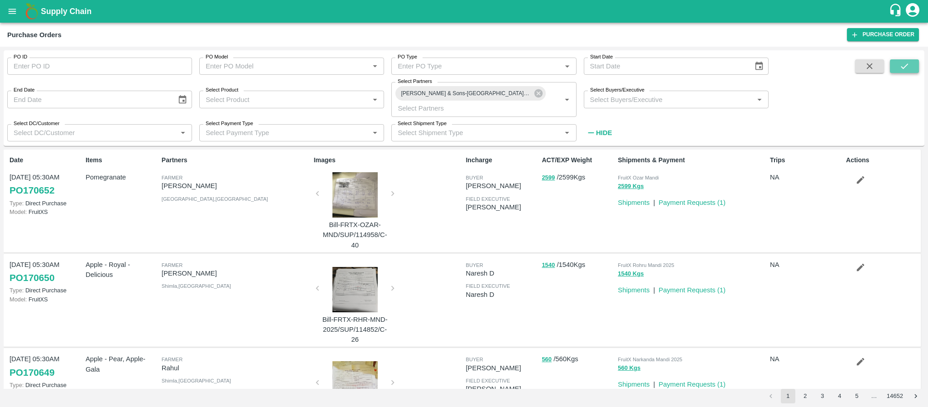
click at [897, 64] on button "submit" at bounding box center [904, 66] width 29 height 14
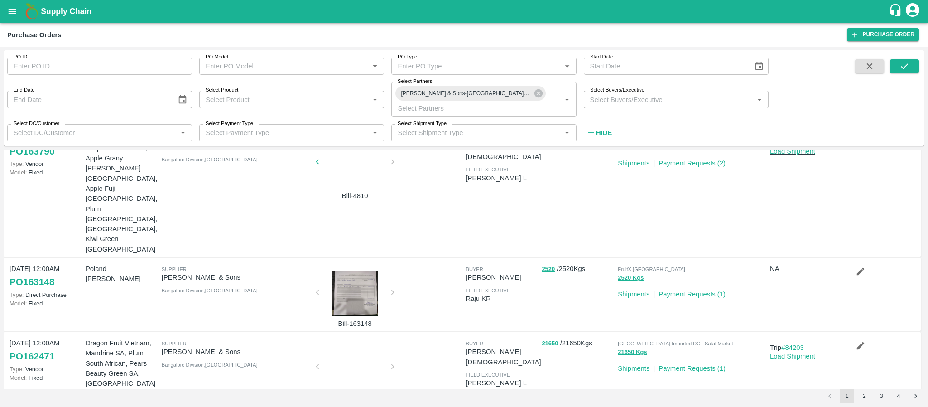
scroll to position [184, 0]
click at [347, 345] on div at bounding box center [355, 369] width 68 height 48
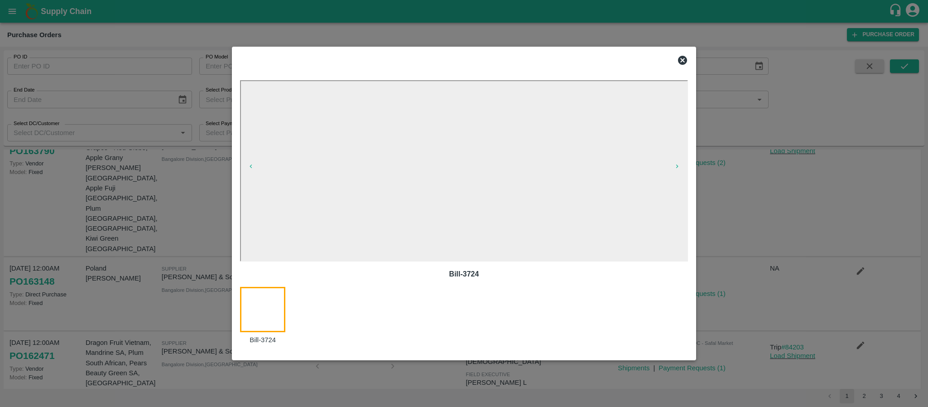
click at [682, 60] on icon at bounding box center [682, 60] width 11 height 11
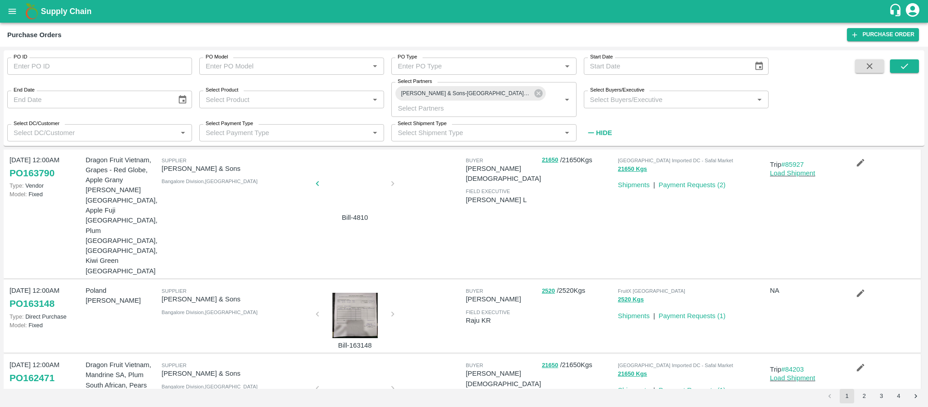
scroll to position [161, 0]
click at [352, 196] on div at bounding box center [355, 187] width 68 height 48
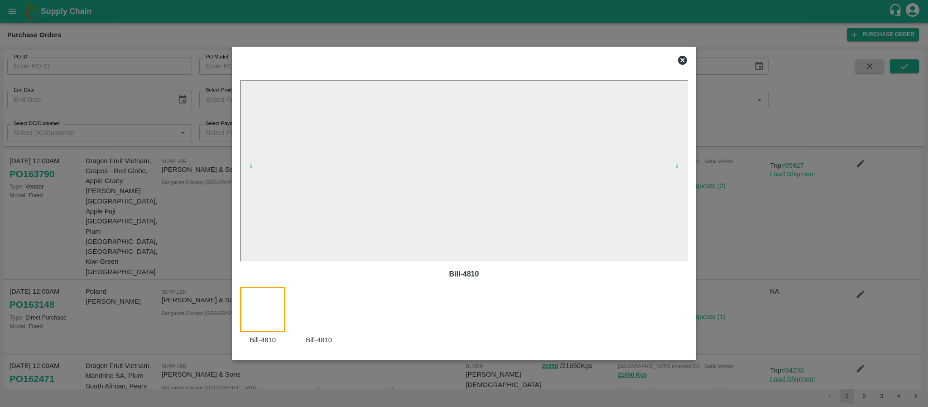
click at [681, 58] on icon at bounding box center [682, 60] width 11 height 11
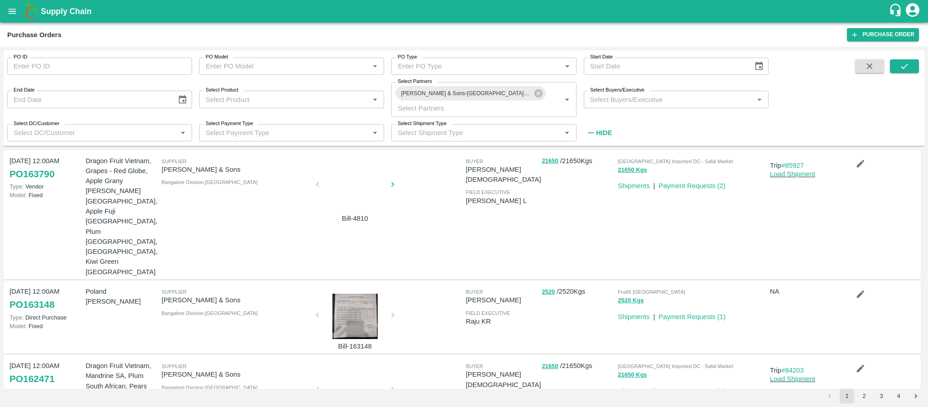
scroll to position [0, 0]
click at [354, 368] on div at bounding box center [355, 392] width 68 height 48
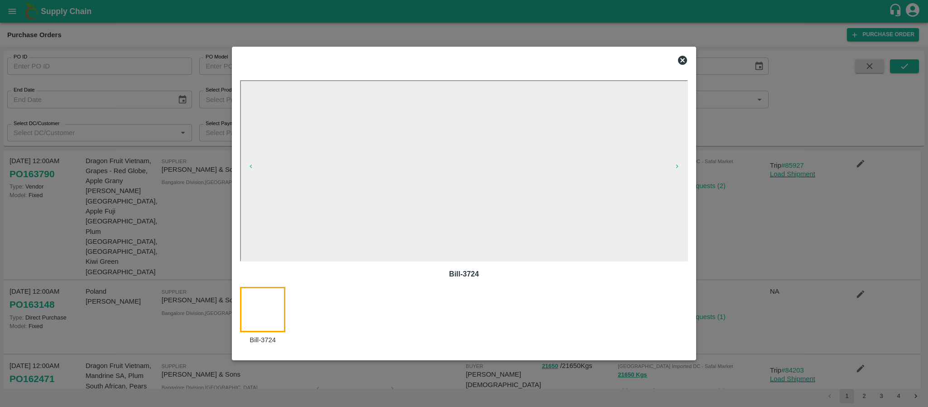
click at [680, 57] on icon at bounding box center [682, 60] width 9 height 9
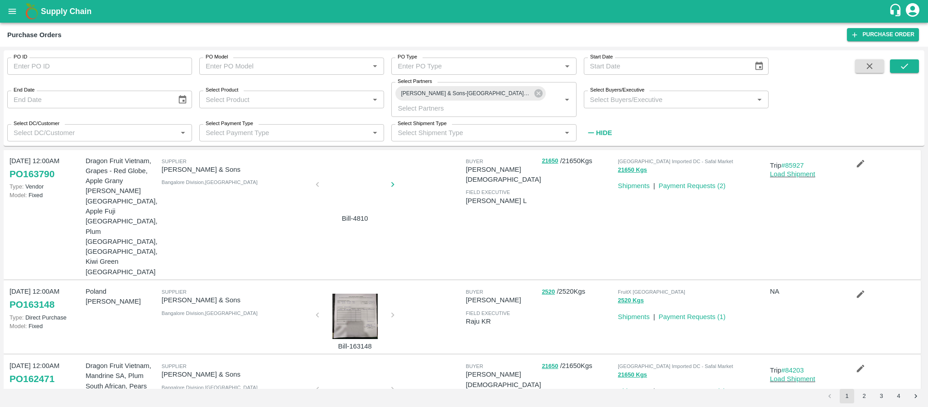
click at [348, 192] on div at bounding box center [355, 187] width 68 height 48
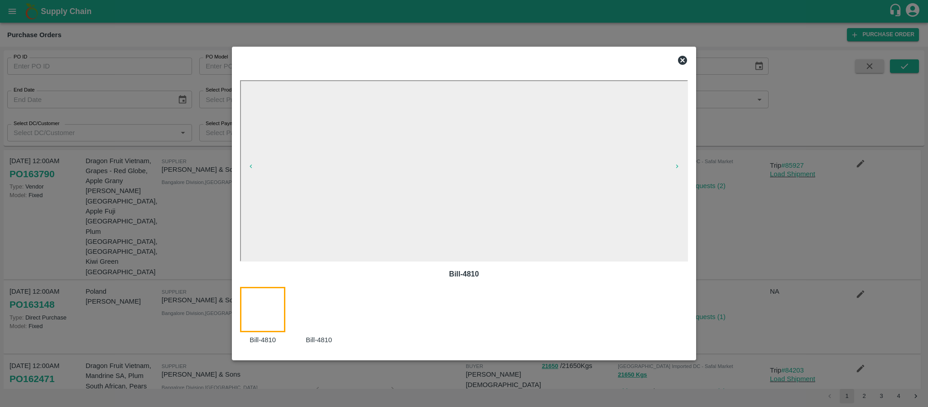
click at [680, 56] on icon at bounding box center [682, 60] width 11 height 11
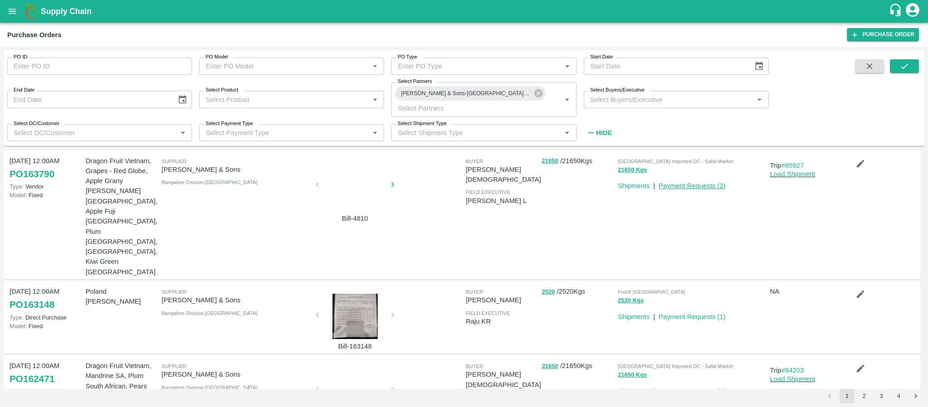
click at [707, 183] on link "Payment Requests ( 2 )" at bounding box center [691, 185] width 67 height 7
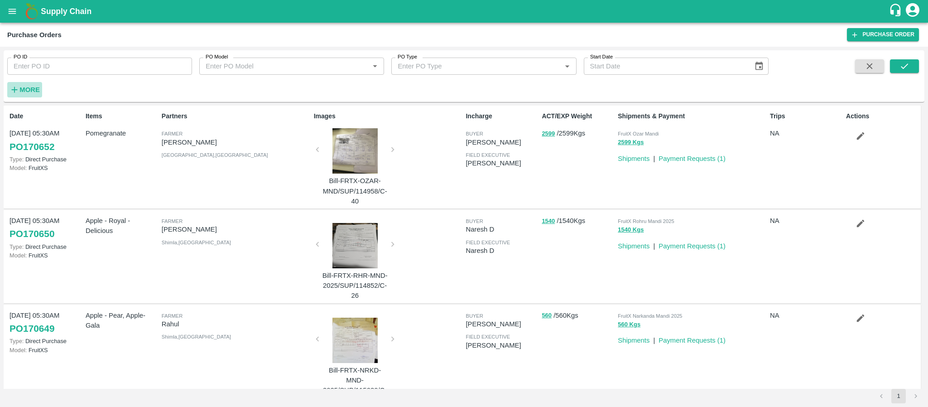
click at [24, 94] on h6 "More" at bounding box center [29, 90] width 20 height 12
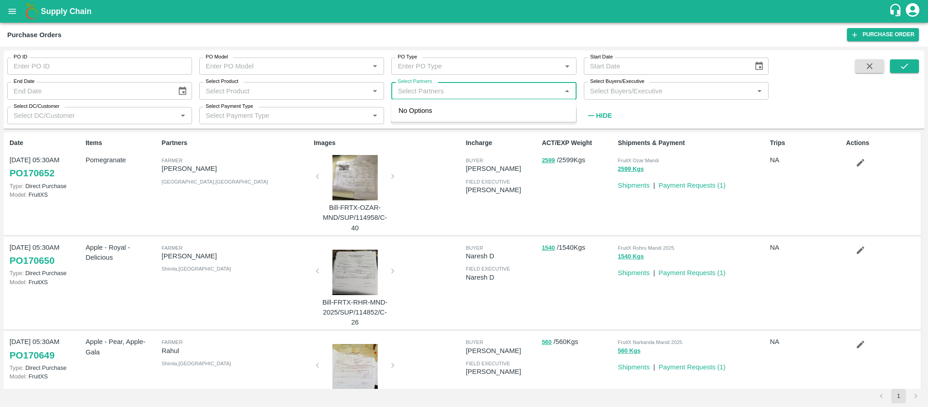
click at [450, 95] on input "Select Partners" at bounding box center [476, 91] width 164 height 12
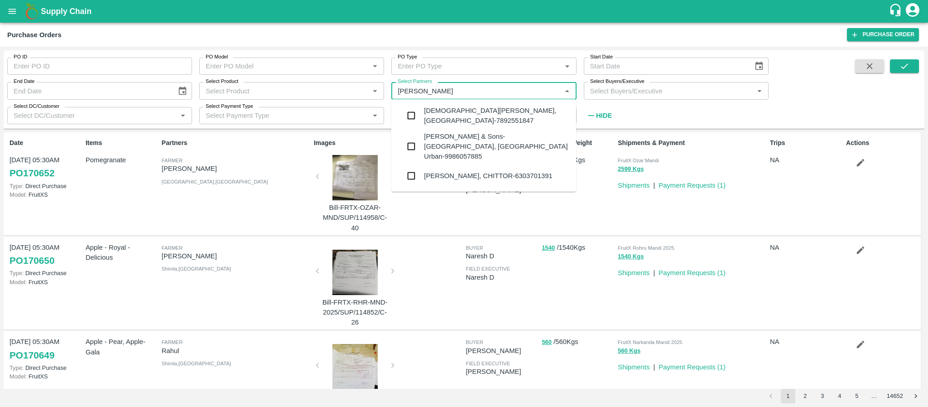
type input "[PERSON_NAME]"
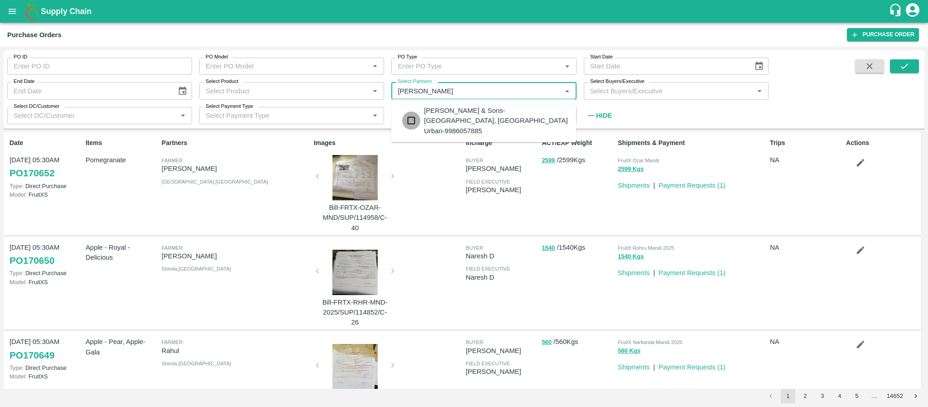
click at [416, 116] on input "checkbox" at bounding box center [411, 120] width 18 height 18
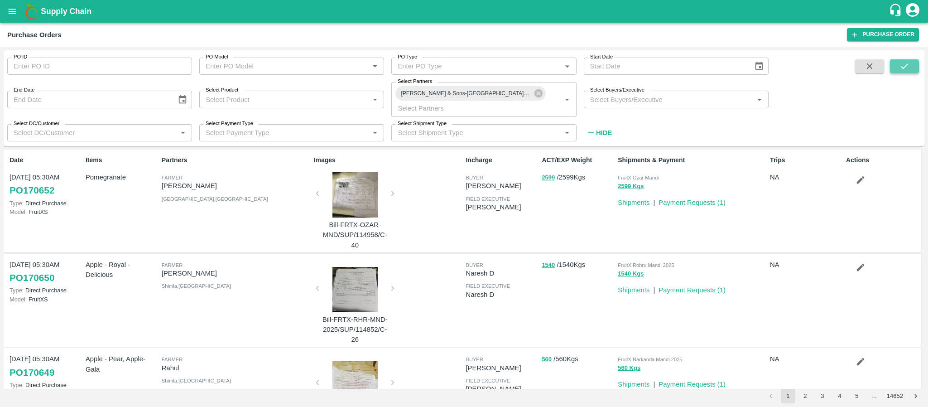
click at [900, 65] on icon "submit" at bounding box center [904, 66] width 10 height 10
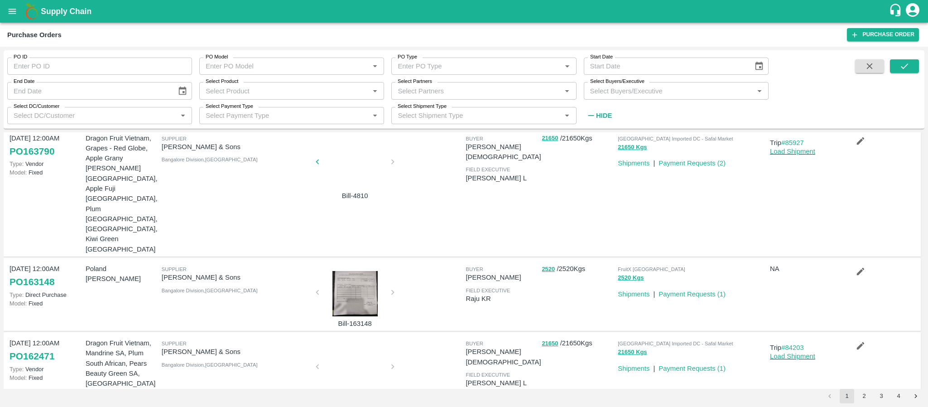
scroll to position [166, 0]
click at [689, 365] on link "Payment Requests ( 1 )" at bounding box center [691, 368] width 67 height 7
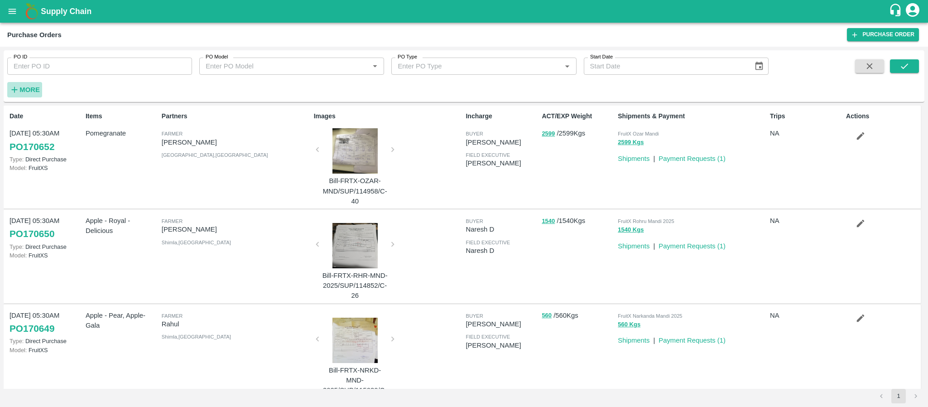
click at [14, 85] on icon "button" at bounding box center [15, 90] width 10 height 10
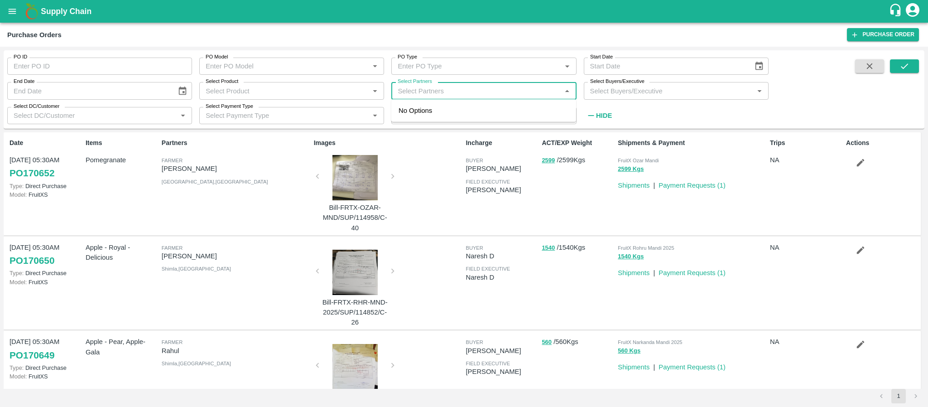
click at [425, 90] on input "Select Partners" at bounding box center [476, 91] width 164 height 12
type input "[PERSON_NAME]"
click at [420, 116] on input "checkbox" at bounding box center [411, 120] width 18 height 18
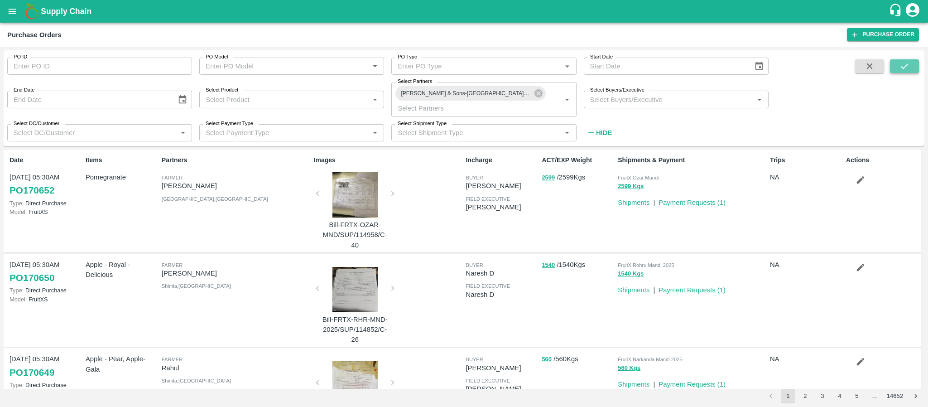
click at [902, 66] on icon "submit" at bounding box center [904, 66] width 10 height 10
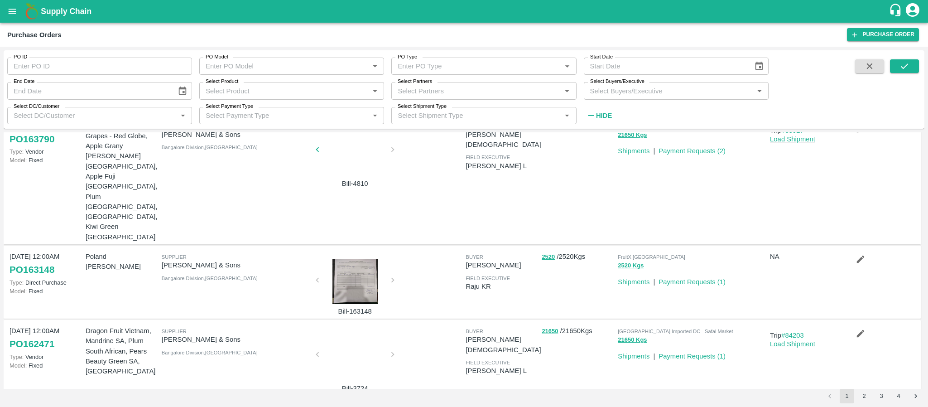
scroll to position [178, 0]
click at [337, 333] on div at bounding box center [355, 357] width 68 height 48
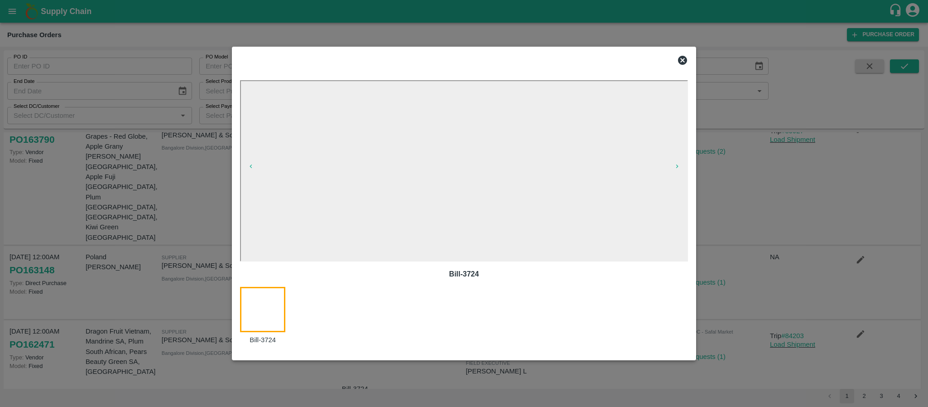
click at [684, 60] on icon at bounding box center [682, 60] width 9 height 9
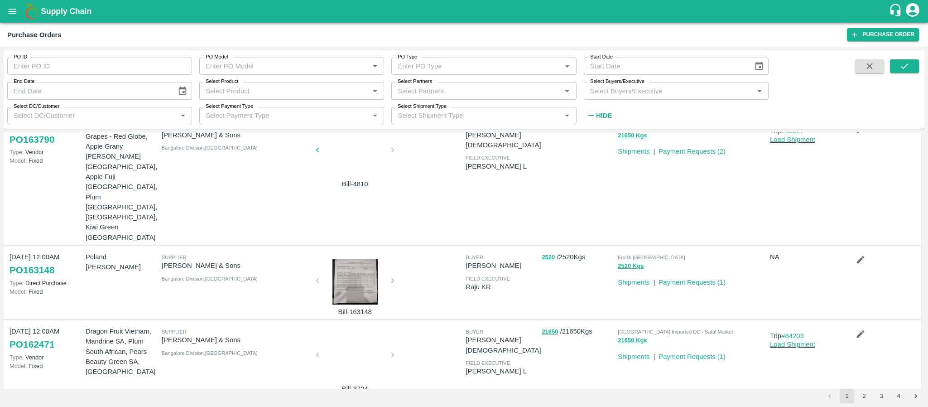
click at [472, 90] on input "Select Partners" at bounding box center [476, 91] width 164 height 12
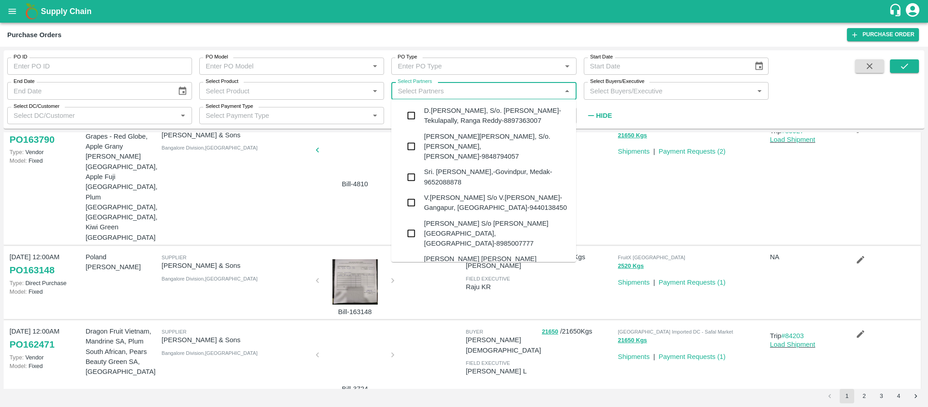
paste input "ABPS GLOBAL FRESH AND FOODS PRIVATE LIMITED"
type input "ABPS GLOBAL FRESH AND FOODS PRIVATE LIMITED"
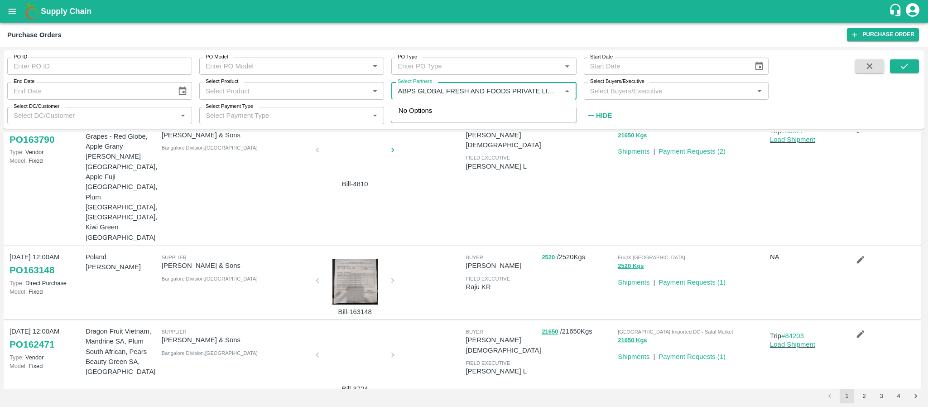
scroll to position [0, 11]
click at [416, 114] on input "checkbox" at bounding box center [411, 115] width 18 height 18
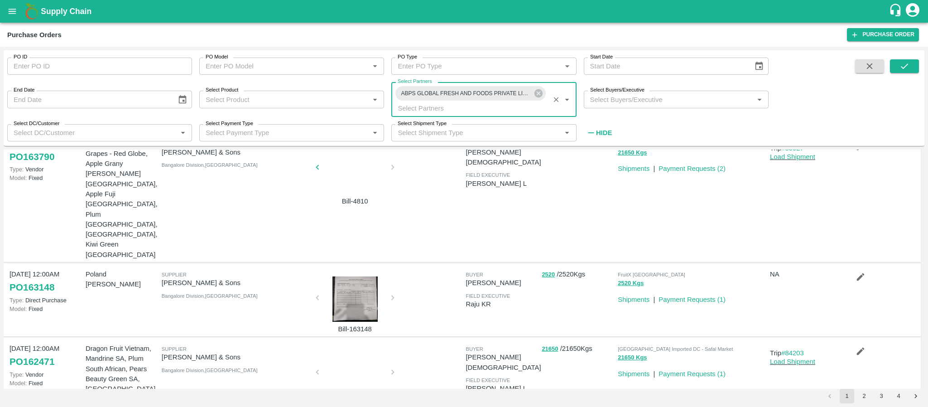
scroll to position [0, 0]
click at [896, 66] on button "submit" at bounding box center [904, 66] width 29 height 14
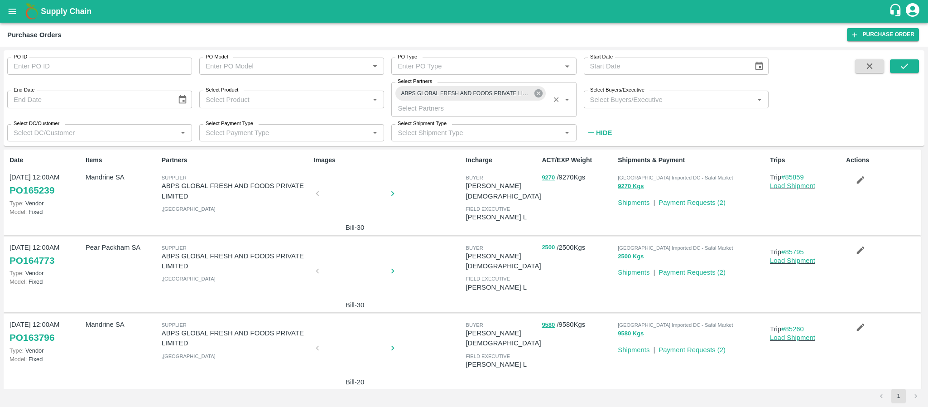
click at [537, 94] on icon at bounding box center [538, 93] width 10 height 10
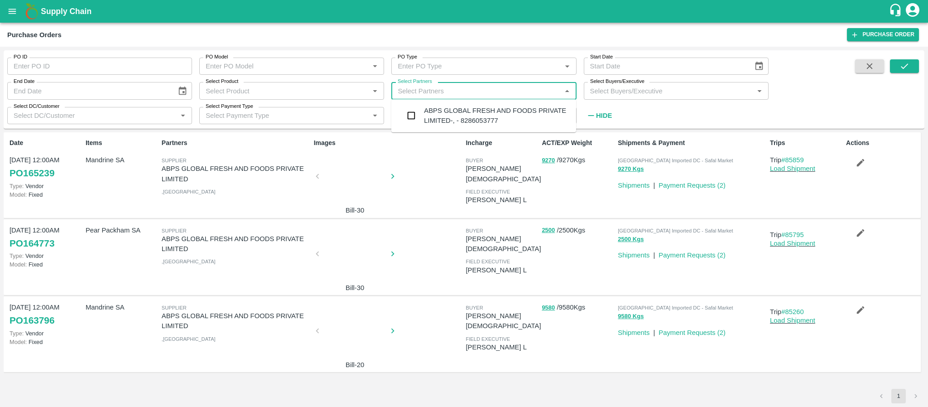
click at [507, 90] on input "Select Partners" at bounding box center [476, 91] width 164 height 12
type input "I.G."
click at [459, 115] on div "I.G. INTERNATIONAL PRIVATE LIMITED [GEOGRAPHIC_DATA]-[GEOGRAPHIC_DATA], [GEOGRA…" at bounding box center [496, 120] width 145 height 30
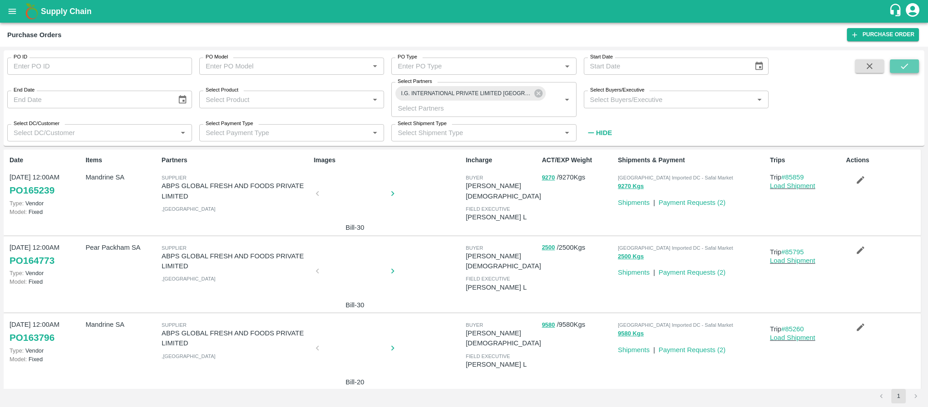
click at [900, 67] on icon "submit" at bounding box center [904, 66] width 10 height 10
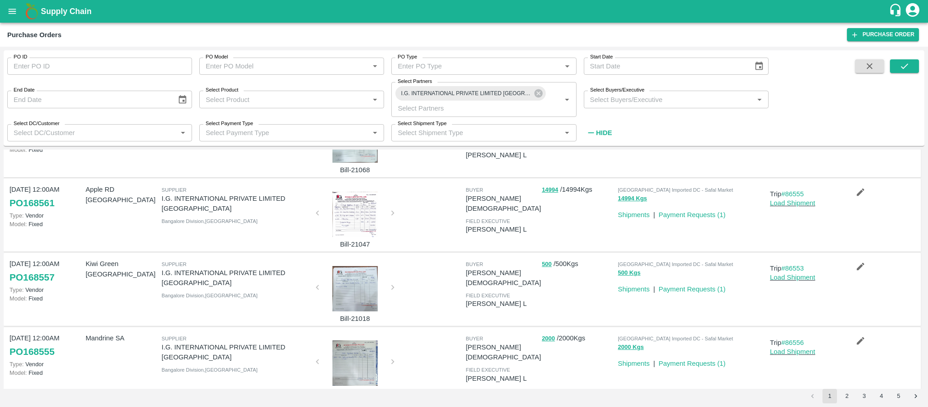
scroll to position [446, 0]
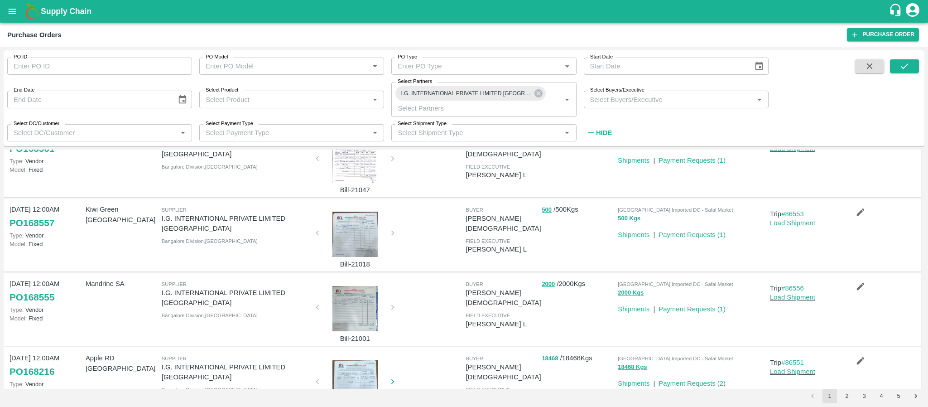
click at [852, 394] on button "2" at bounding box center [846, 395] width 14 height 14
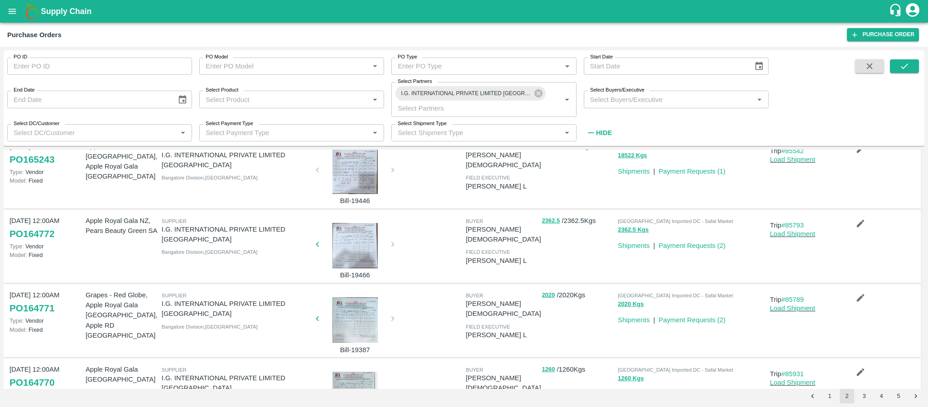
scroll to position [396, 0]
click at [348, 253] on div at bounding box center [355, 244] width 68 height 45
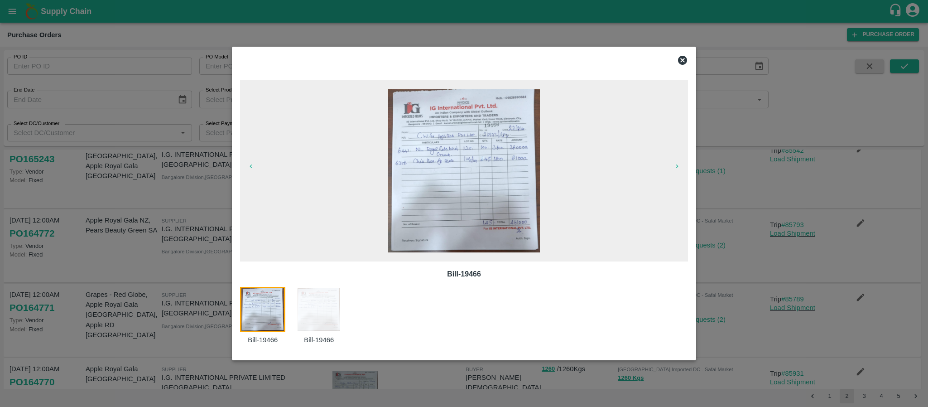
click at [680, 57] on icon at bounding box center [682, 60] width 9 height 9
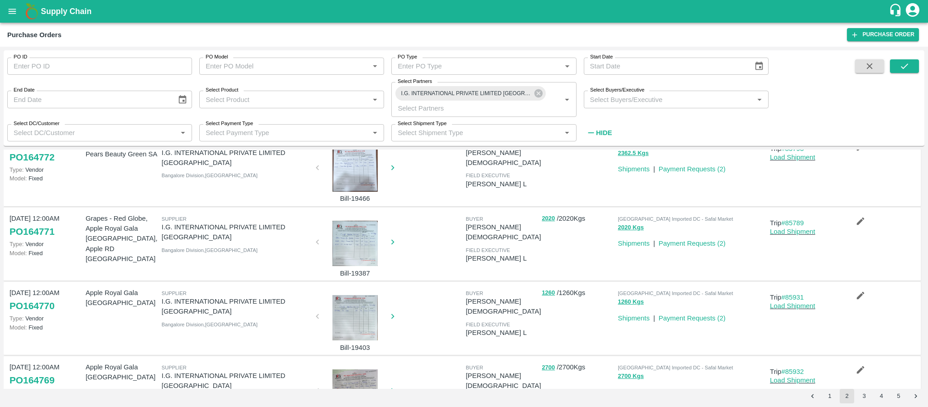
scroll to position [522, 0]
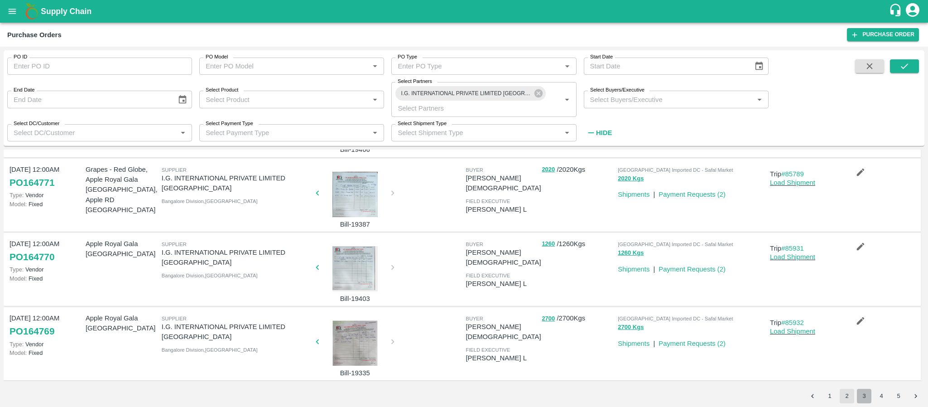
click at [864, 394] on button "3" at bounding box center [864, 395] width 14 height 14
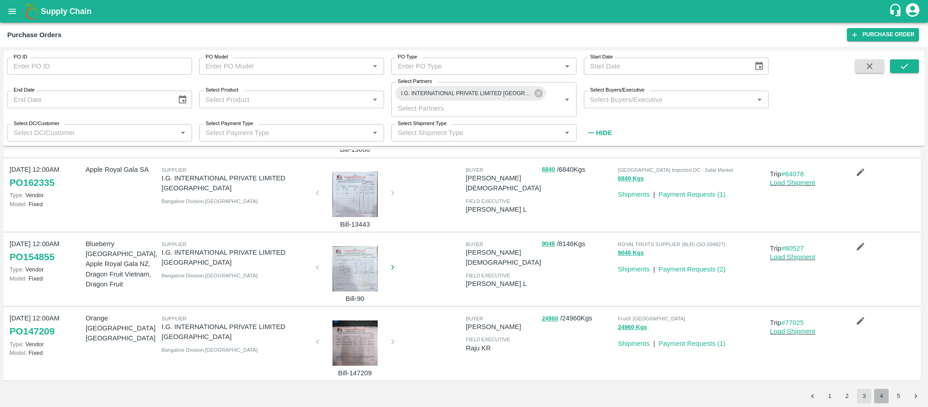
click at [881, 395] on button "4" at bounding box center [881, 395] width 14 height 14
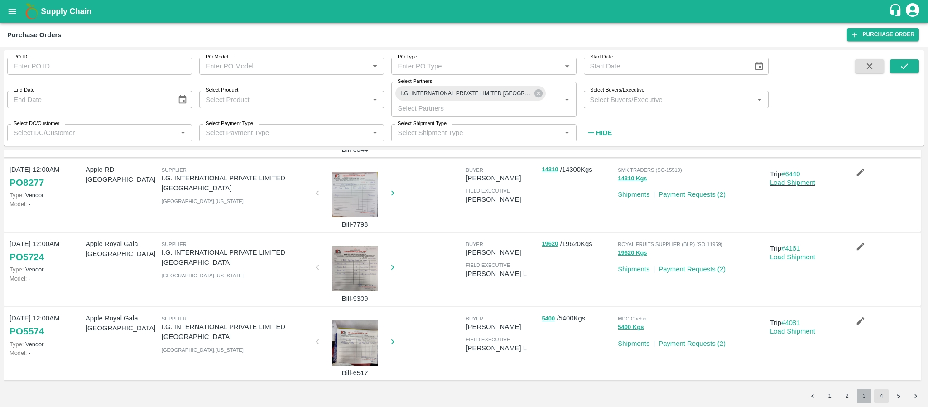
click at [864, 394] on button "3" at bounding box center [864, 395] width 14 height 14
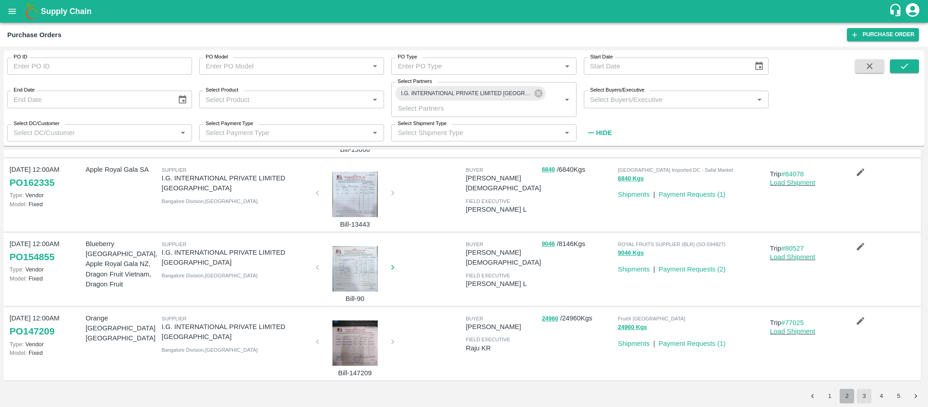
click at [848, 398] on button "2" at bounding box center [846, 395] width 14 height 14
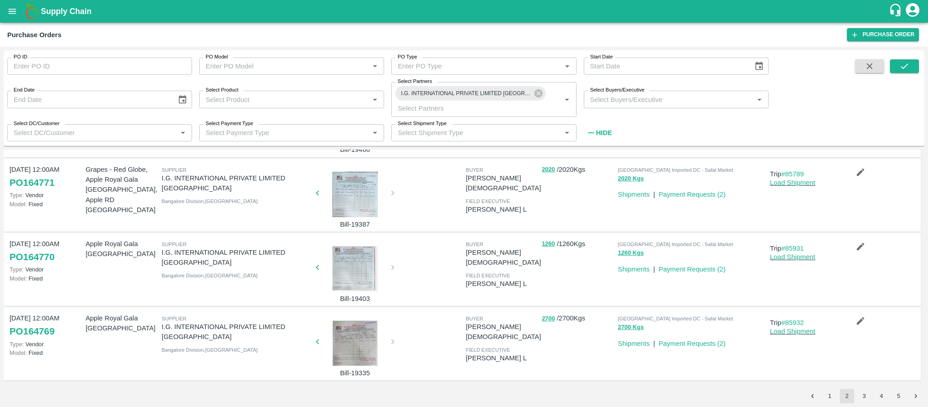
scroll to position [522, 0]
click at [828, 393] on button "1" at bounding box center [829, 395] width 14 height 14
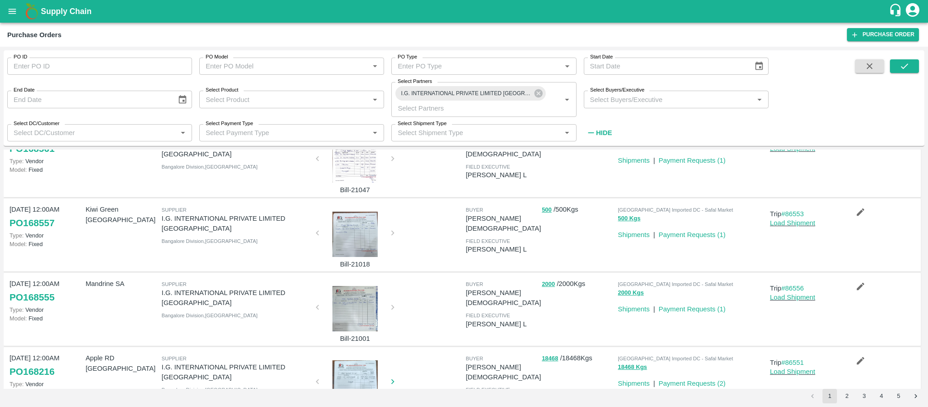
scroll to position [0, 0]
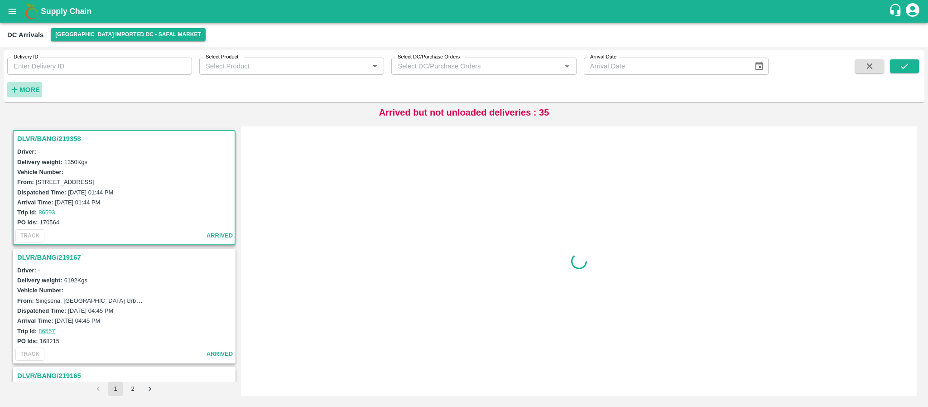
click at [28, 88] on strong "More" at bounding box center [29, 89] width 20 height 7
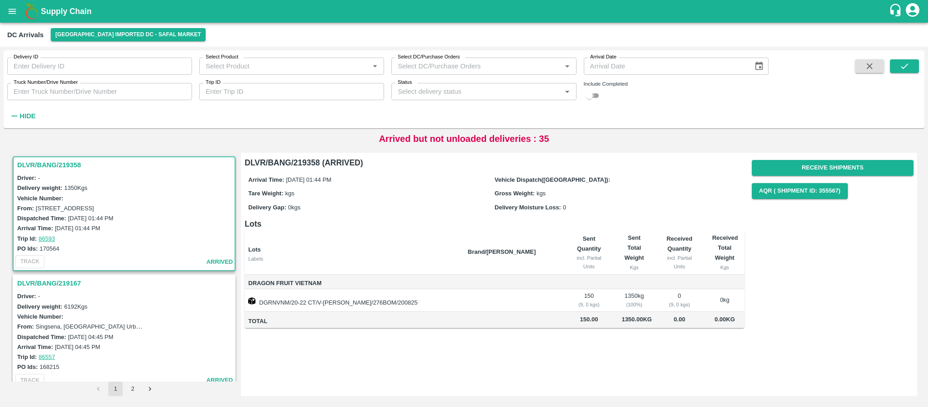
click at [596, 93] on input "checkbox" at bounding box center [589, 95] width 33 height 11
click at [906, 64] on icon "submit" at bounding box center [903, 65] width 7 height 5
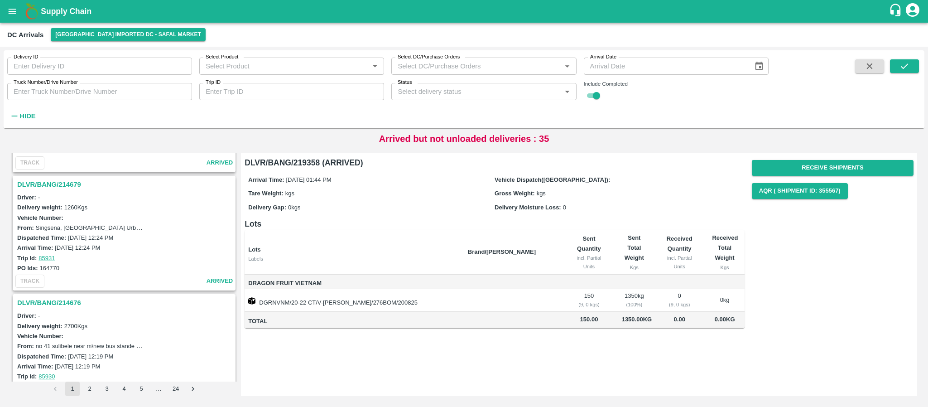
scroll to position [2571, 0]
drag, startPoint x: 40, startPoint y: 268, endPoint x: 64, endPoint y: 272, distance: 24.7
click at [64, 272] on div "PO Ids: 164770" at bounding box center [125, 270] width 216 height 10
copy label "164770"
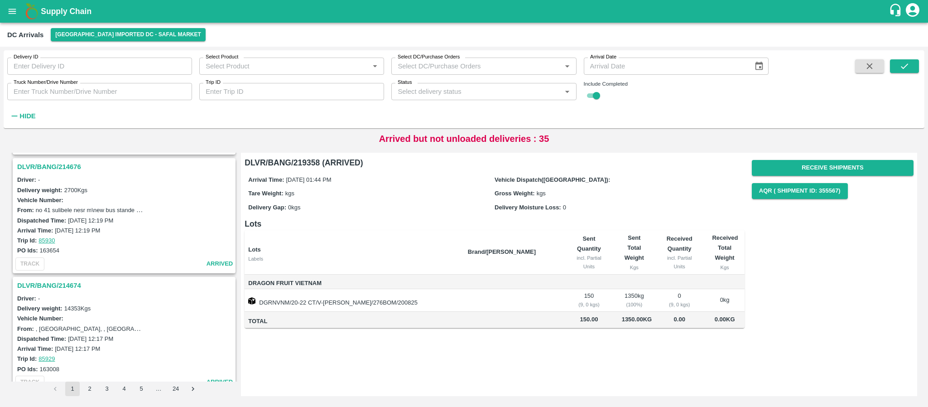
scroll to position [2722, 0]
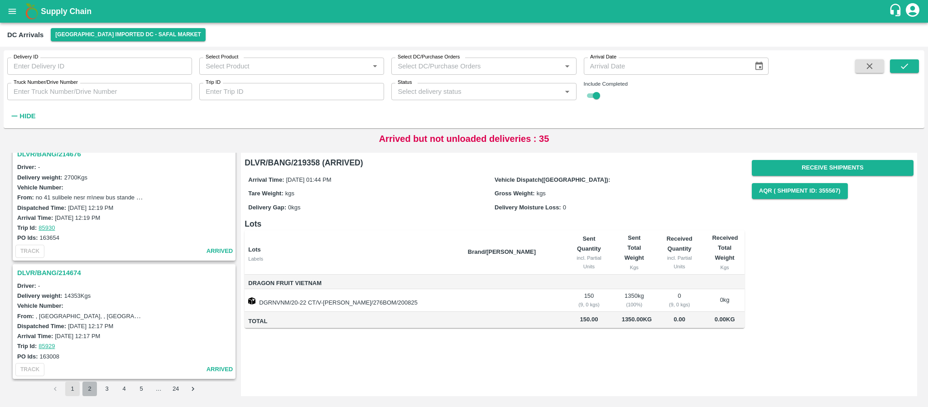
click at [86, 388] on button "2" at bounding box center [89, 388] width 14 height 14
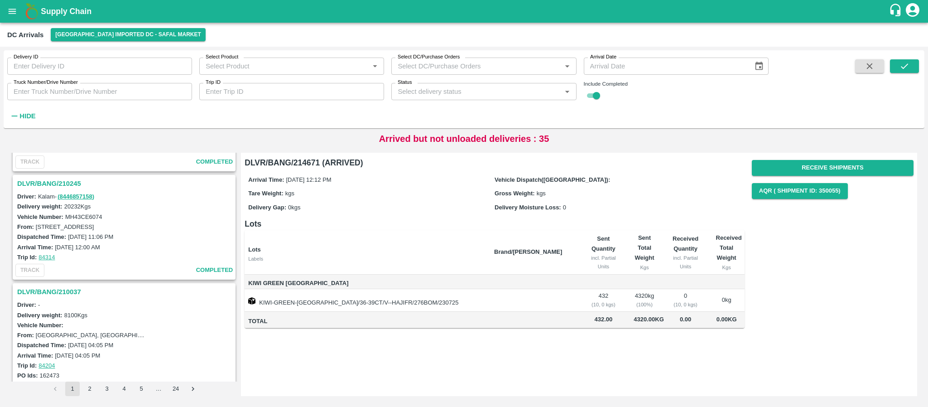
scroll to position [2702, 0]
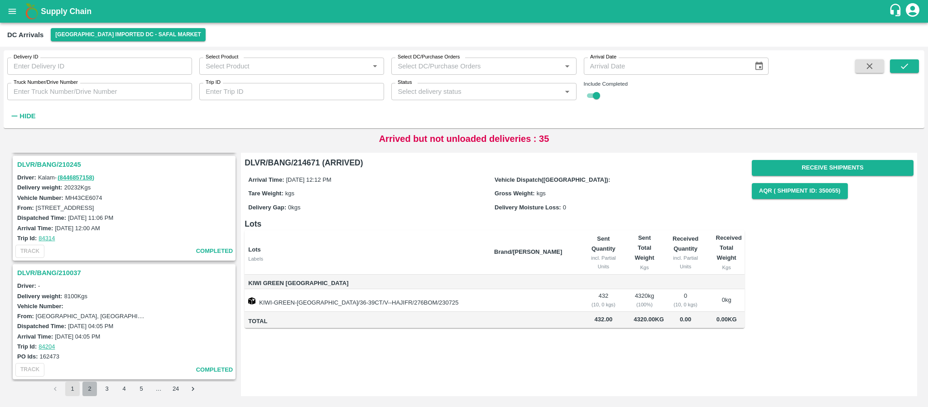
click at [94, 384] on button "2" at bounding box center [89, 388] width 14 height 14
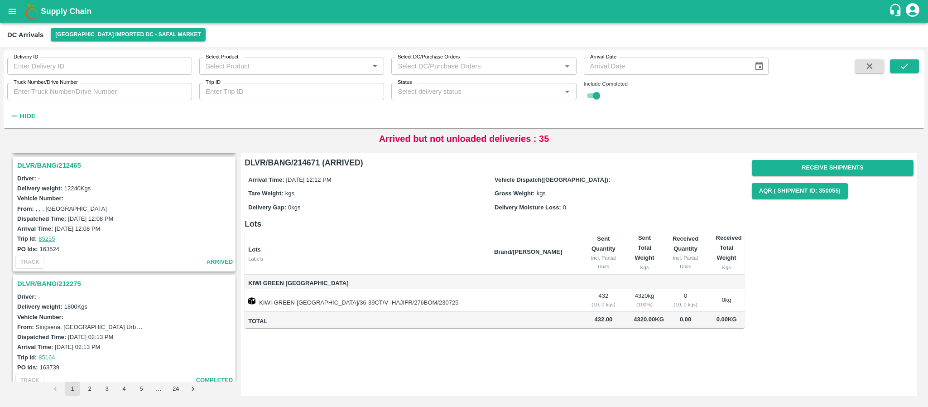
scroll to position [1528, 0]
click at [895, 62] on button "submit" at bounding box center [904, 66] width 29 height 14
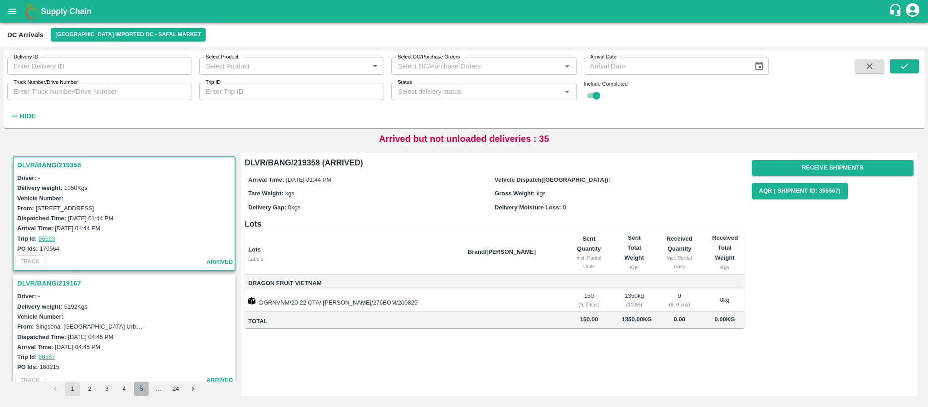
click at [140, 388] on button "5" at bounding box center [141, 388] width 14 height 14
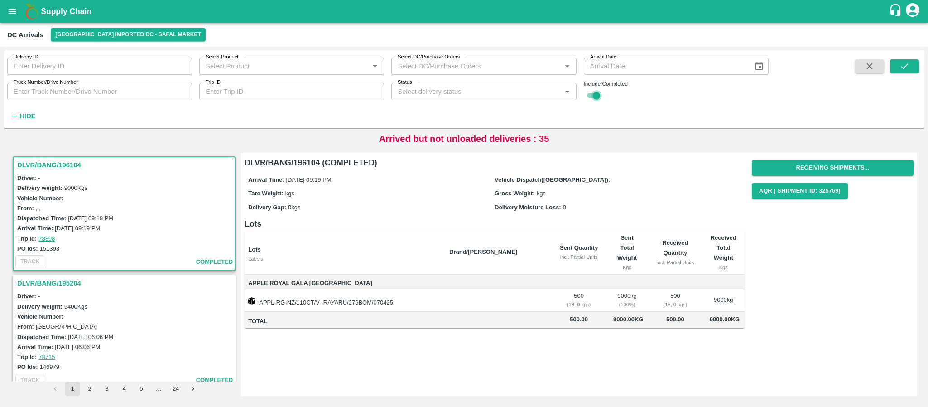
click at [588, 96] on input "checkbox" at bounding box center [596, 95] width 33 height 11
checkbox input "false"
click at [906, 67] on icon "submit" at bounding box center [904, 66] width 10 height 10
